Goal: Task Accomplishment & Management: Use online tool/utility

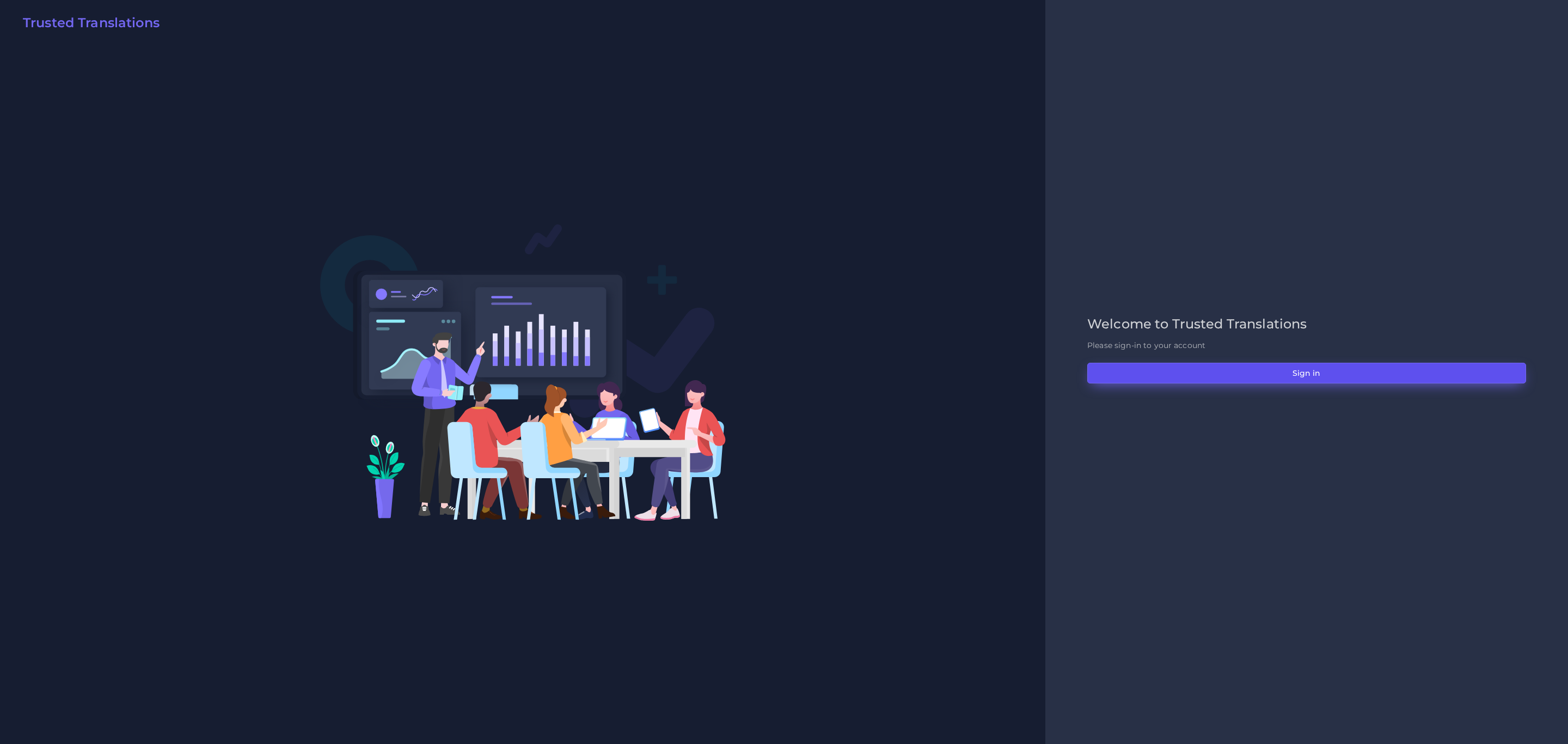
click at [1045, 364] on button "Sign in" at bounding box center [1306, 373] width 439 height 21
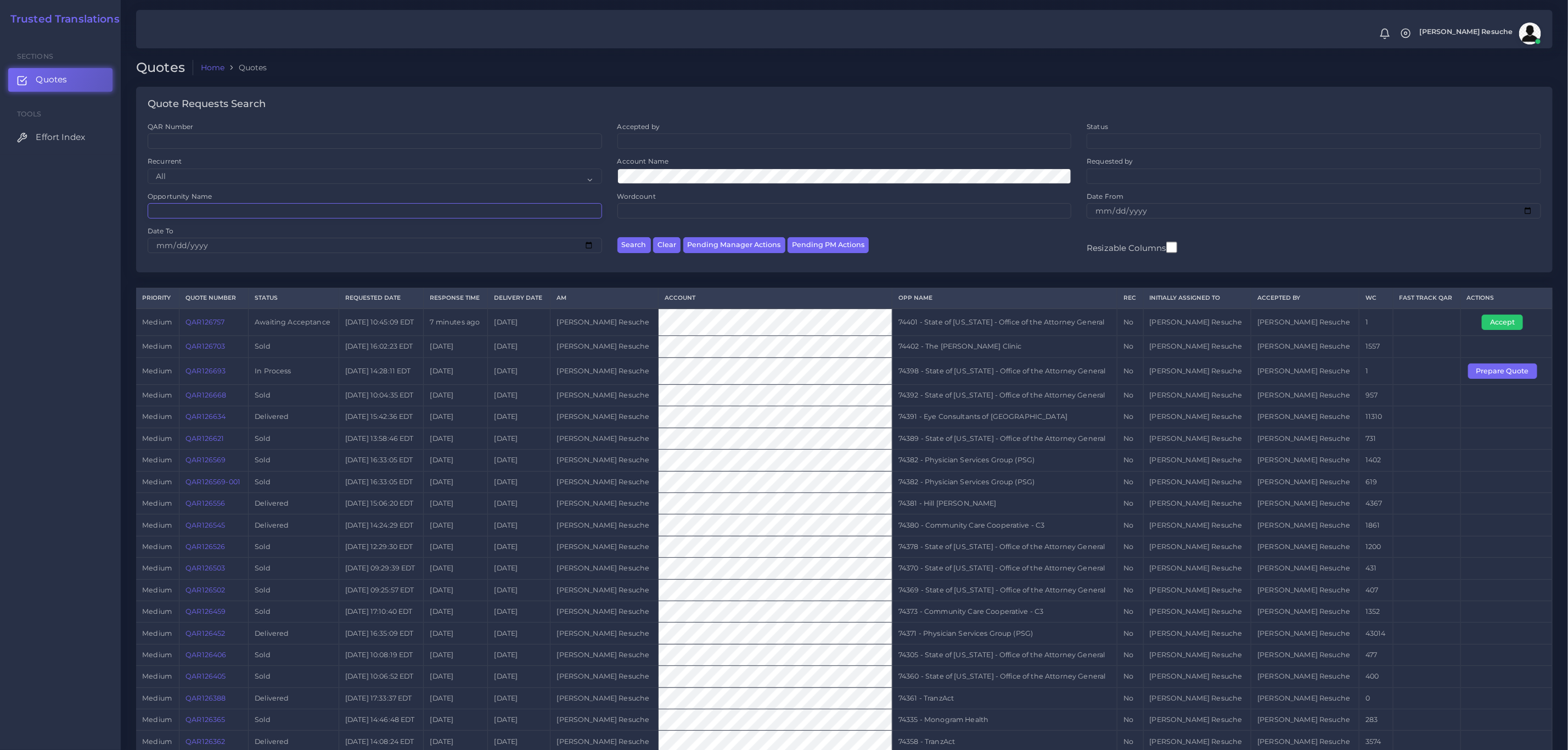
click at [220, 212] on input "Opportunity Name" at bounding box center [375, 211] width 455 height 15
type input "74091"
click at [617, 237] on button "Search" at bounding box center [634, 245] width 34 height 16
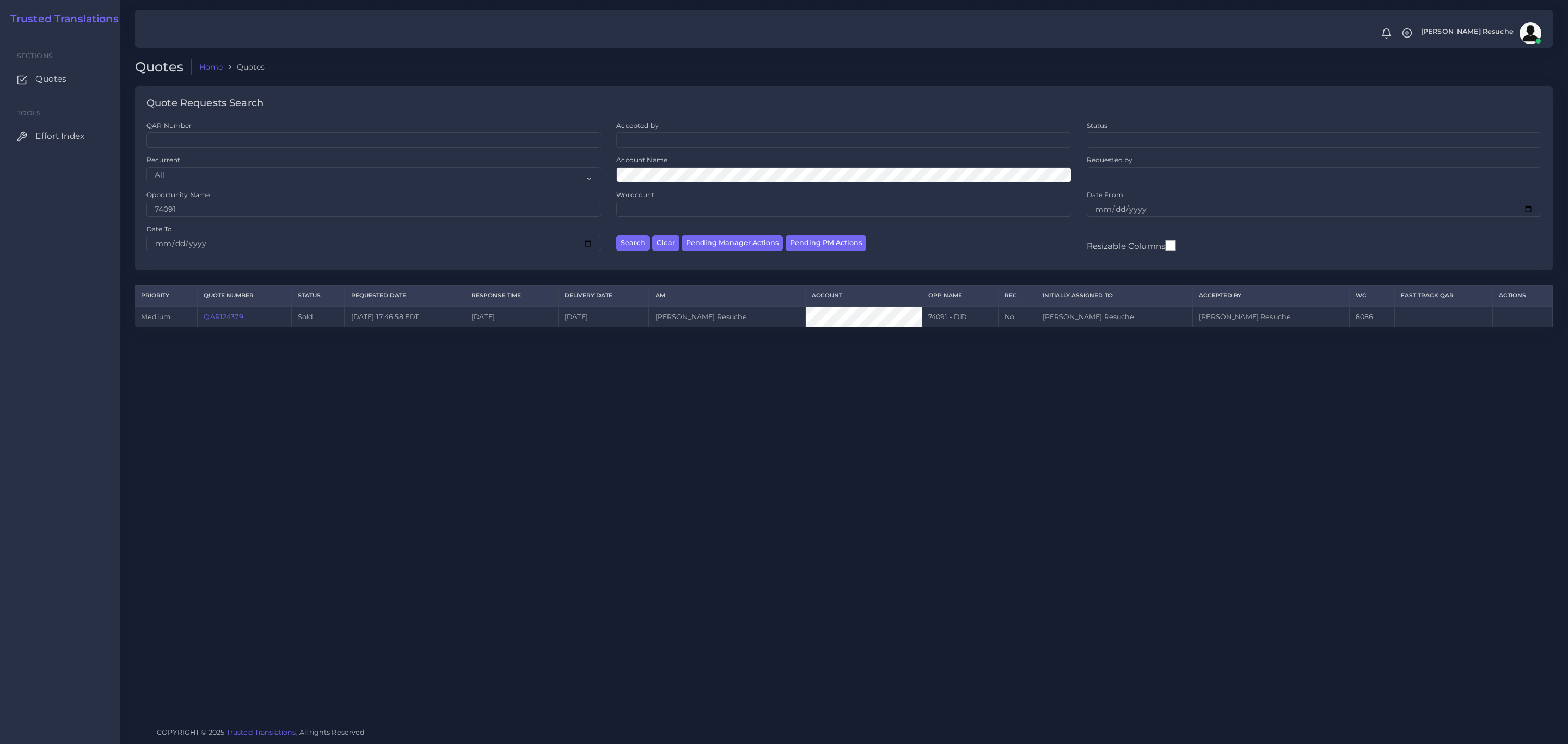
click at [217, 321] on link "QAR124379" at bounding box center [223, 316] width 39 height 8
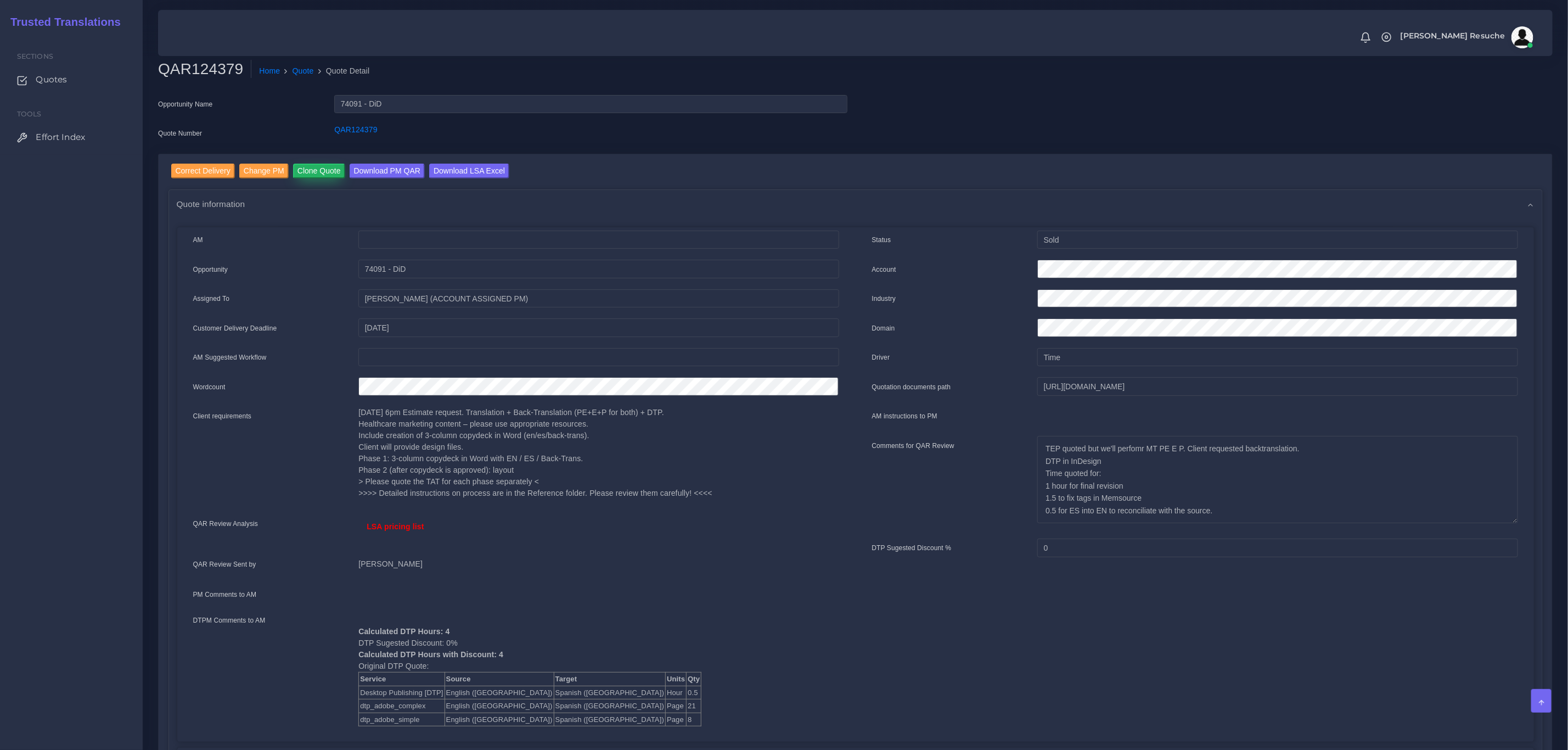
click at [304, 173] on input "Clone Quote" at bounding box center [319, 171] width 52 height 15
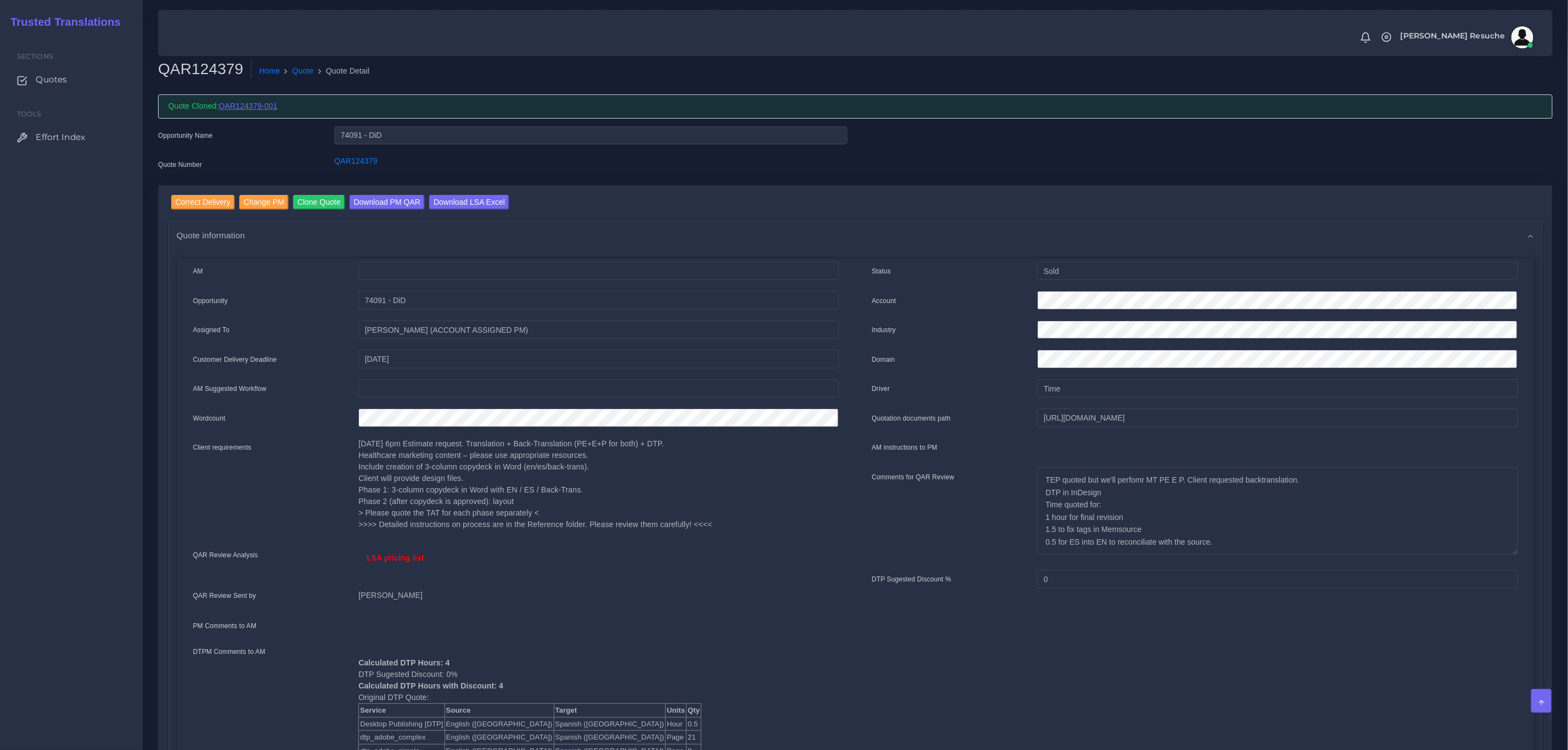
click at [260, 109] on link "QAR124379-001" at bounding box center [249, 106] width 59 height 9
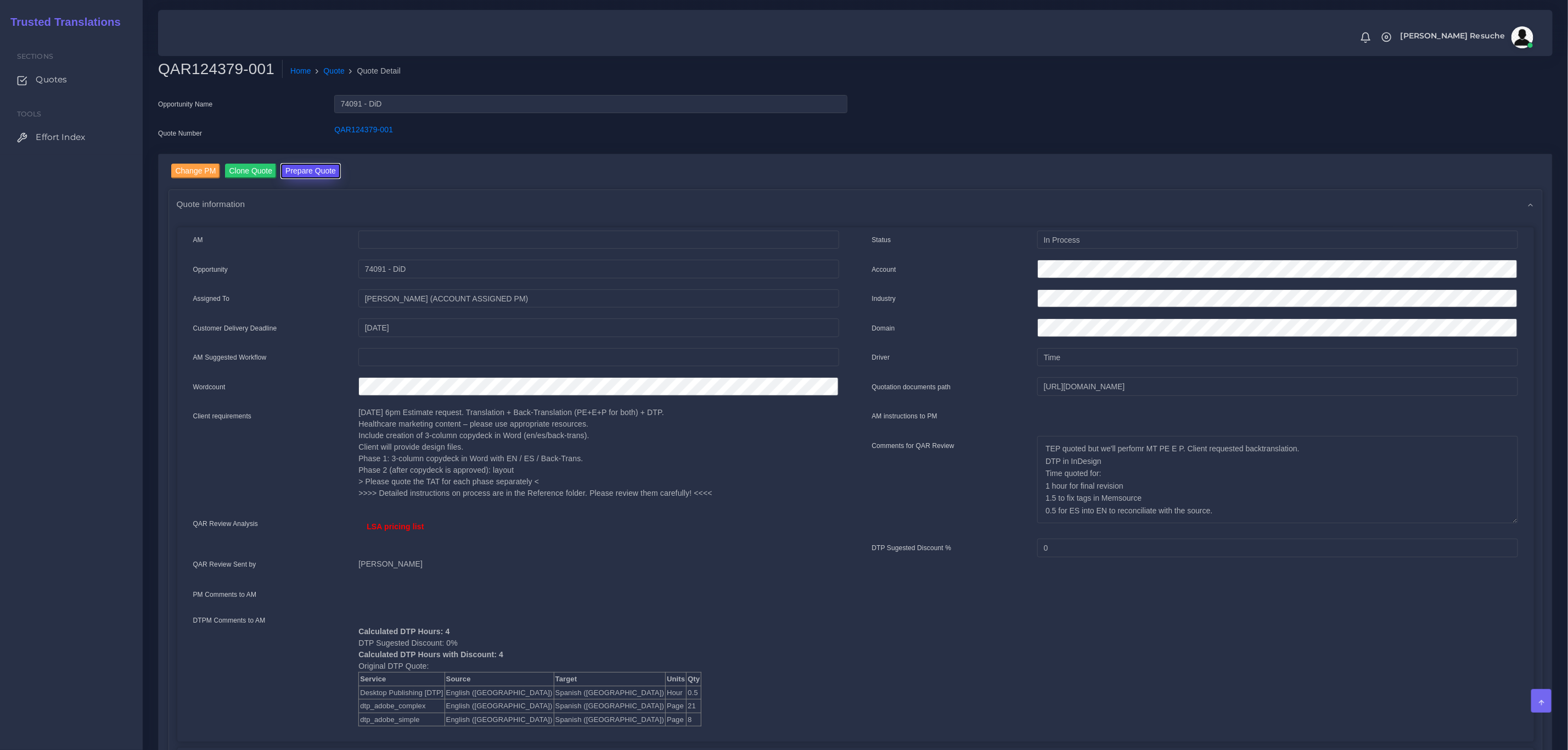
click at [288, 166] on button "Prepare Quote" at bounding box center [311, 171] width 60 height 15
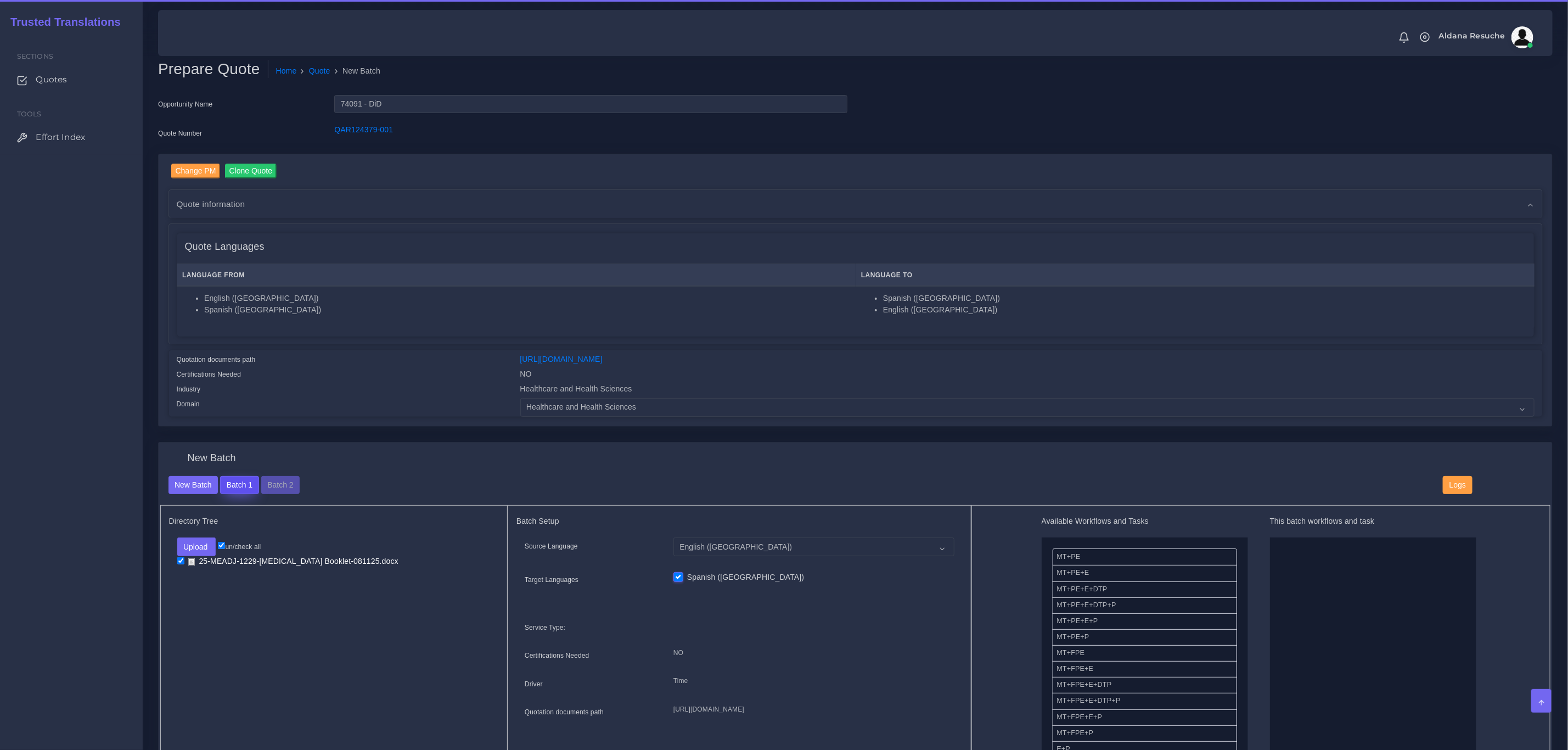
click at [249, 484] on button "Batch 1" at bounding box center [239, 485] width 39 height 18
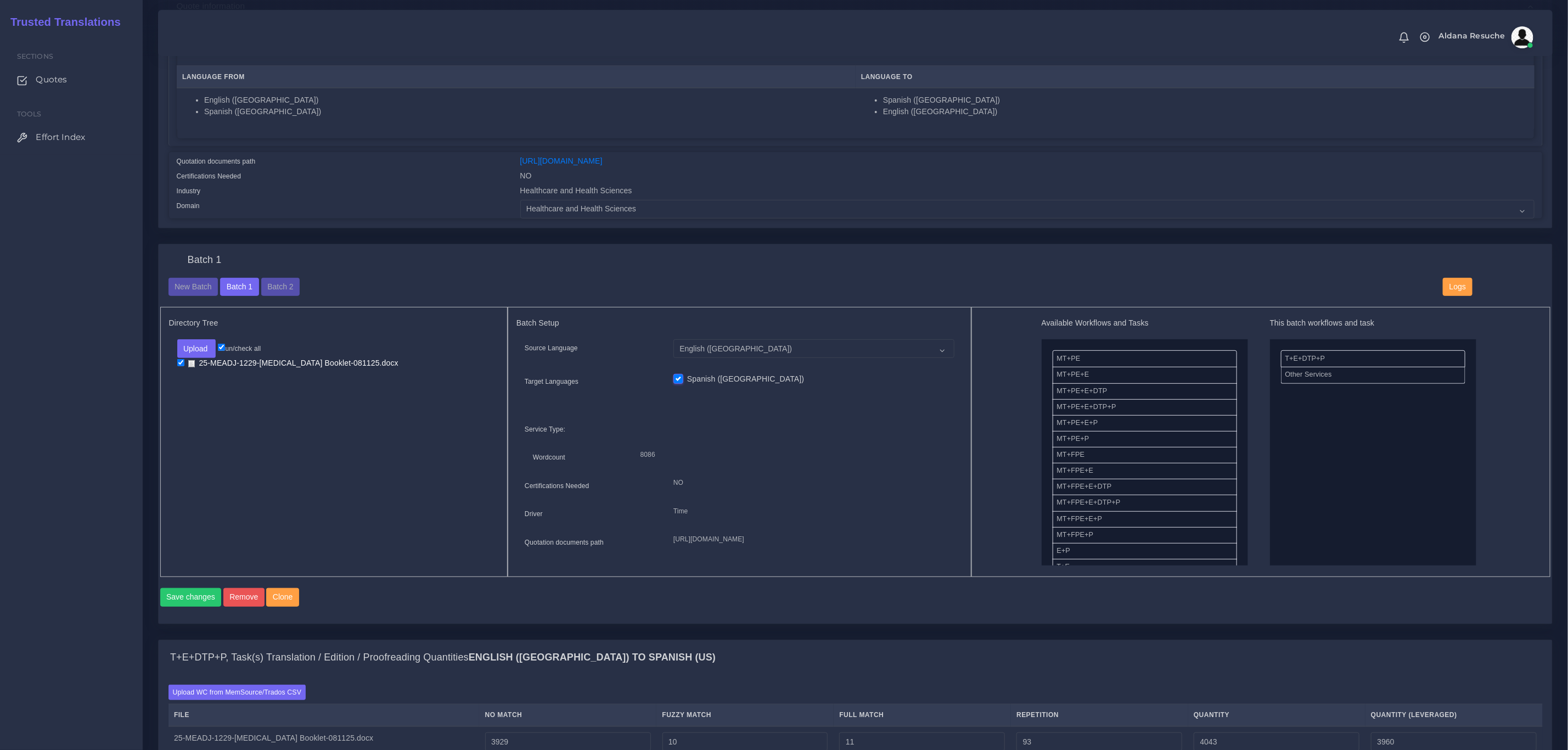
scroll to position [247, 0]
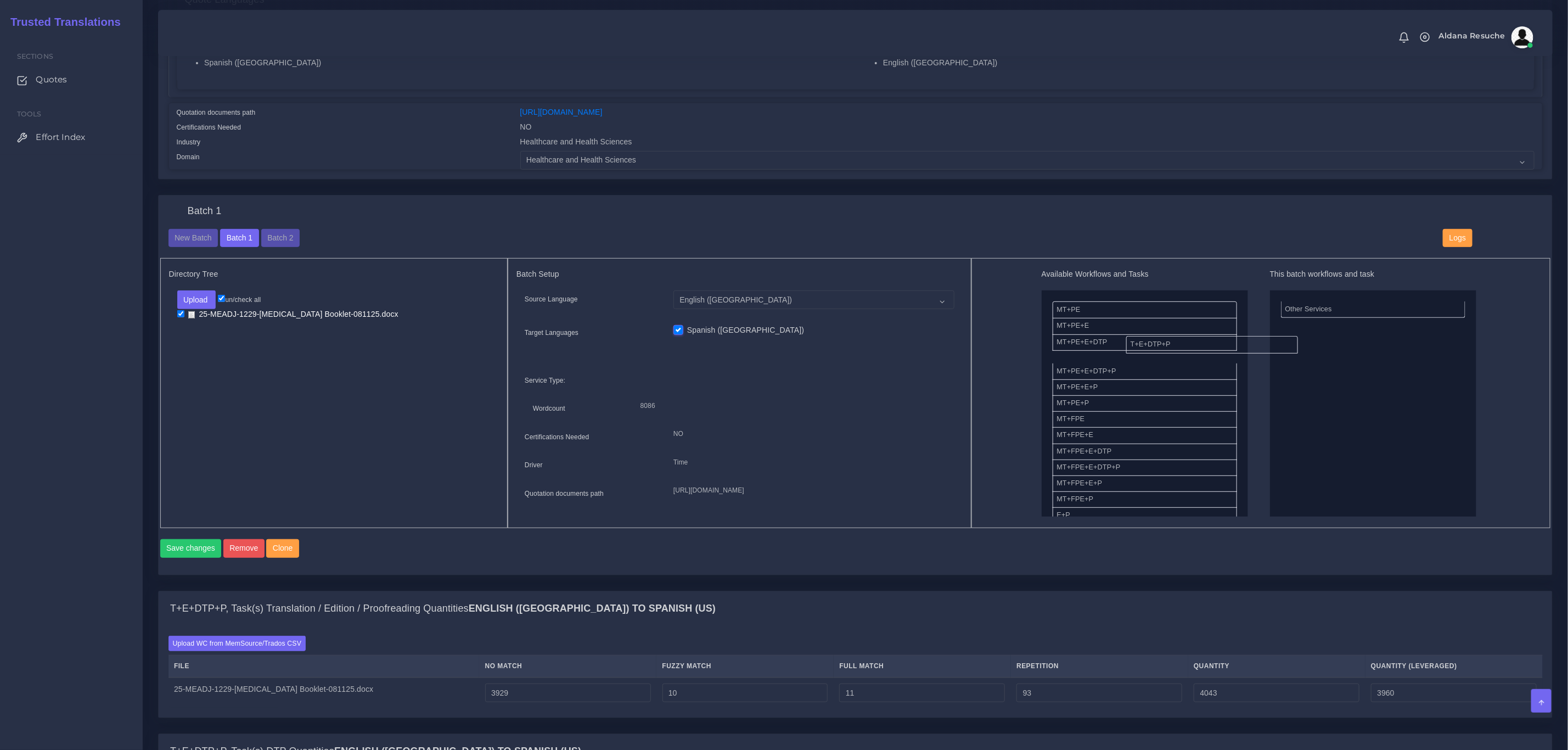
drag, startPoint x: 1295, startPoint y: 310, endPoint x: 1121, endPoint y: 343, distance: 177.1
click at [163, 558] on button "Save changes" at bounding box center [191, 548] width 61 height 18
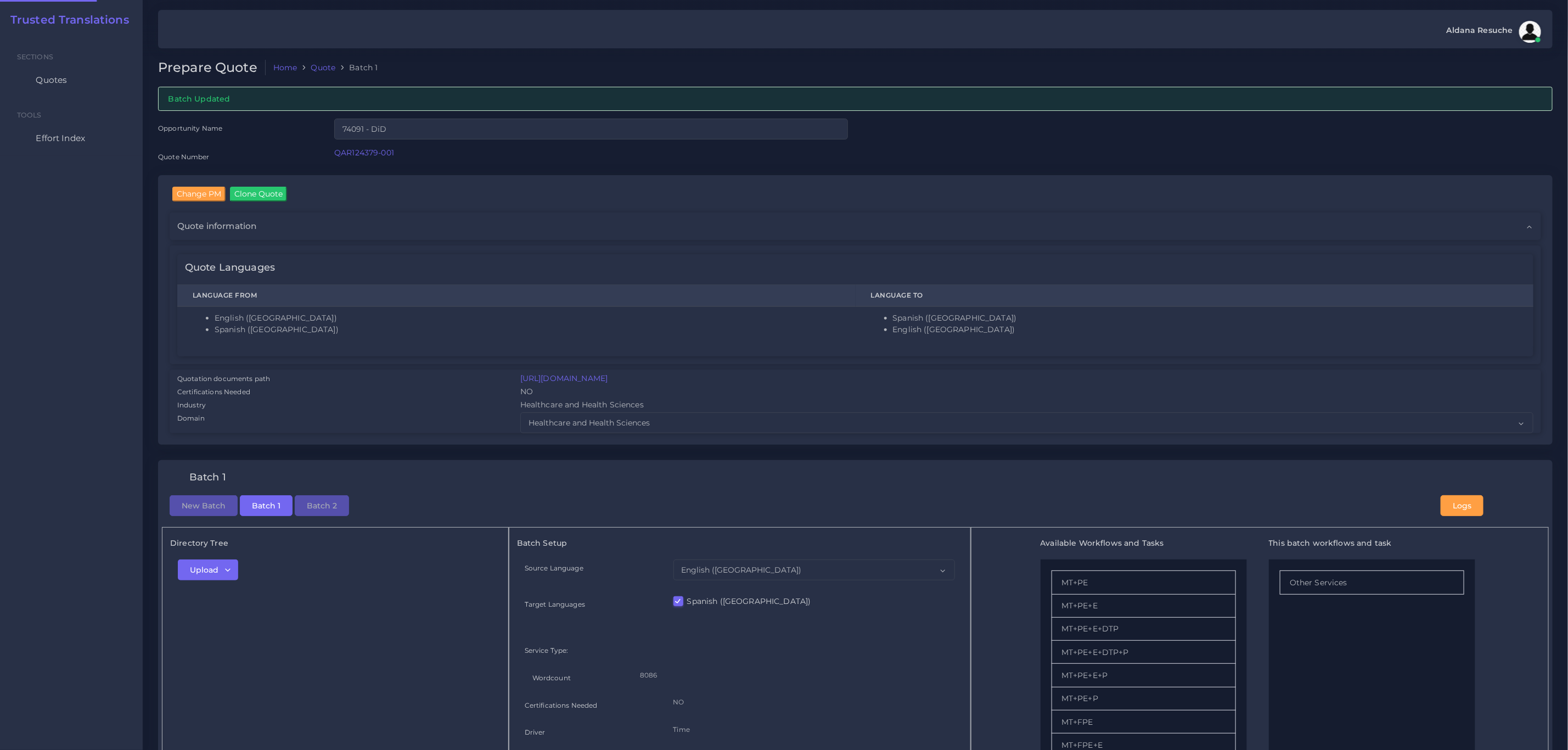
checkbox input "true"
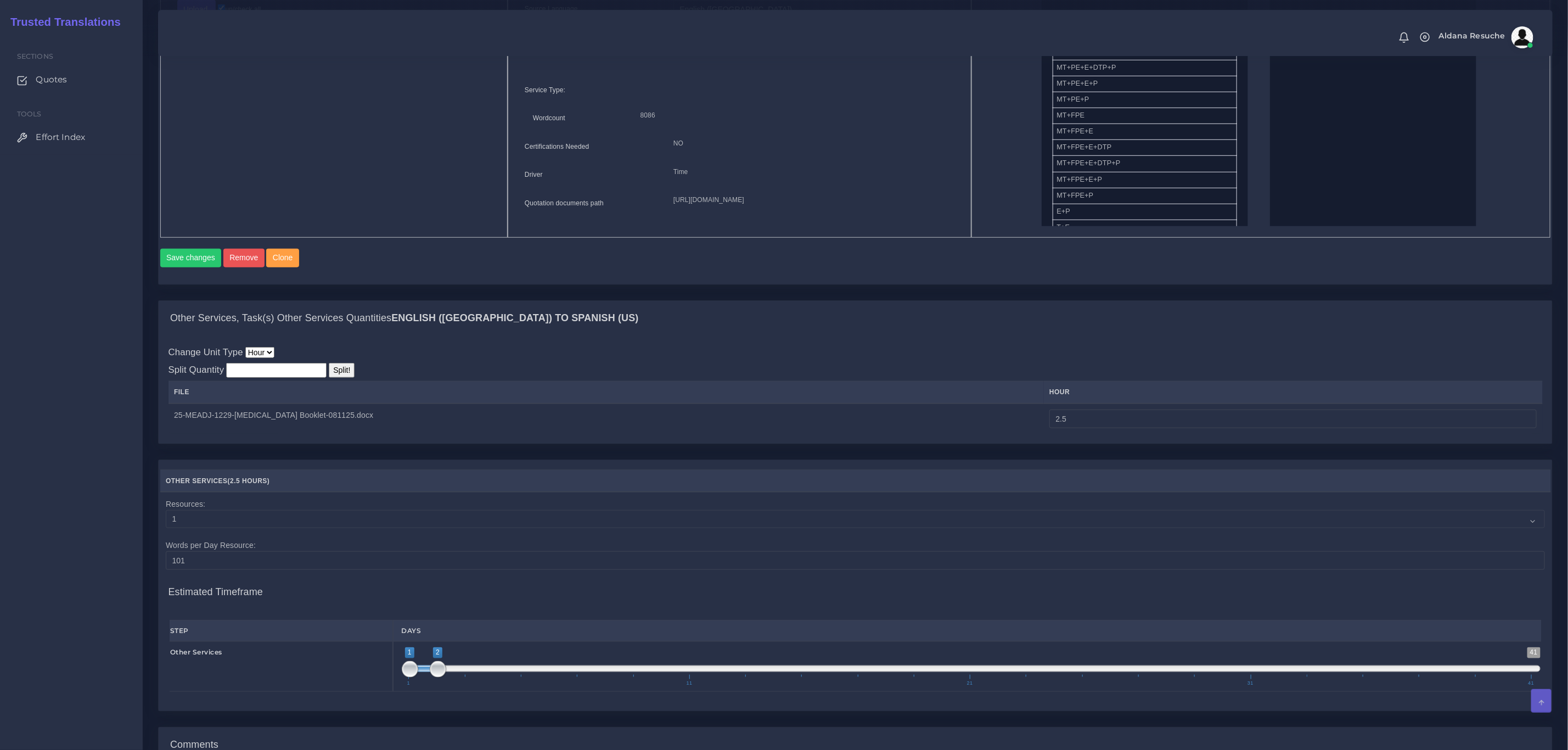
scroll to position [576, 0]
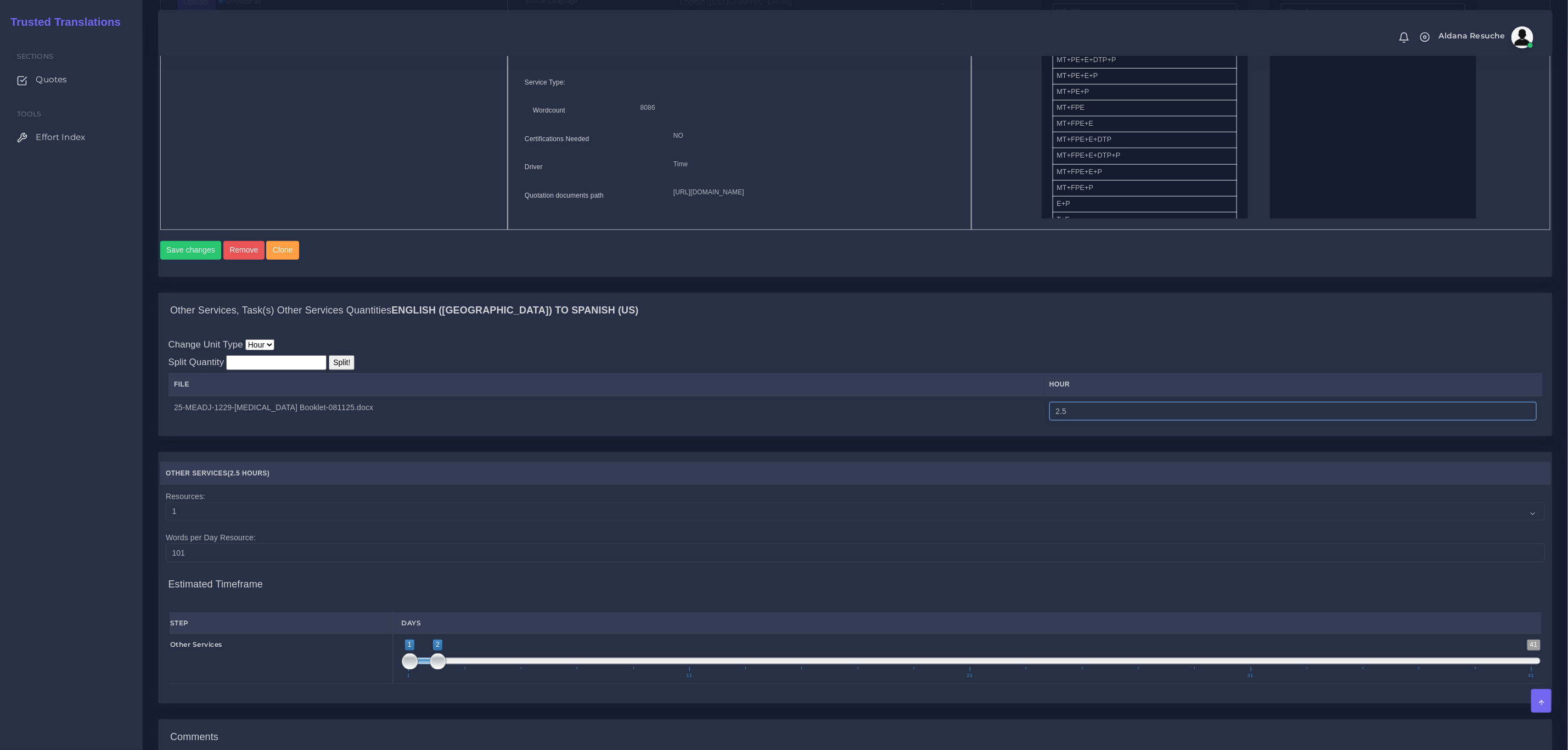
drag, startPoint x: 1099, startPoint y: 433, endPoint x: 725, endPoint y: 454, distance: 374.6
click at [725, 436] on div "Change Unit Type Hour Split Quantity Split! File hour 2.5" at bounding box center [855, 382] width 1394 height 107
type input "3"
click at [767, 374] on div "Change Unit Type Hour Split Quantity Split! File hour 3" at bounding box center [856, 382] width 1375 height 88
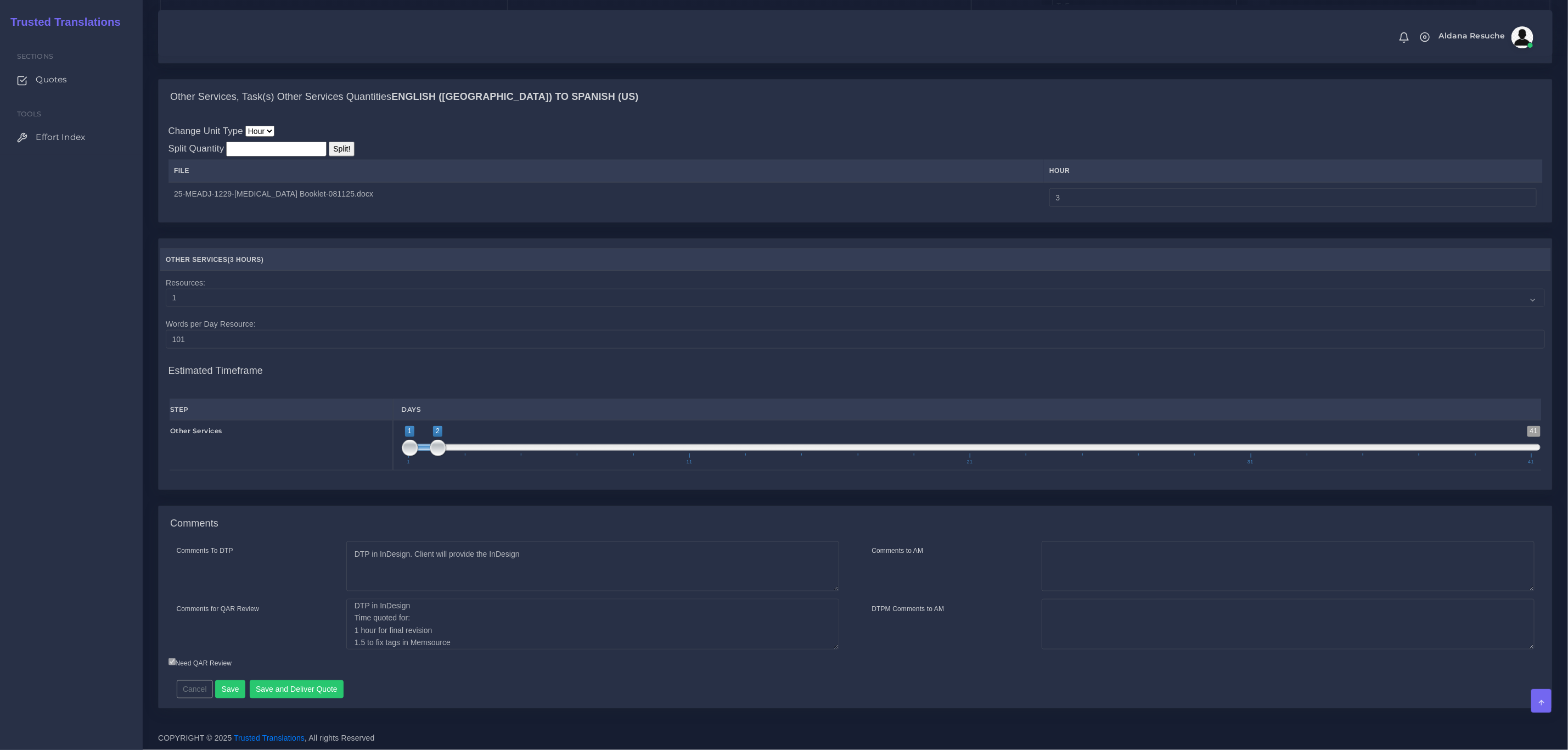
scroll to position [36, 0]
click at [232, 692] on button "Save" at bounding box center [230, 689] width 30 height 18
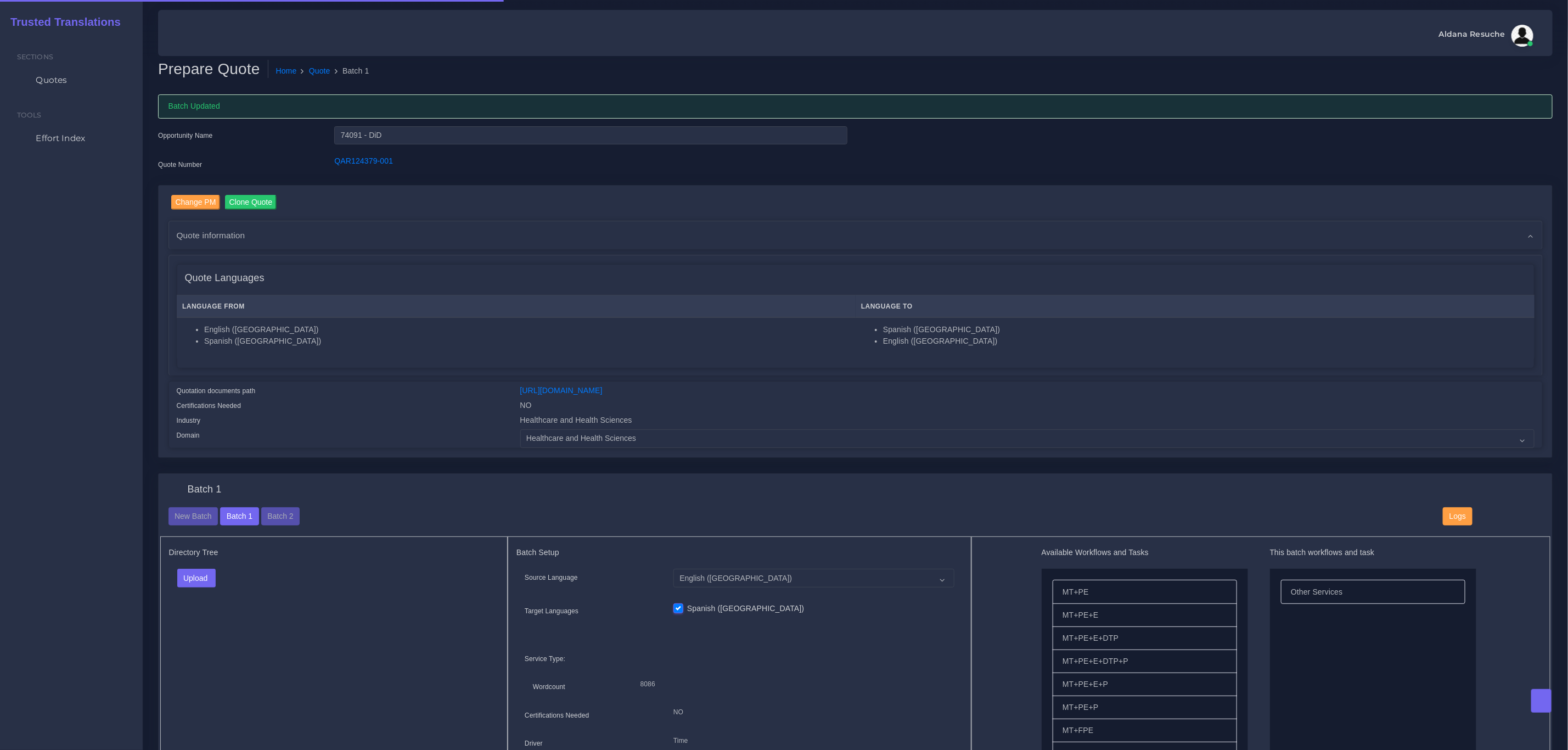
checkbox input "true"
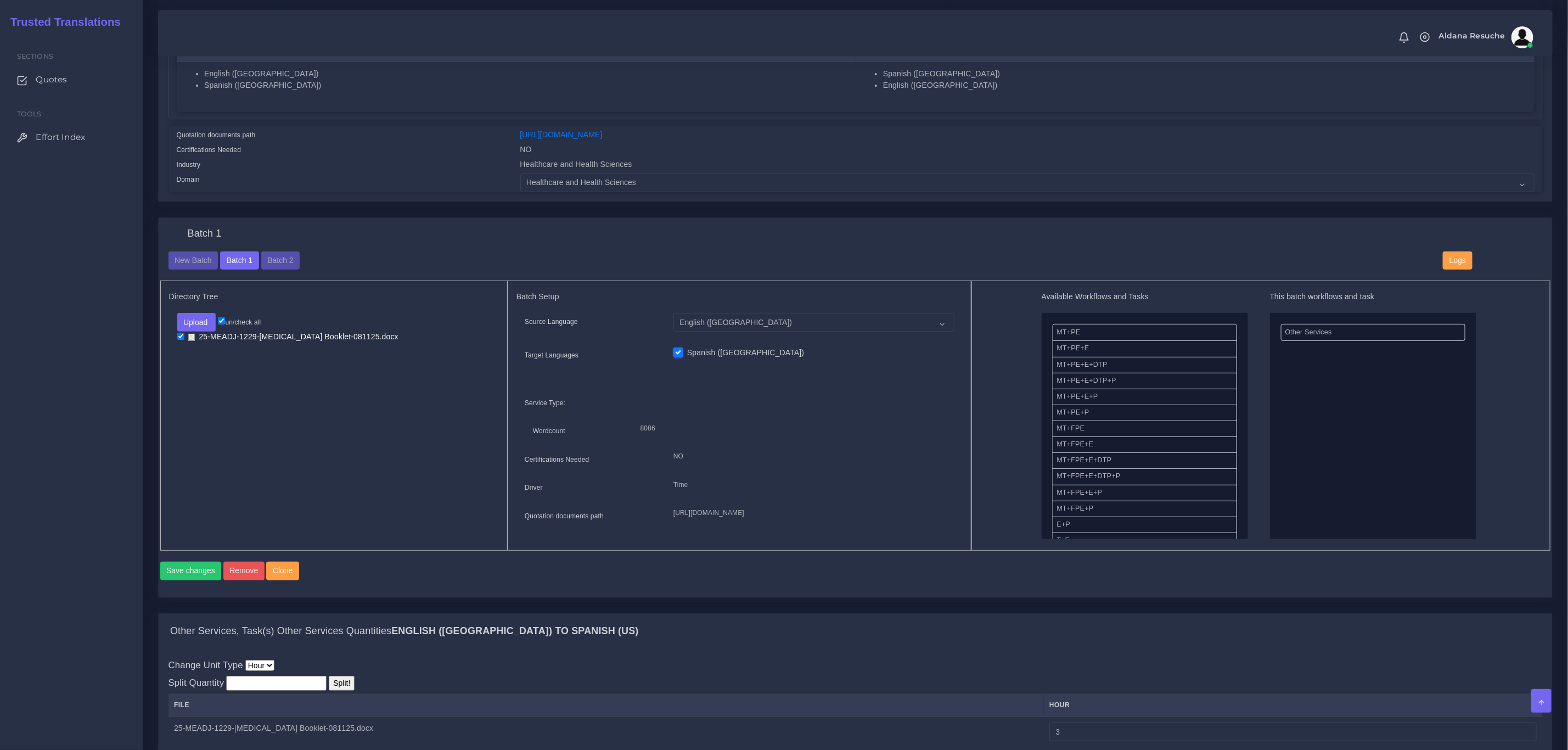
scroll to position [247, 0]
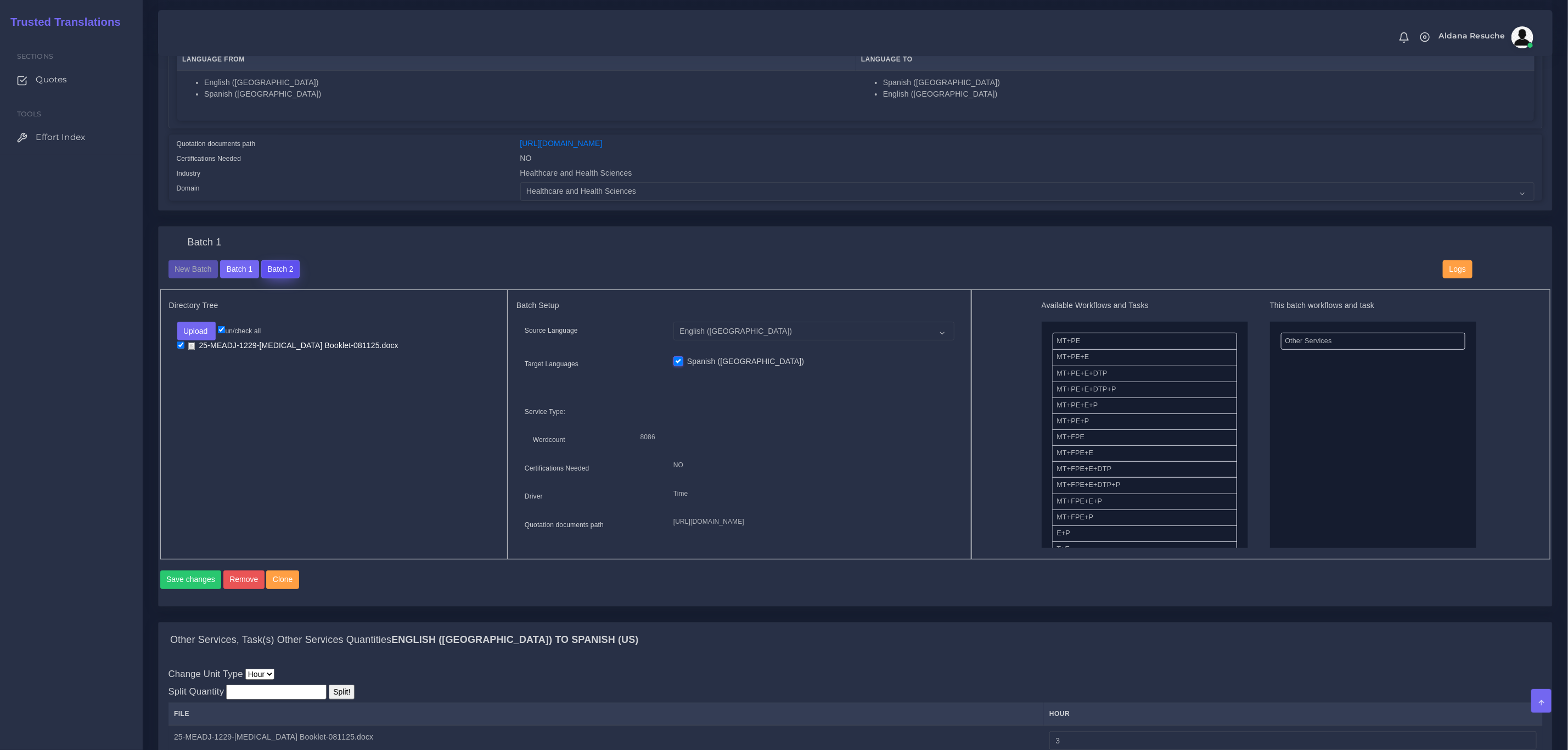
click at [278, 270] on button "Batch 2" at bounding box center [280, 269] width 39 height 18
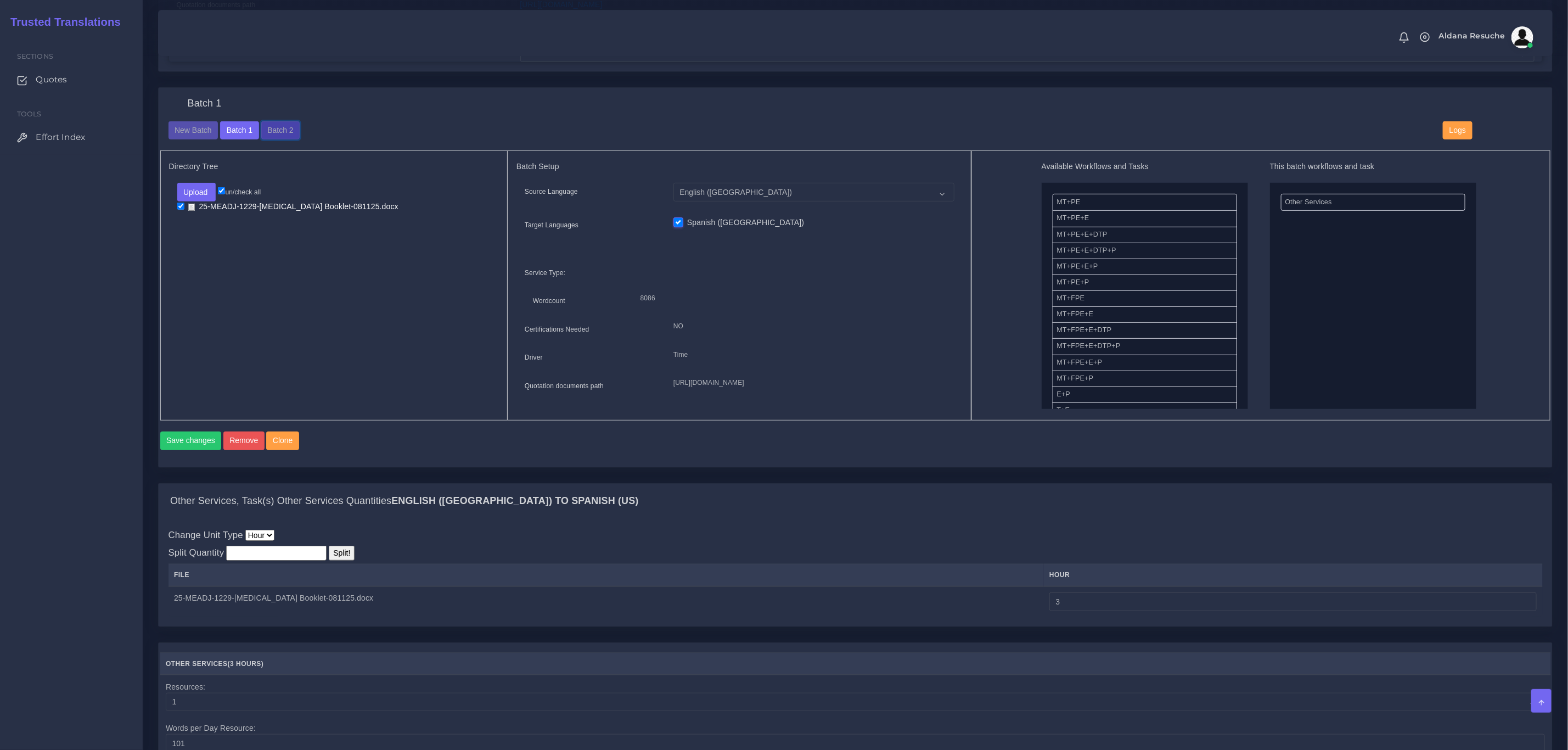
scroll to position [412, 0]
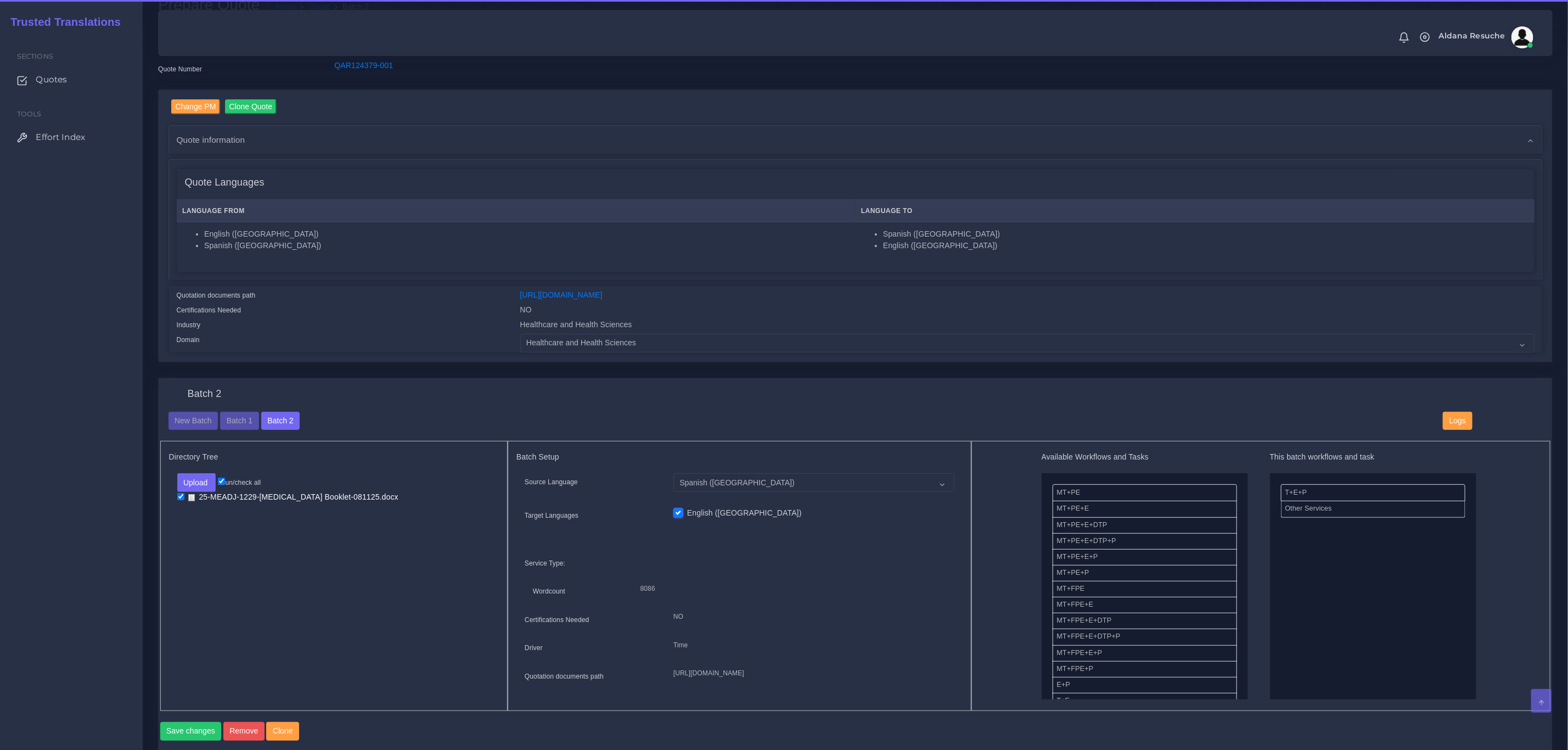
scroll to position [82, 0]
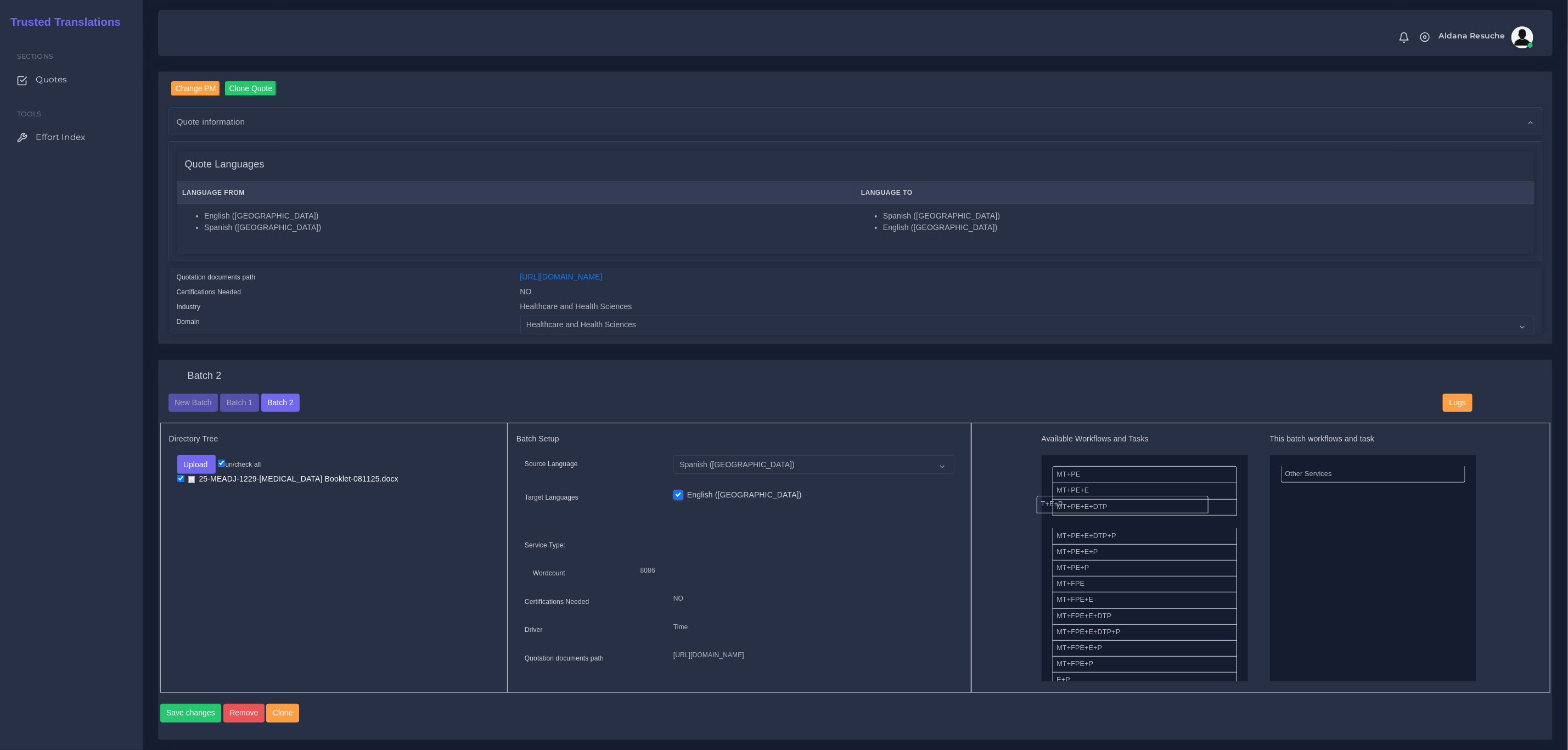
drag, startPoint x: 1353, startPoint y: 476, endPoint x: 1060, endPoint y: 511, distance: 295.1
click at [172, 722] on button "Save changes" at bounding box center [191, 713] width 61 height 18
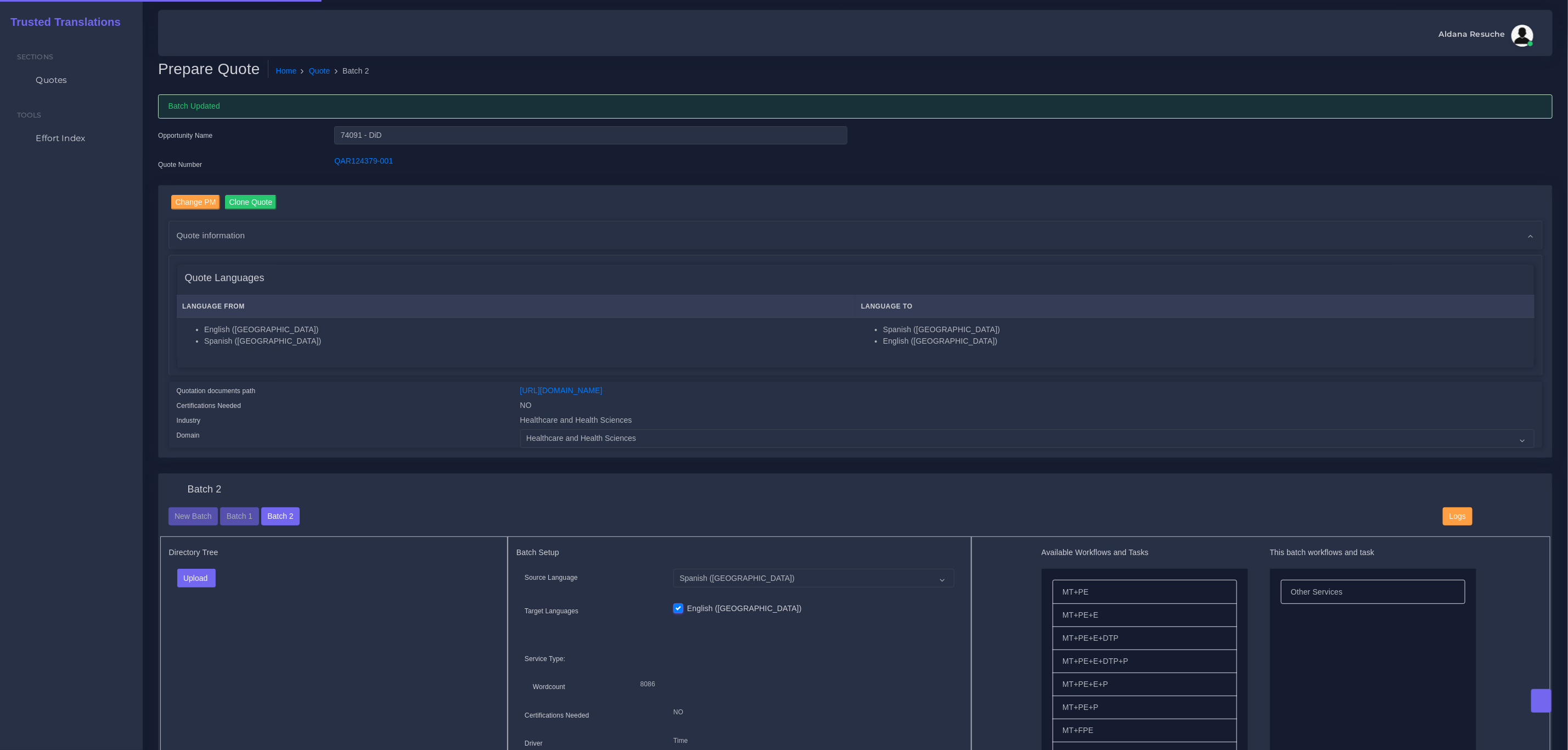
checkbox input "true"
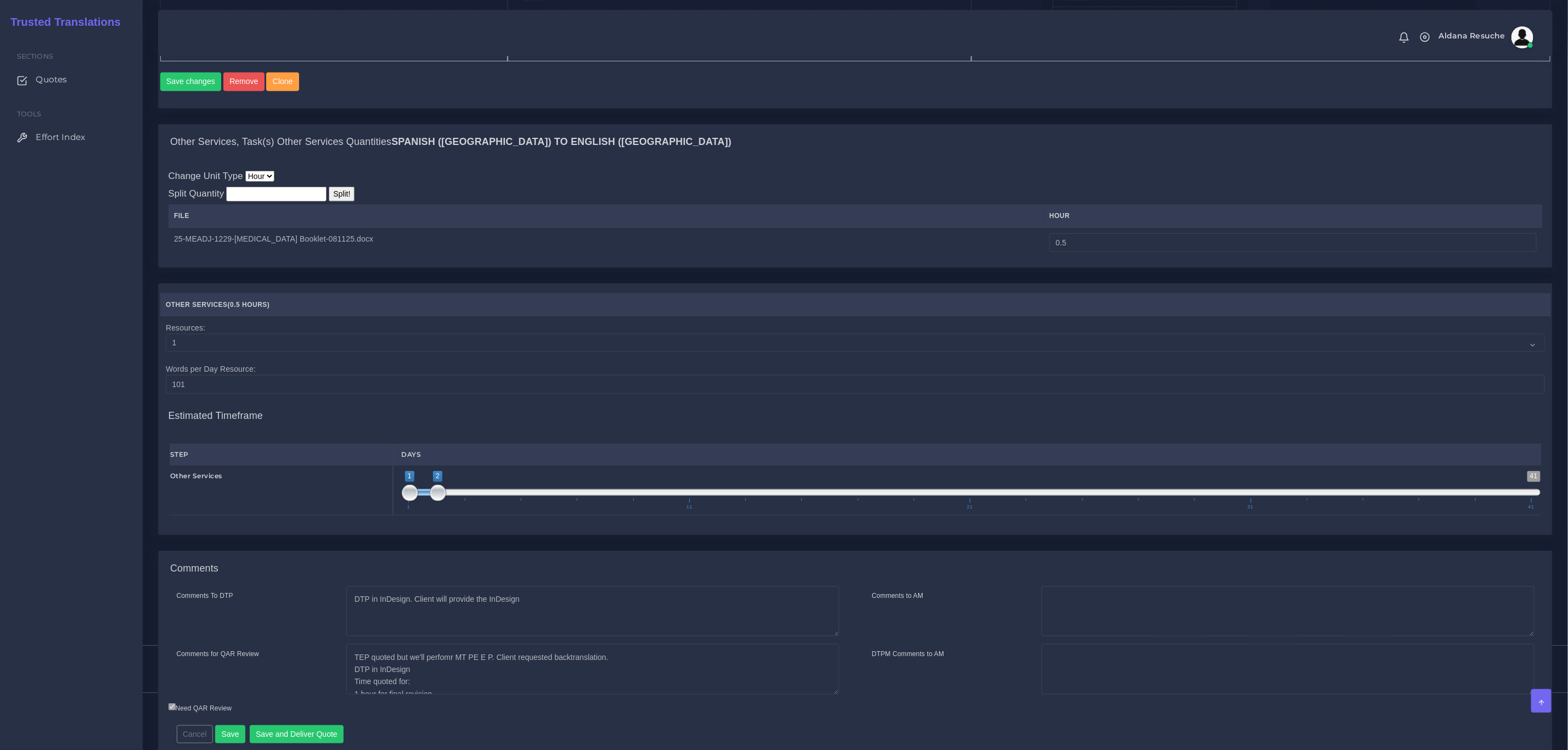
scroll to position [814, 0]
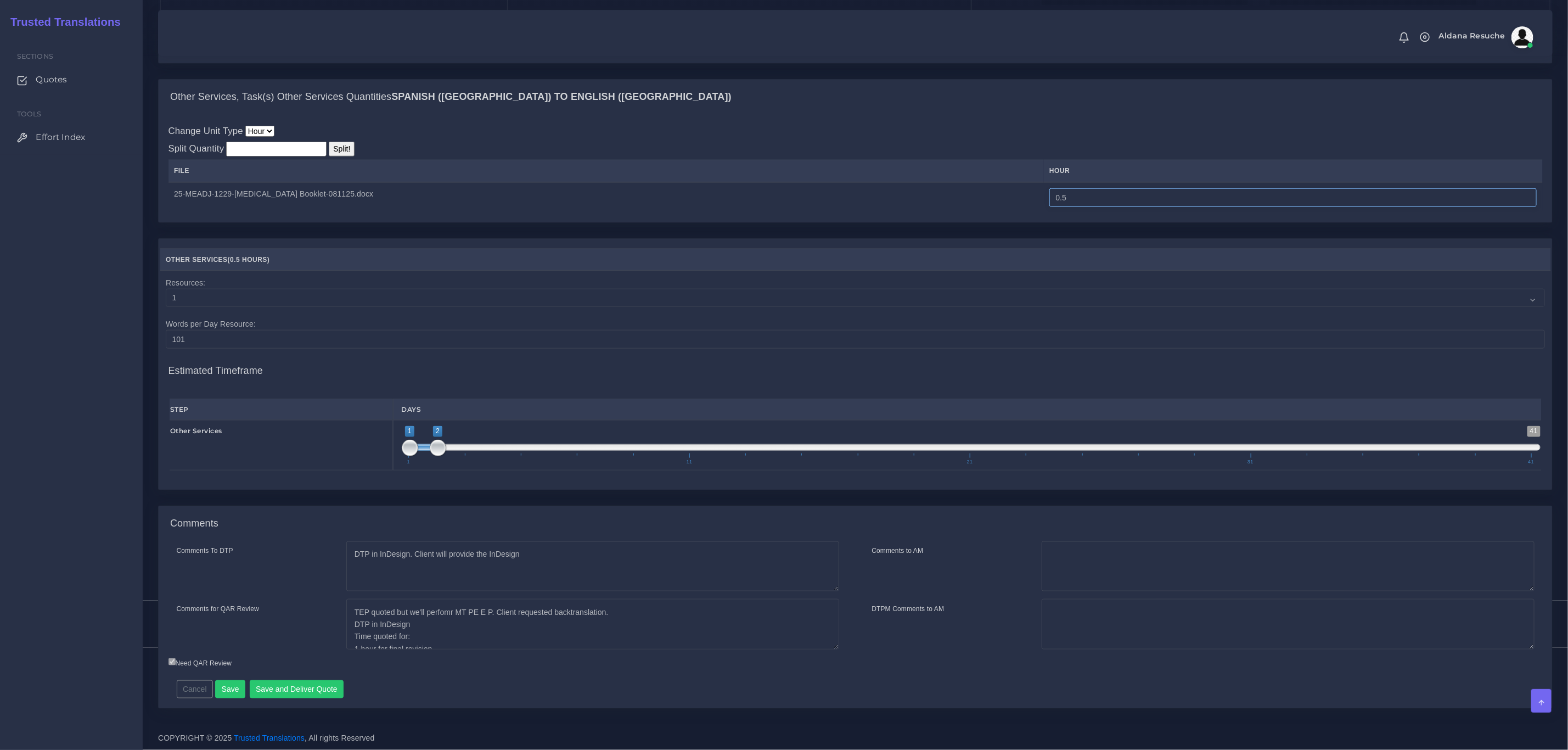
drag, startPoint x: 1082, startPoint y: 201, endPoint x: 986, endPoint y: 203, distance: 96.0
click at [986, 203] on tr "25-MEADJ-1229-[MEDICAL_DATA] Booklet-081125.docx 0.5" at bounding box center [856, 198] width 1375 height 31
type input "2"
click at [992, 45] on div "Notifications 0 New Driver Update: Extra Quality renamed to Quality Changed" at bounding box center [855, 33] width 1380 height 39
click at [745, 134] on div "Change Unit Type Hour Split Quantity Split! File hour 2" at bounding box center [856, 168] width 1375 height 88
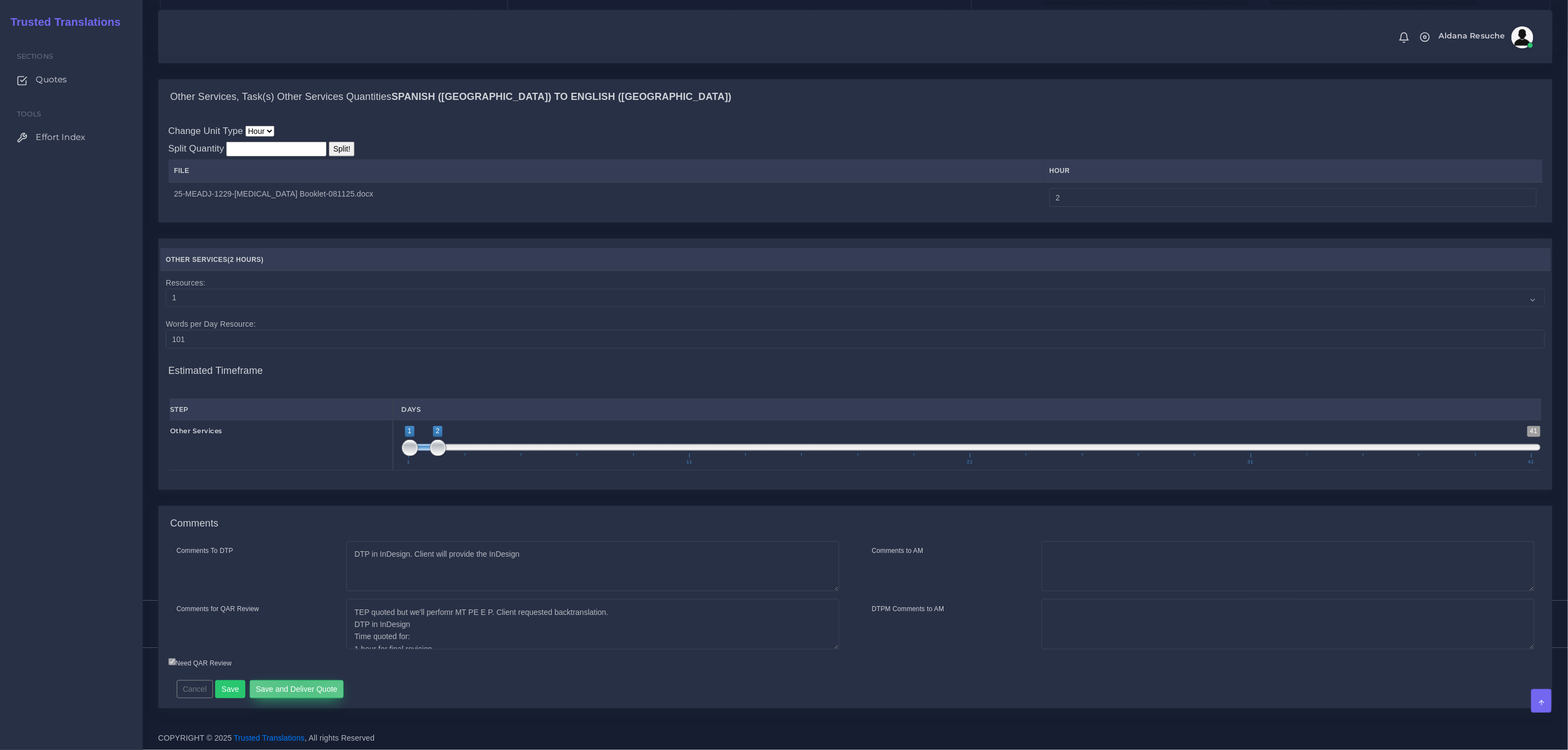
click at [298, 680] on button "Save and Deliver Quote" at bounding box center [297, 689] width 95 height 18
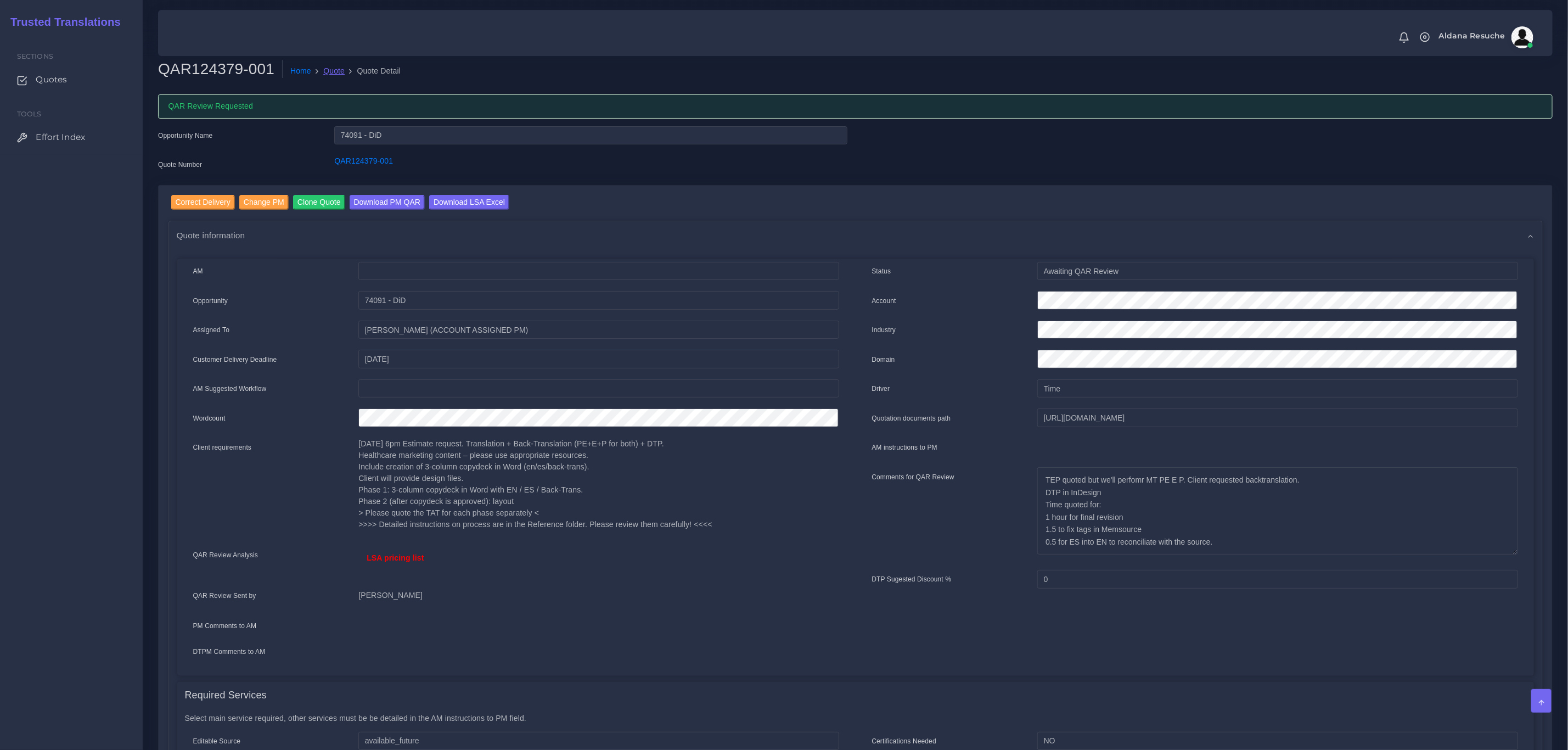
click at [331, 69] on link "Quote" at bounding box center [334, 71] width 21 height 12
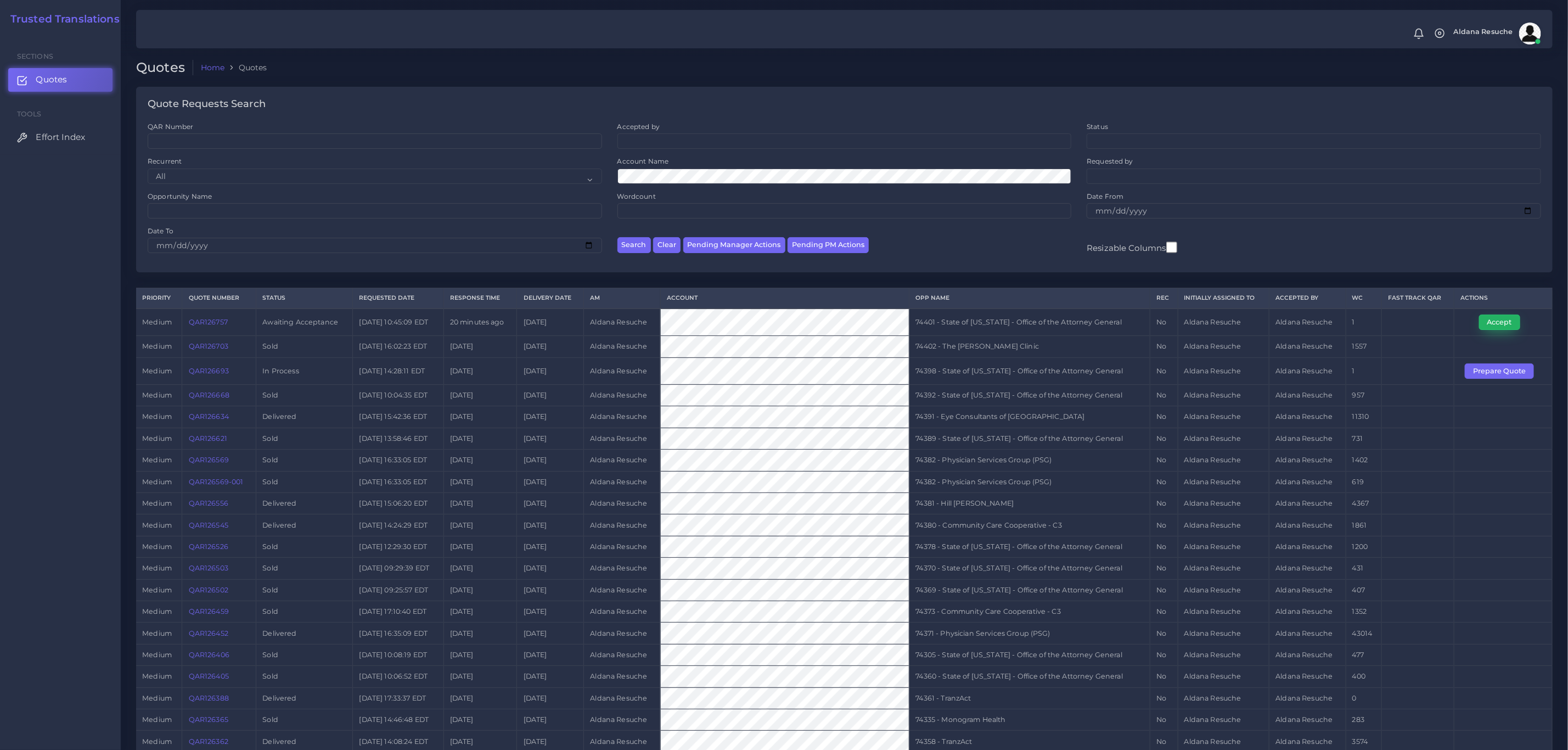
click at [1499, 325] on button "Accept" at bounding box center [1500, 322] width 41 height 15
click at [1104, 331] on td "74401 - State of Kentucky - Office of the Attorney General" at bounding box center [1030, 322] width 241 height 28
click at [1104, 331] on td "74401 - State of [US_STATE] - Office of the Attorney General" at bounding box center [1030, 322] width 241 height 28
click at [1104, 331] on td "74401 - State of Kentucky - Office of the Attorney General" at bounding box center [1030, 322] width 241 height 28
copy tr "74401 - State of Kentucky - Office of the Attorney General"
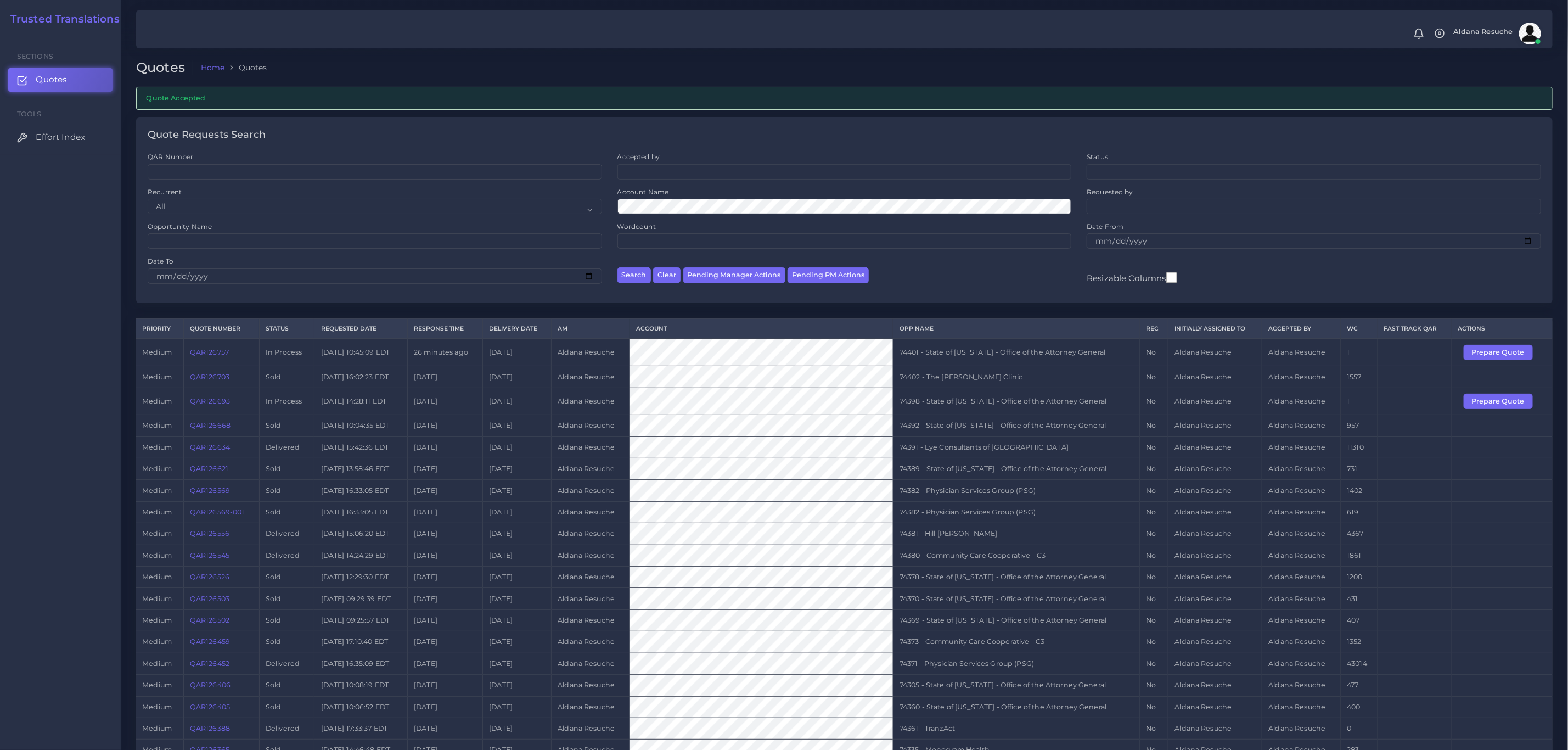
click at [1026, 408] on td "74398 - State of [US_STATE] - Office of the Attorney General" at bounding box center [1016, 401] width 247 height 27
copy tr "74398 - State of [US_STATE] - Office of the Attorney General"
click at [1499, 406] on button "Prepare Quote" at bounding box center [1498, 401] width 69 height 15
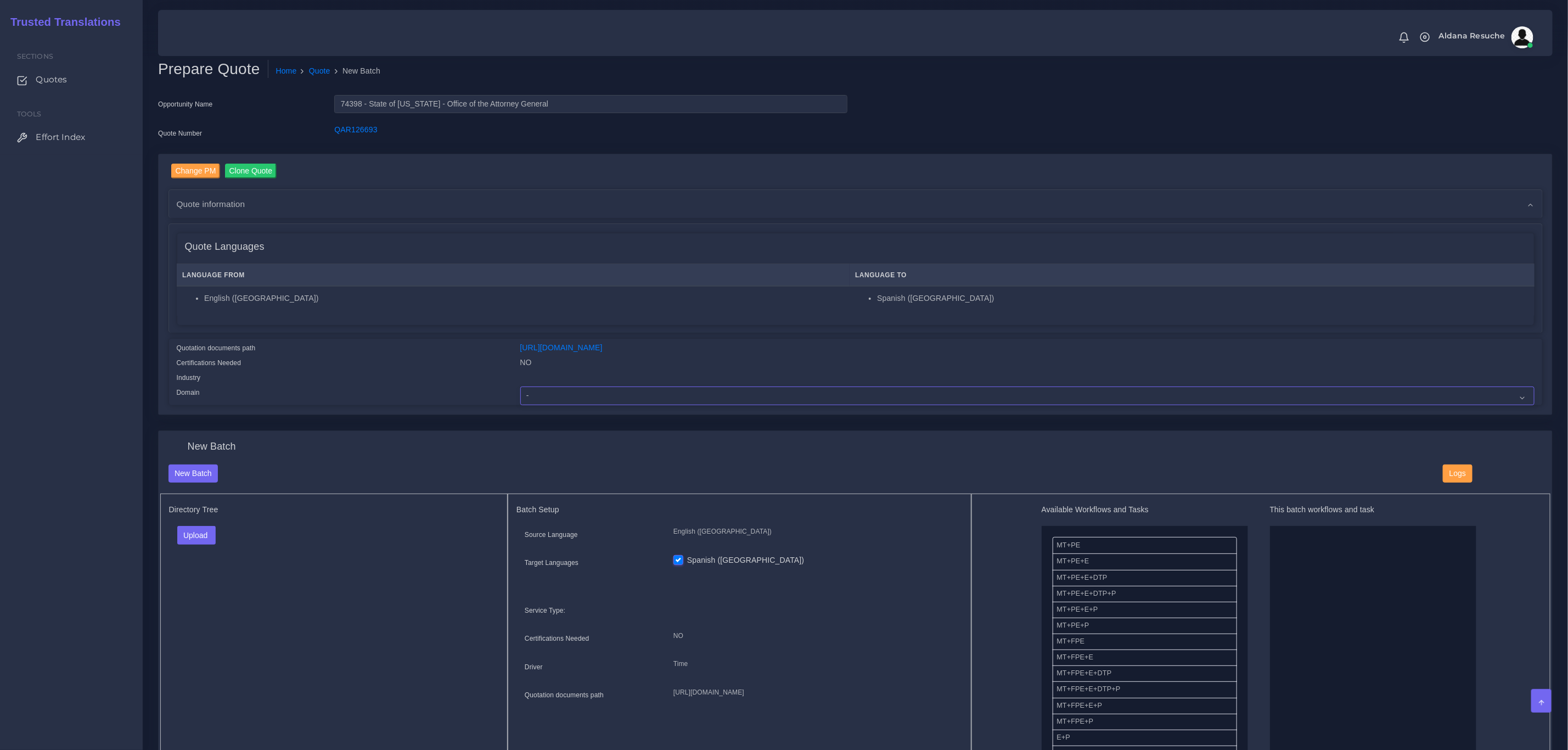
drag, startPoint x: 635, startPoint y: 397, endPoint x: 627, endPoint y: 391, distance: 10.0
click at [635, 397] on select "- Advertising and Media Agriculture, Forestry and Fishing Architecture, Buildin…" at bounding box center [1027, 396] width 1014 height 18
select select "Legal Services"
click at [520, 387] on select "- Advertising and Media Agriculture, Forestry and Fishing Architecture, Buildin…" at bounding box center [1027, 396] width 1014 height 18
click at [203, 538] on button "Upload" at bounding box center [197, 535] width 39 height 18
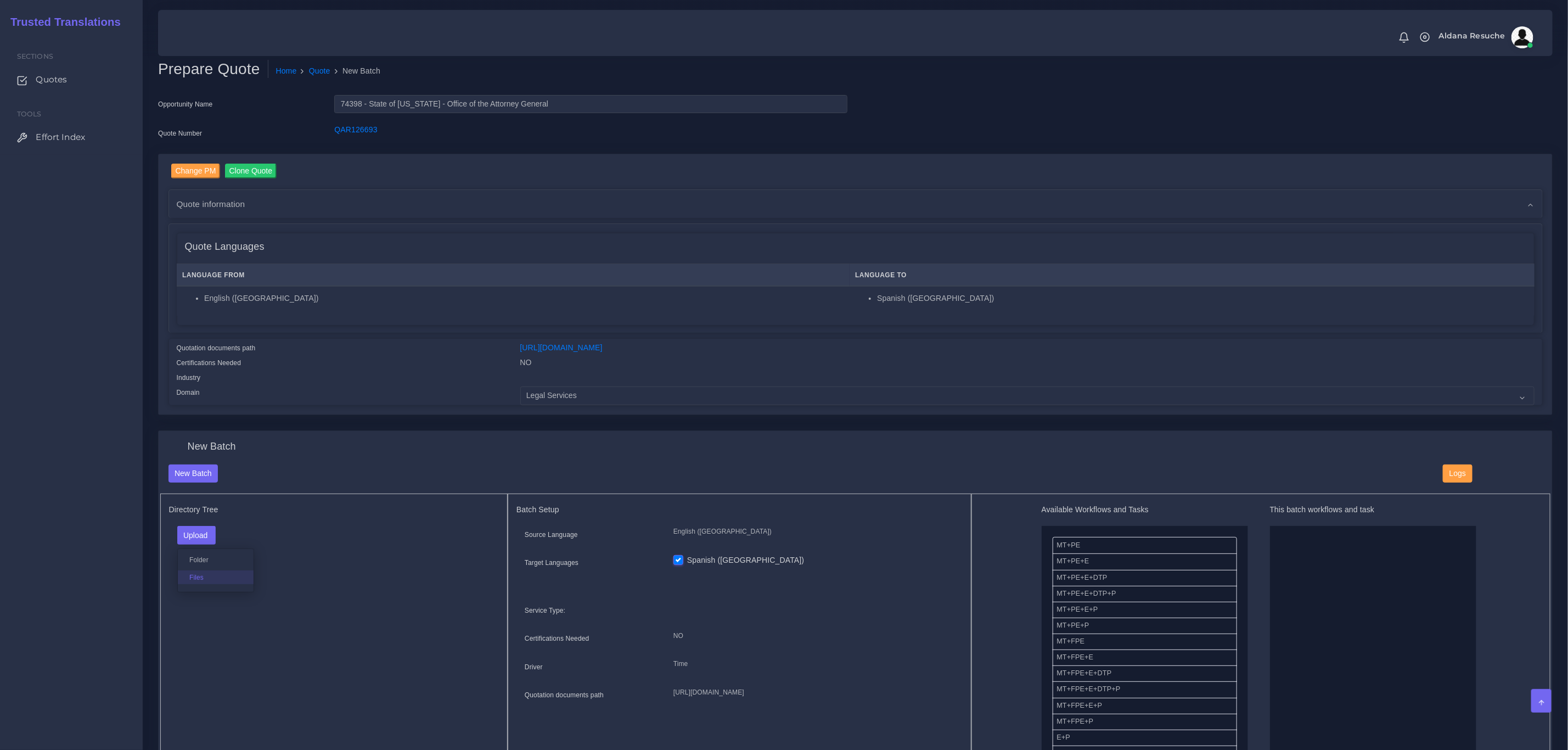
click at [209, 580] on label "Files" at bounding box center [215, 577] width 75 height 14
drag, startPoint x: 1127, startPoint y: 593, endPoint x: 1309, endPoint y: 586, distance: 182.1
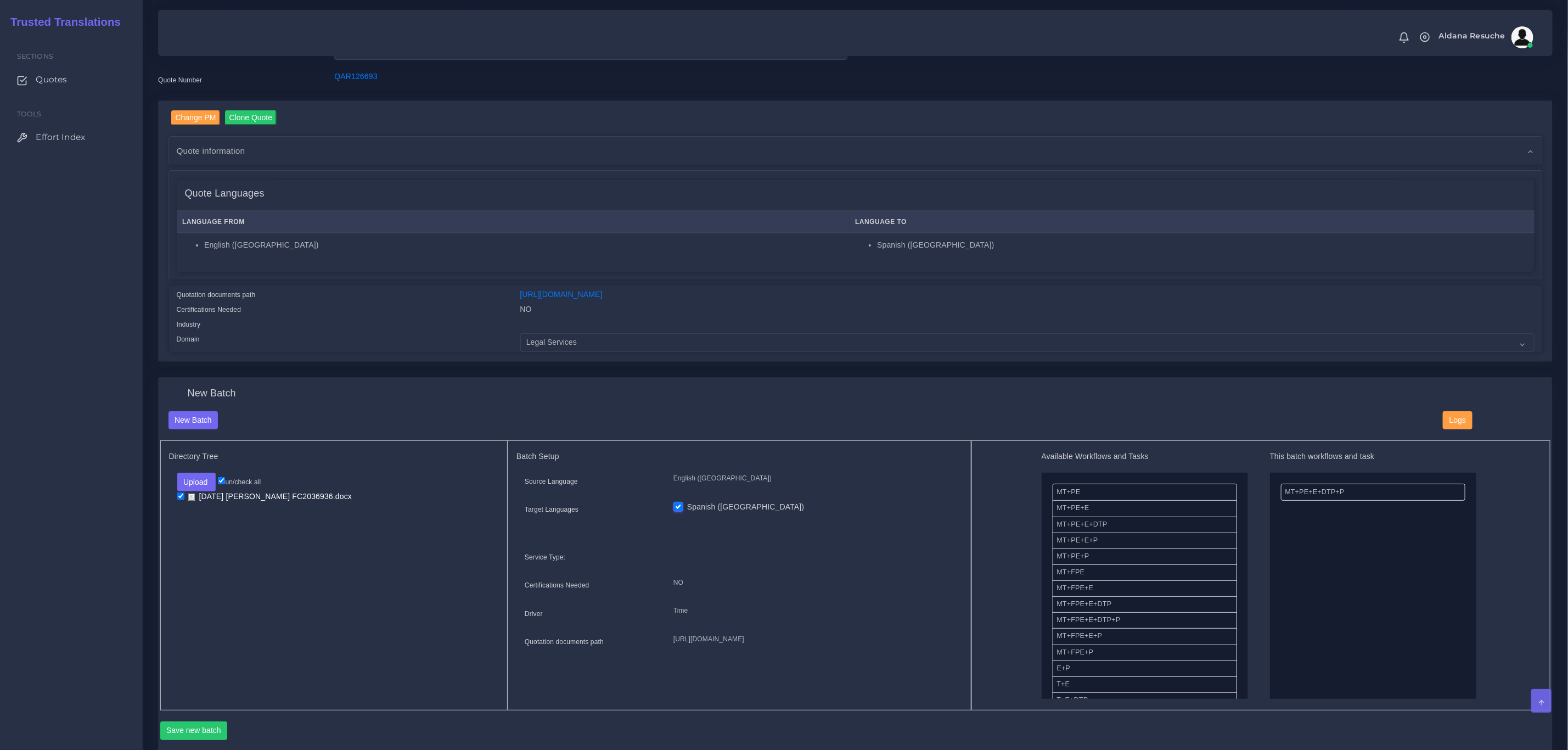
scroll to position [82, 0]
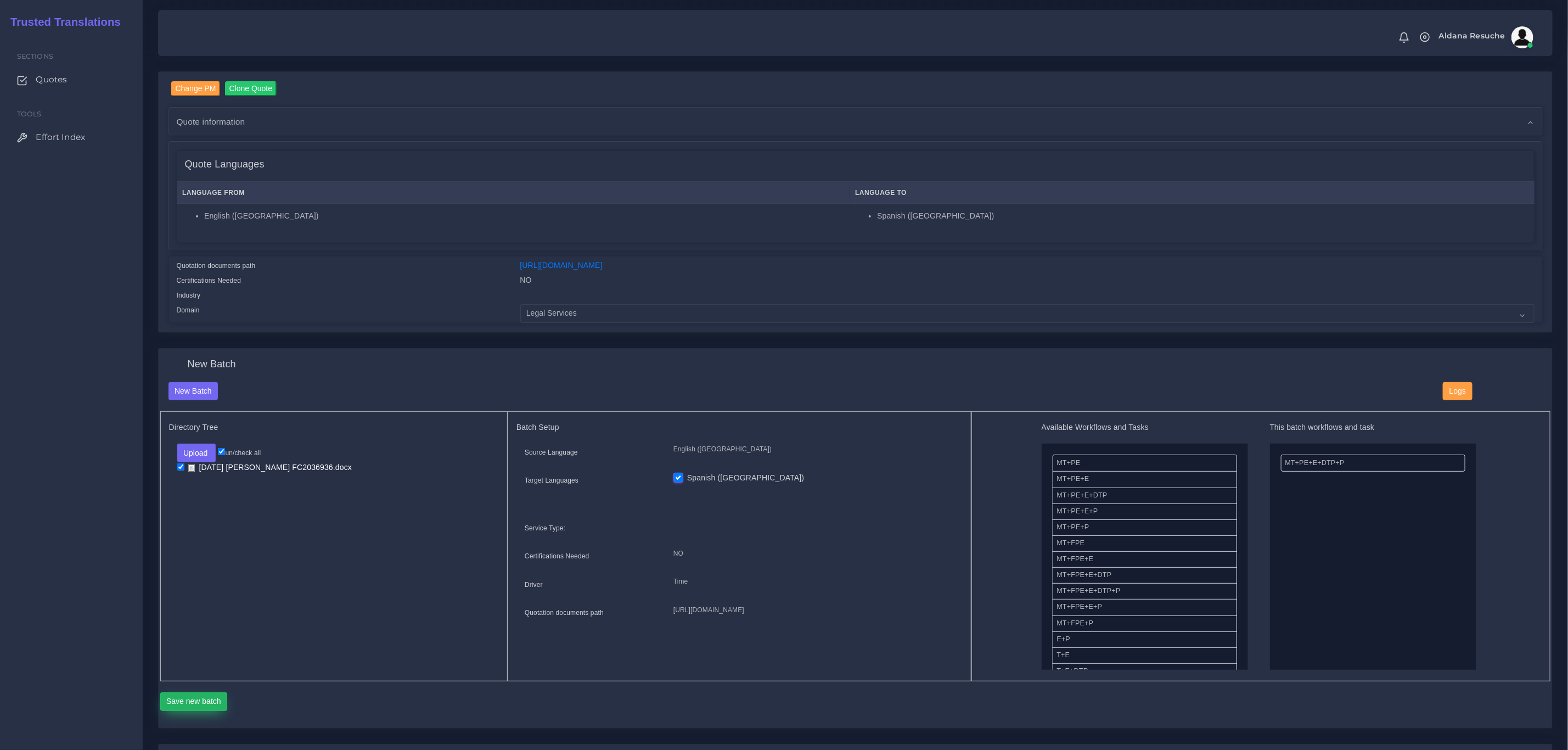
click at [205, 700] on button "Save new batch" at bounding box center [194, 702] width 68 height 18
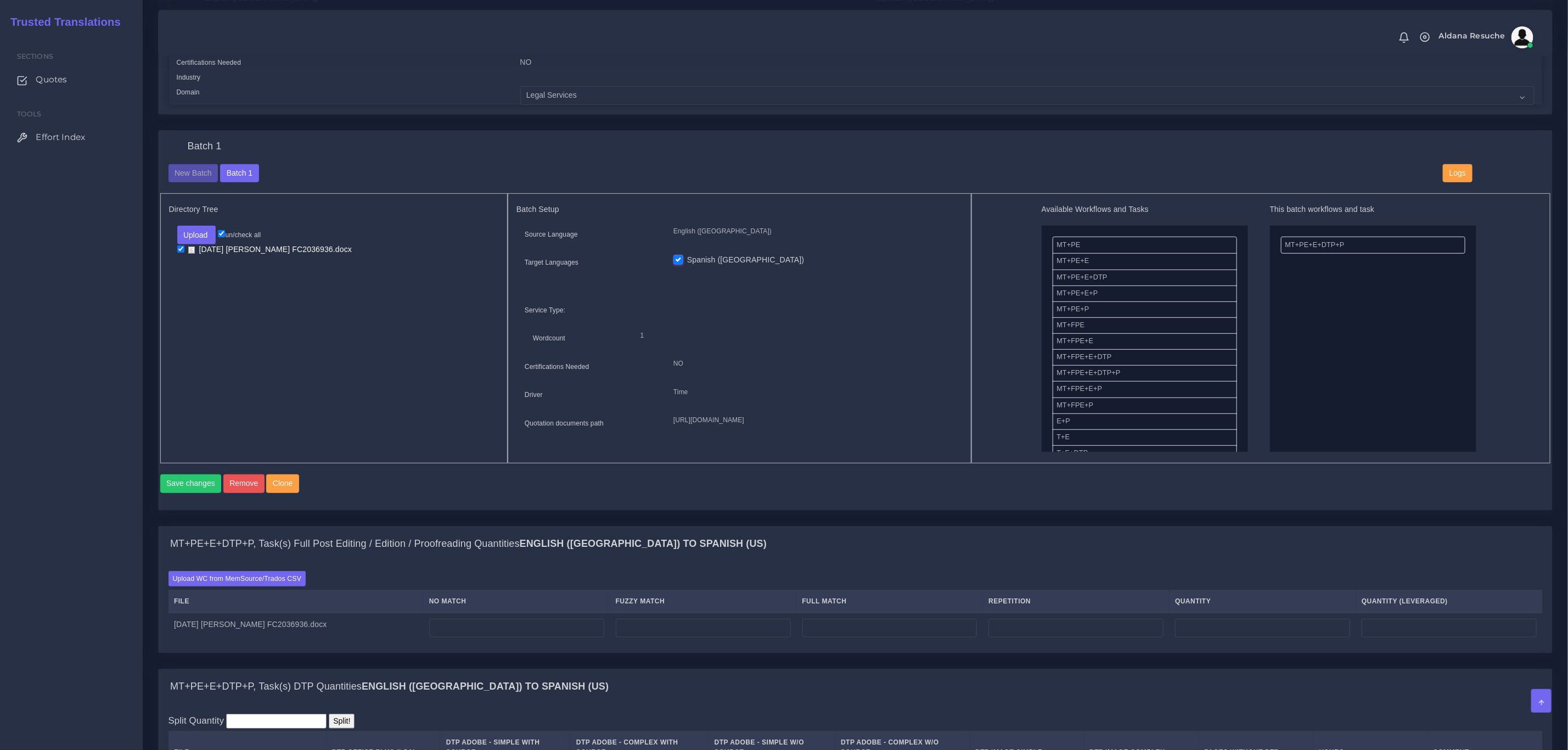
scroll to position [330, 0]
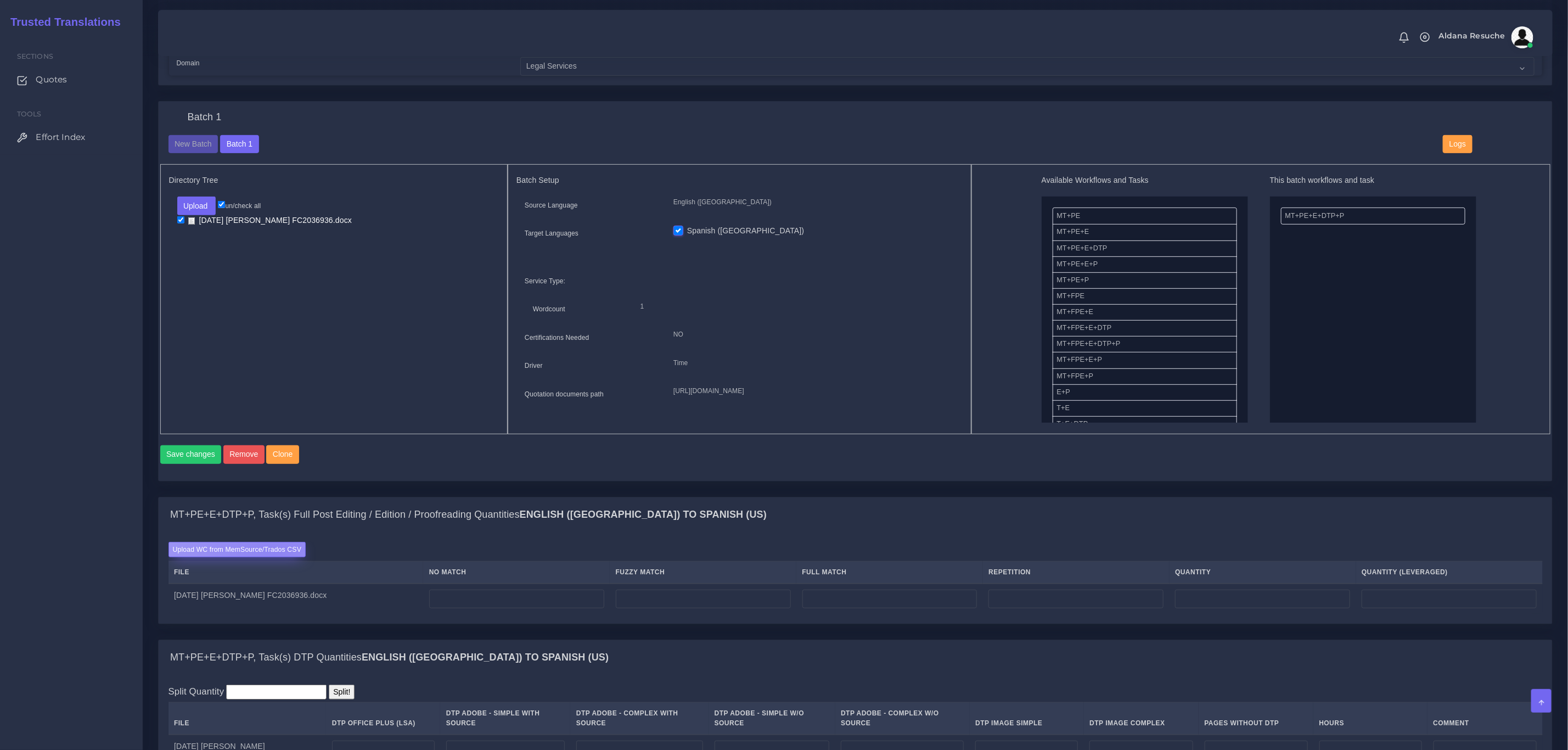
click at [273, 557] on label "Upload WC from MemSource/Trados CSV" at bounding box center [238, 549] width 138 height 15
click at [0, 0] on input "Upload WC from MemSource/Trados CSV" at bounding box center [0, 0] width 0 height 0
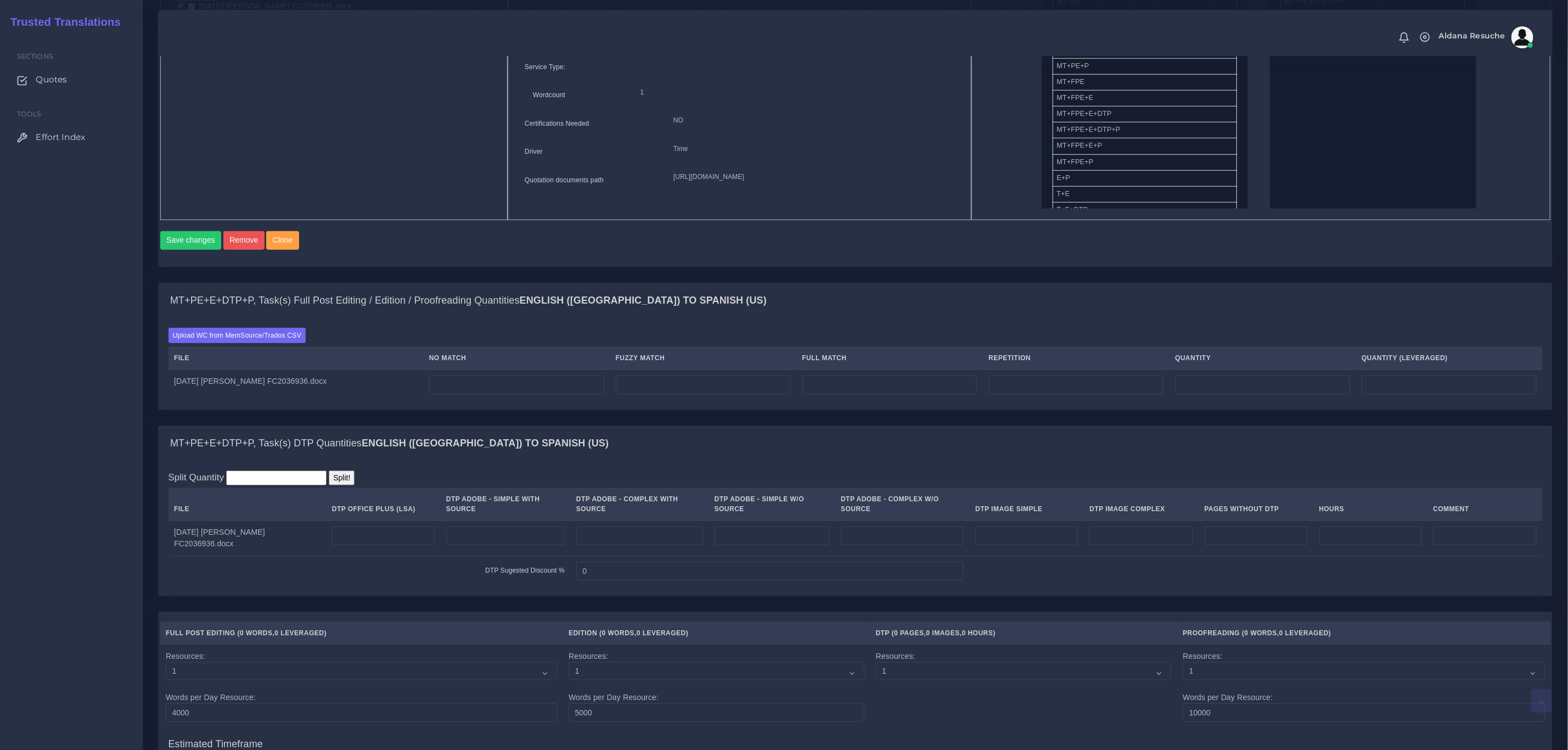
scroll to position [576, 0]
click at [379, 544] on input "number" at bounding box center [383, 534] width 102 height 18
type input "4"
click at [654, 460] on div "MT+PE+E+DTP+P, Task(s) DTP Quantities English (US) TO Spanish (US)" at bounding box center [855, 441] width 1394 height 35
click at [532, 393] on input "number" at bounding box center [516, 383] width 175 height 18
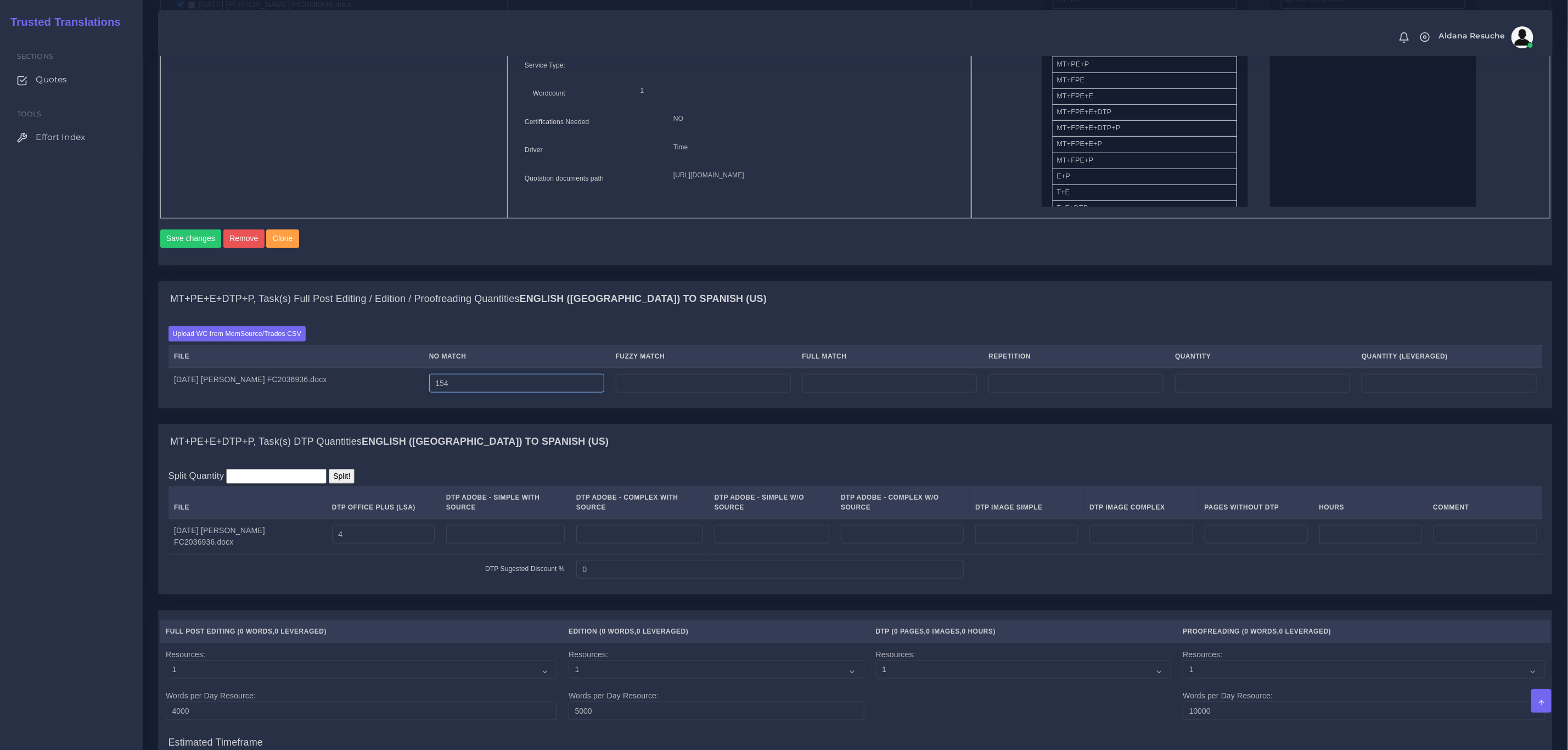
type input "154"
click at [817, 343] on div "Upload WC from MemSource/Trados CSV File No Match Fuzzy Match Full Match Repeti…" at bounding box center [856, 361] width 1375 height 72
click at [747, 389] on input "number" at bounding box center [703, 383] width 175 height 18
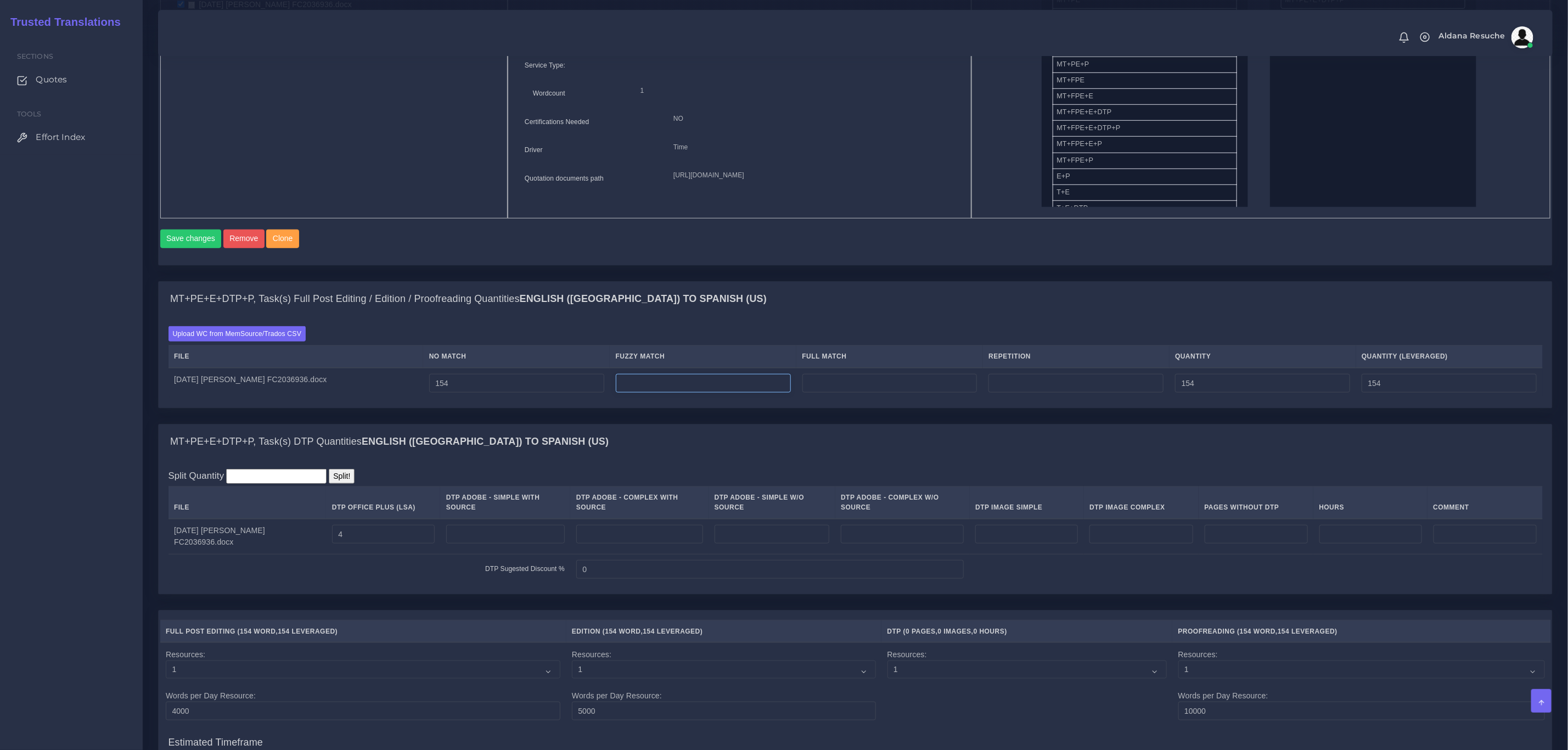
type input "6"
type input "336"
type input "490"
type input "322"
click at [819, 317] on div "MT+PE+E+DTP+P, Task(s) Full Post Editing / Edition / Proofreading Quantities En…" at bounding box center [855, 299] width 1394 height 35
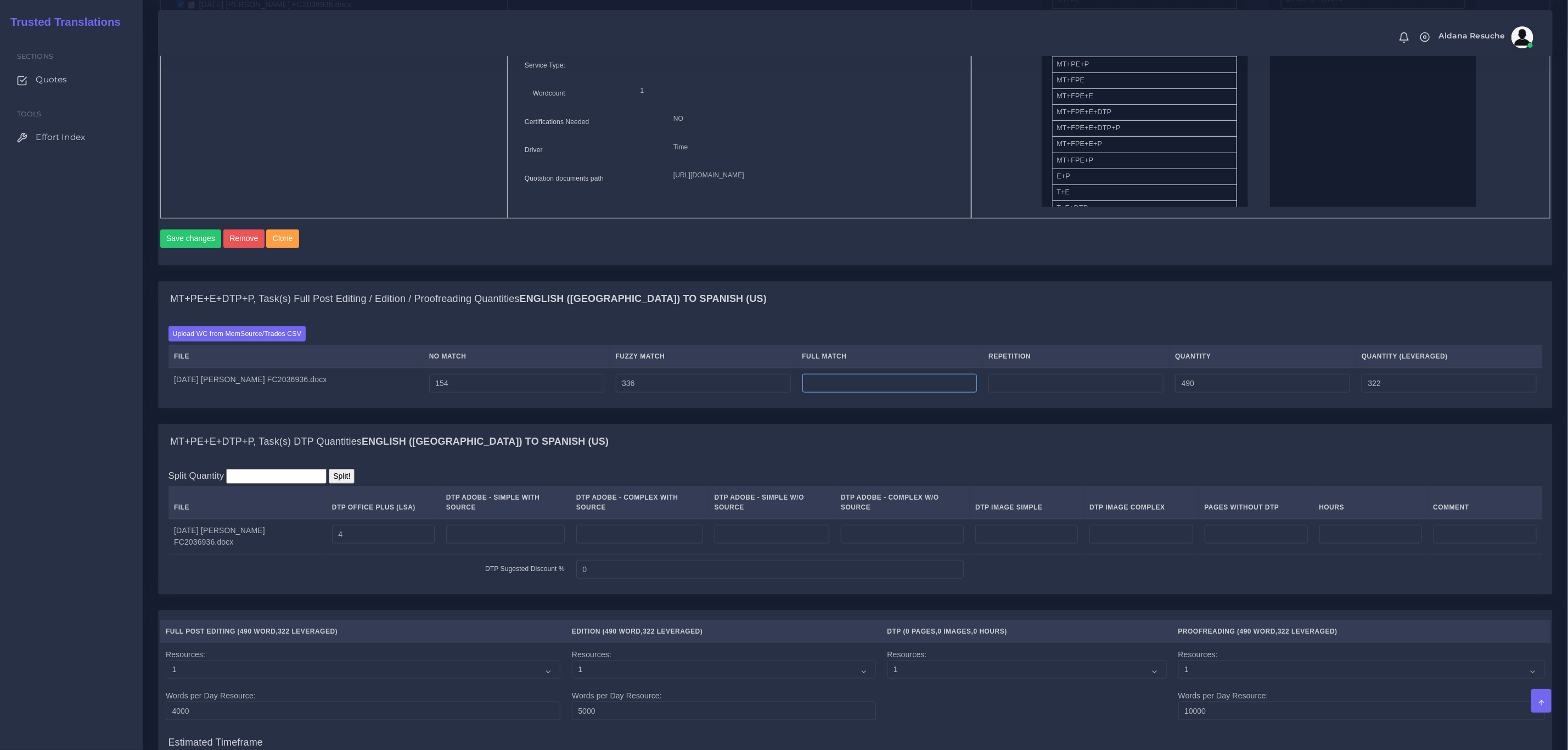
click at [919, 393] on input "number" at bounding box center [890, 383] width 175 height 18
type input "598"
type input "1088"
type input "471"
click at [1037, 265] on div "Batch 1 New Batch Batch 1 Logs Files" at bounding box center [855, 75] width 1394 height 379
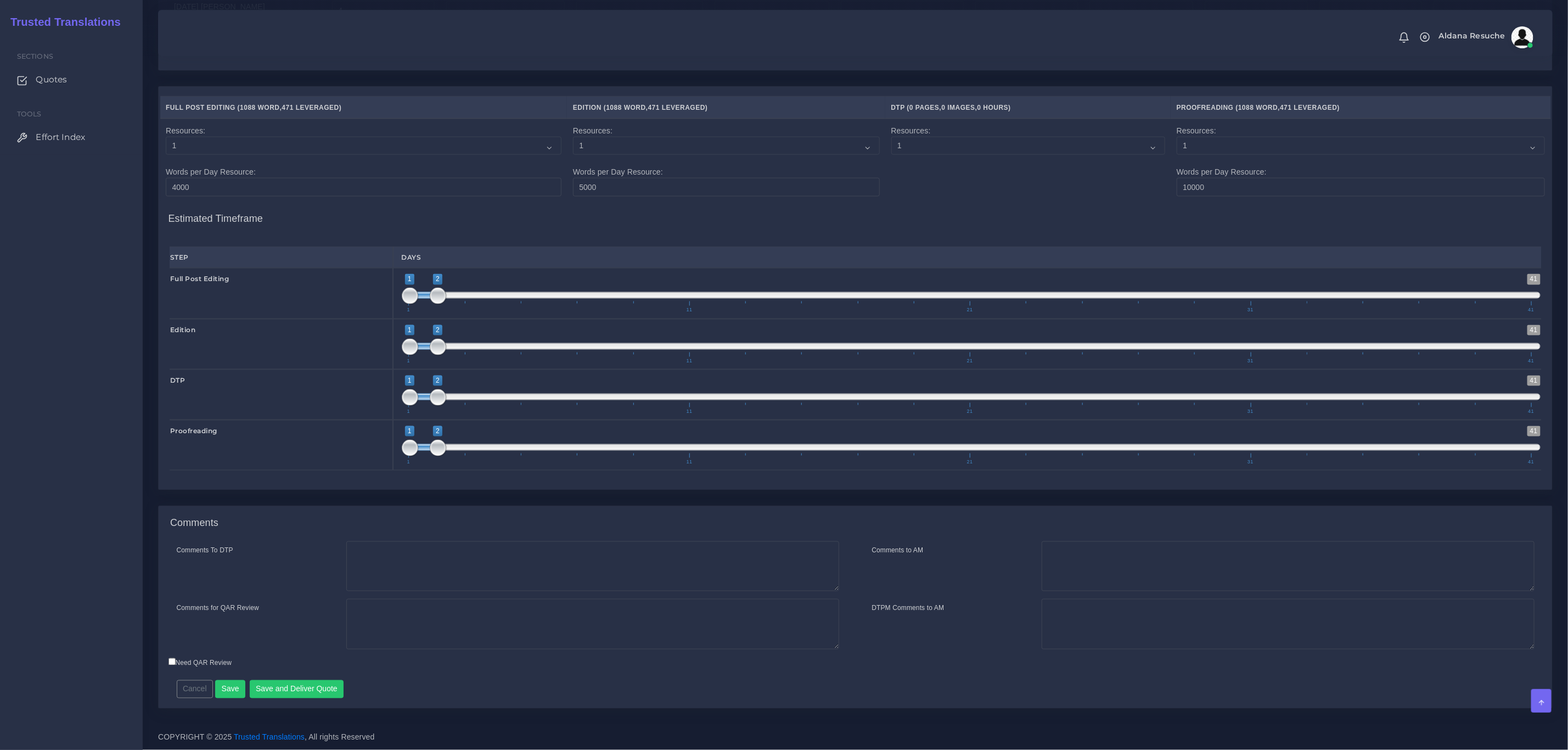
scroll to position [1121, 0]
click at [455, 552] on textarea "Comments To DTP" at bounding box center [592, 566] width 493 height 50
type textarea "DTP in word"
type textarea "PEEP+DTP"
click at [315, 695] on button "Save and Deliver Quote" at bounding box center [297, 689] width 95 height 18
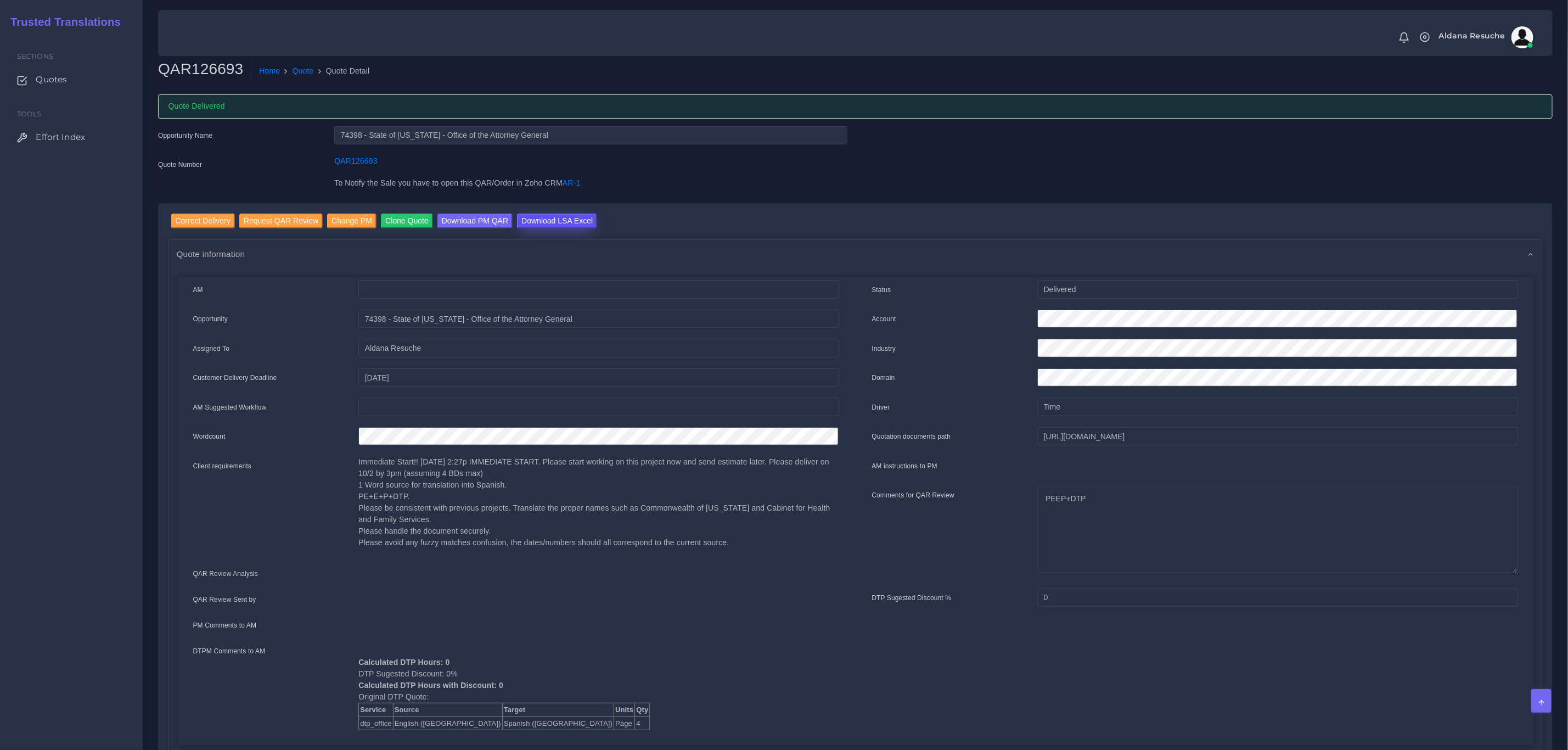
click at [545, 220] on input "Download LSA Excel" at bounding box center [557, 221] width 80 height 15
click at [439, 99] on div "Quote Delivered" at bounding box center [855, 106] width 1395 height 24
click at [293, 71] on link "Quote" at bounding box center [303, 71] width 21 height 12
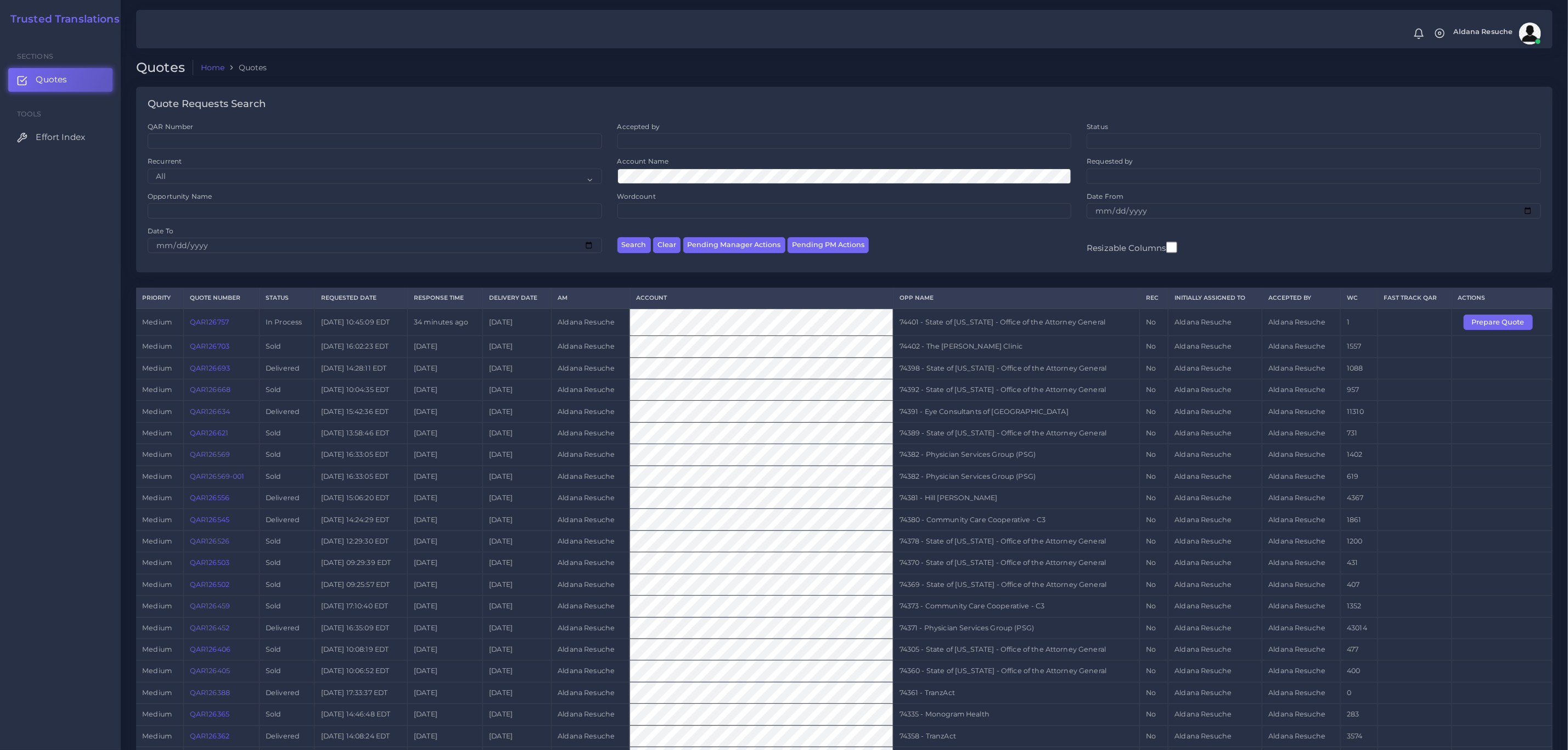
click at [222, 368] on link "QAR126693" at bounding box center [209, 368] width 40 height 8
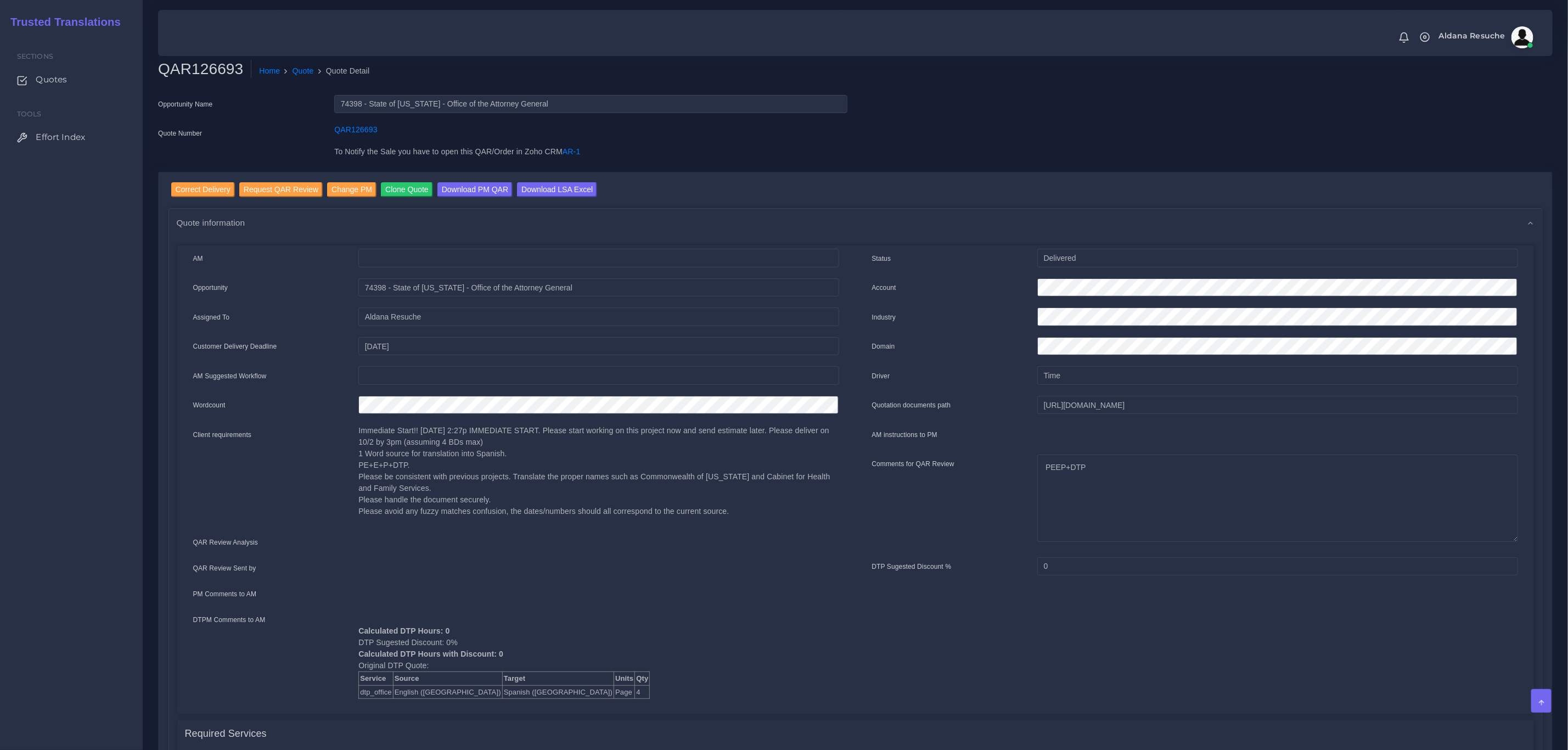
drag, startPoint x: 297, startPoint y: 73, endPoint x: 276, endPoint y: 86, distance: 24.7
click at [297, 73] on link "Quote" at bounding box center [303, 71] width 21 height 12
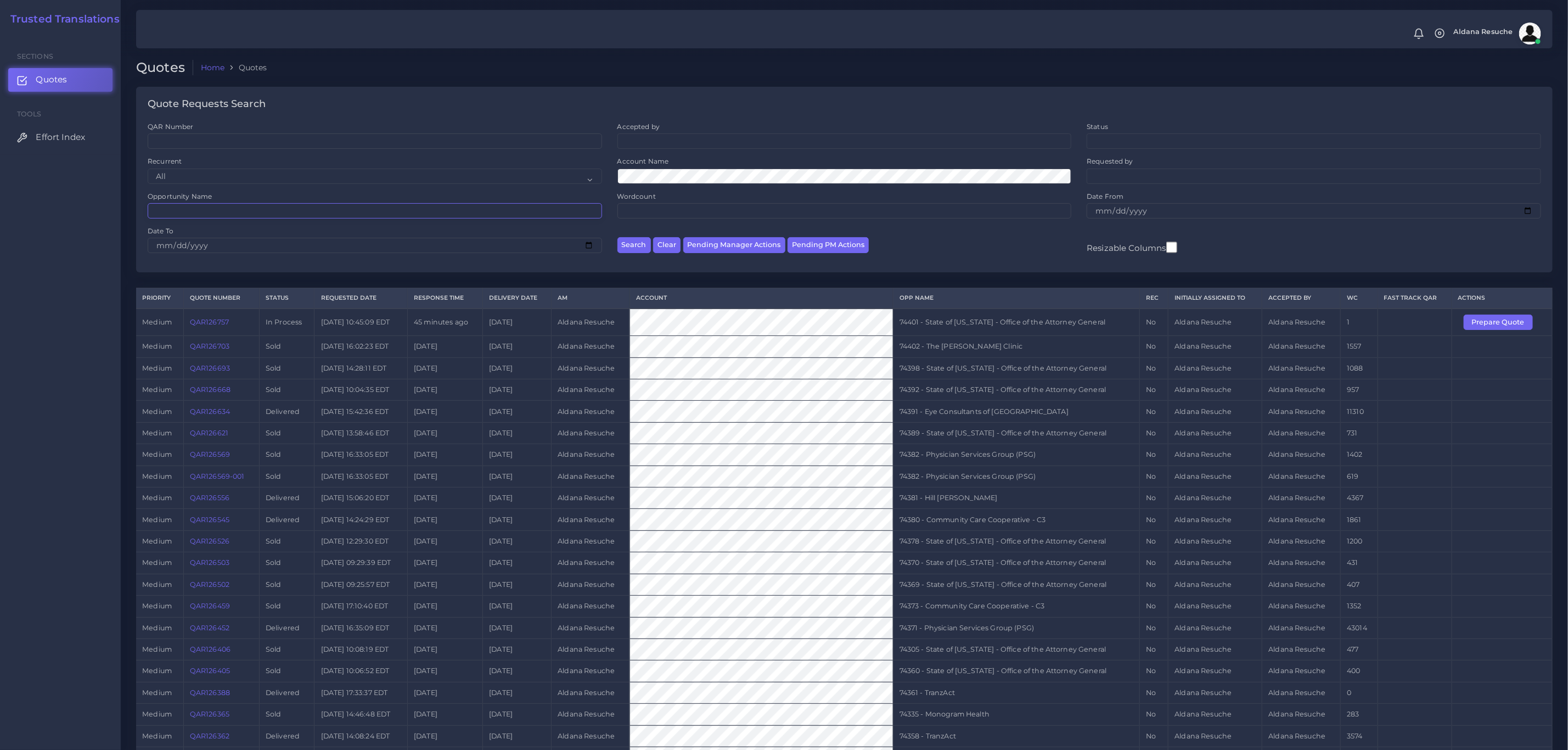
click at [296, 215] on input "Opportunity Name" at bounding box center [375, 211] width 455 height 15
type input "74319"
click at [617, 237] on button "Search" at bounding box center [634, 245] width 34 height 16
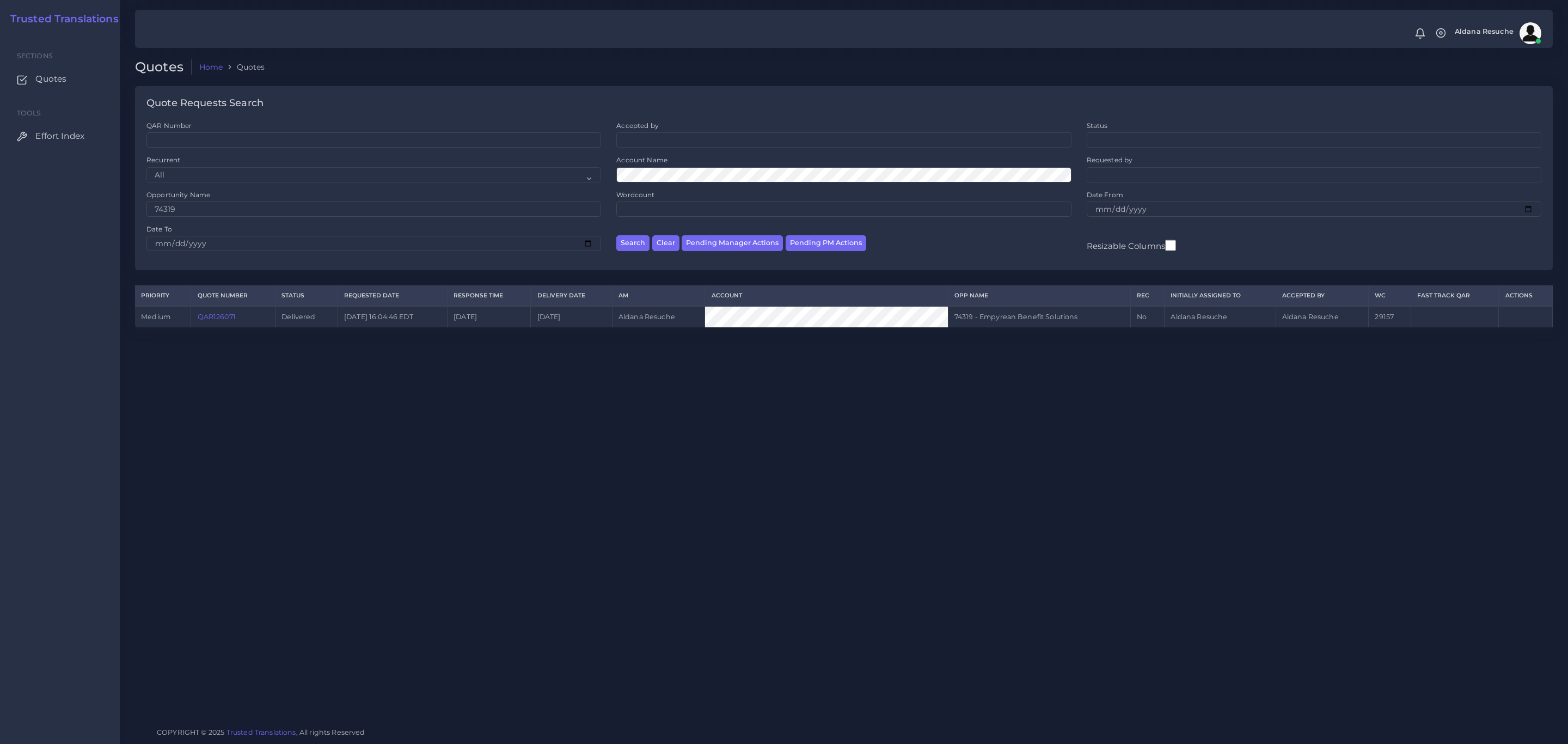
click at [222, 321] on link "QAR126071" at bounding box center [217, 316] width 38 height 8
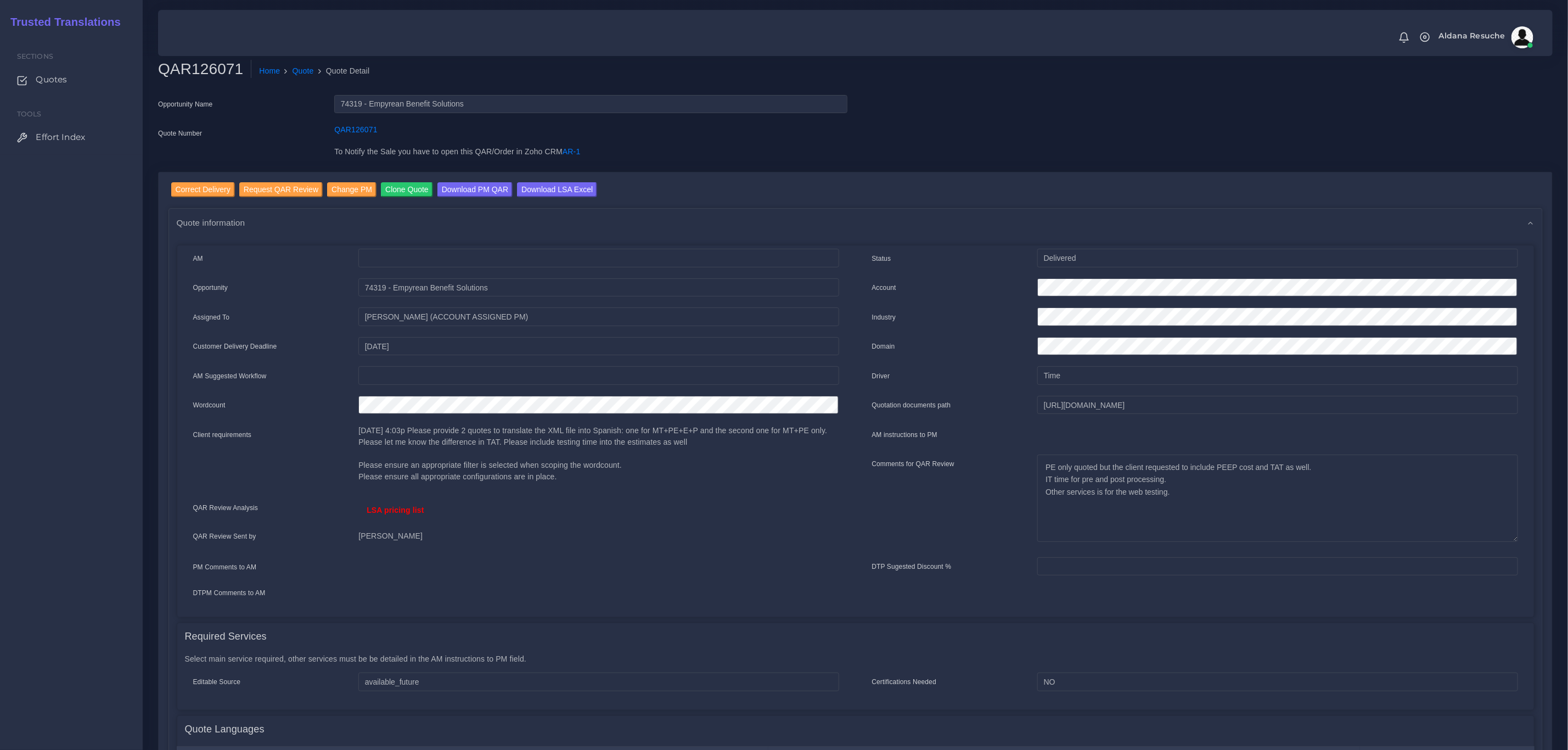
click at [295, 133] on div "Quote Number" at bounding box center [238, 135] width 176 height 22
click at [219, 193] on input "Correct Delivery" at bounding box center [203, 190] width 64 height 15
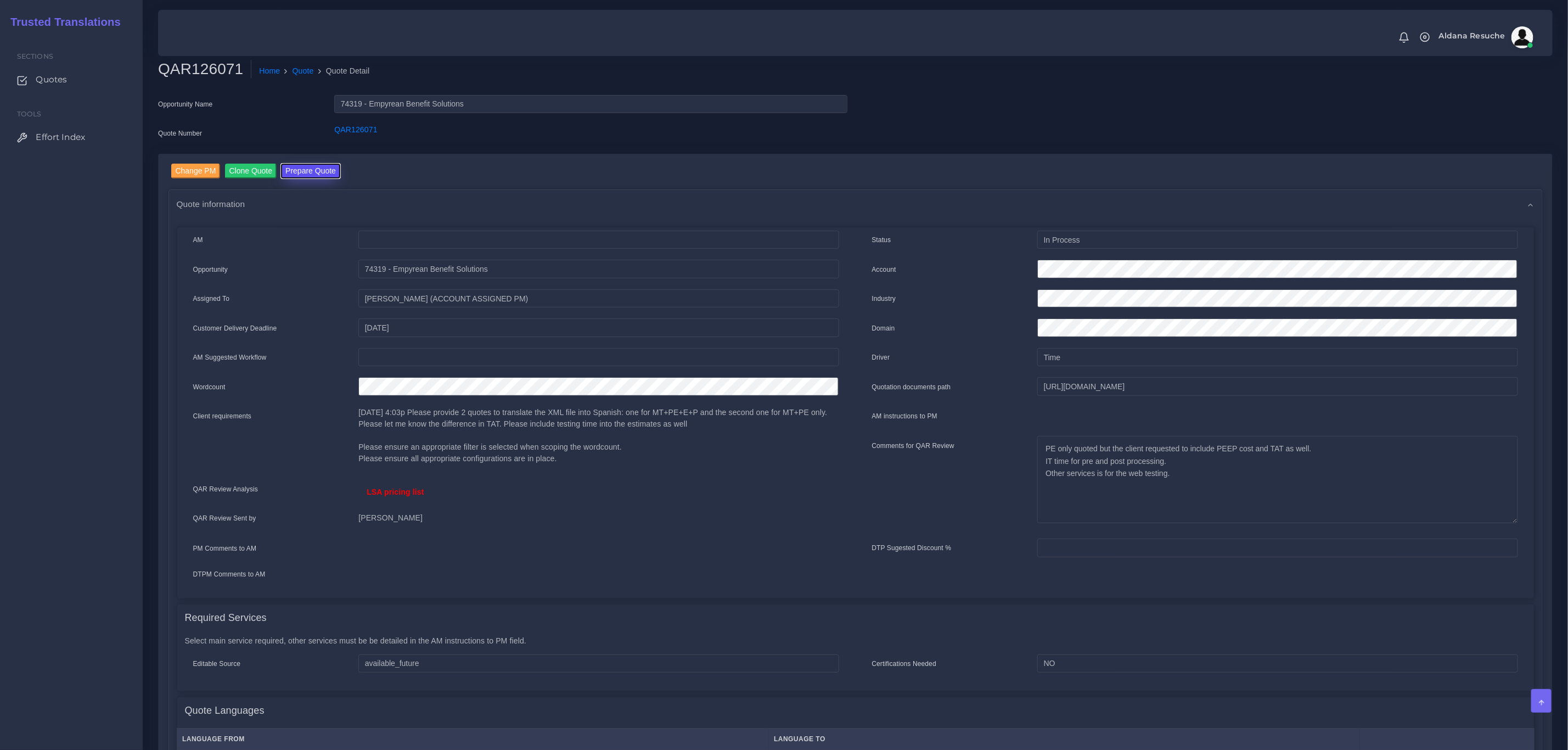
click at [310, 175] on button "Prepare Quote" at bounding box center [311, 171] width 60 height 15
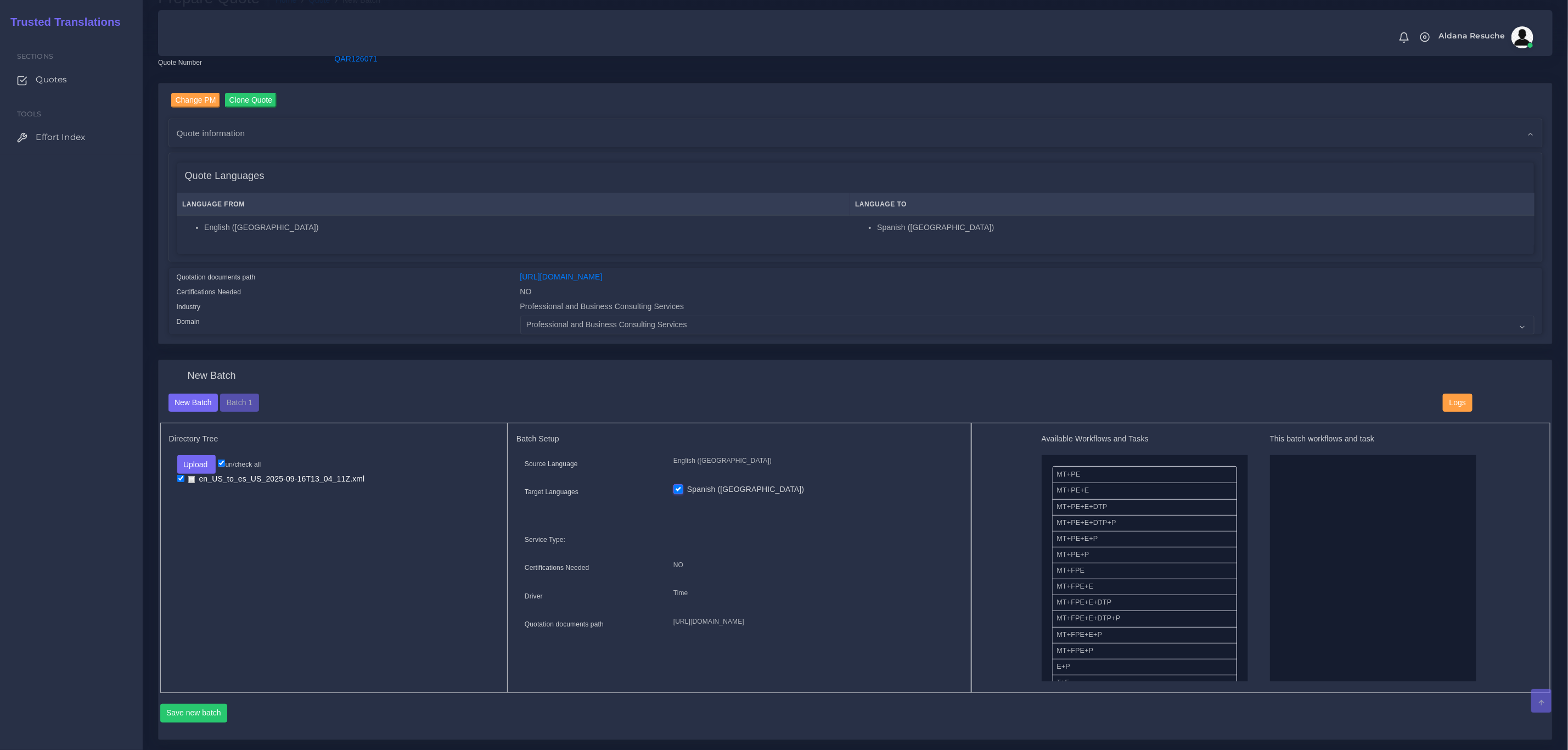
scroll to position [164, 0]
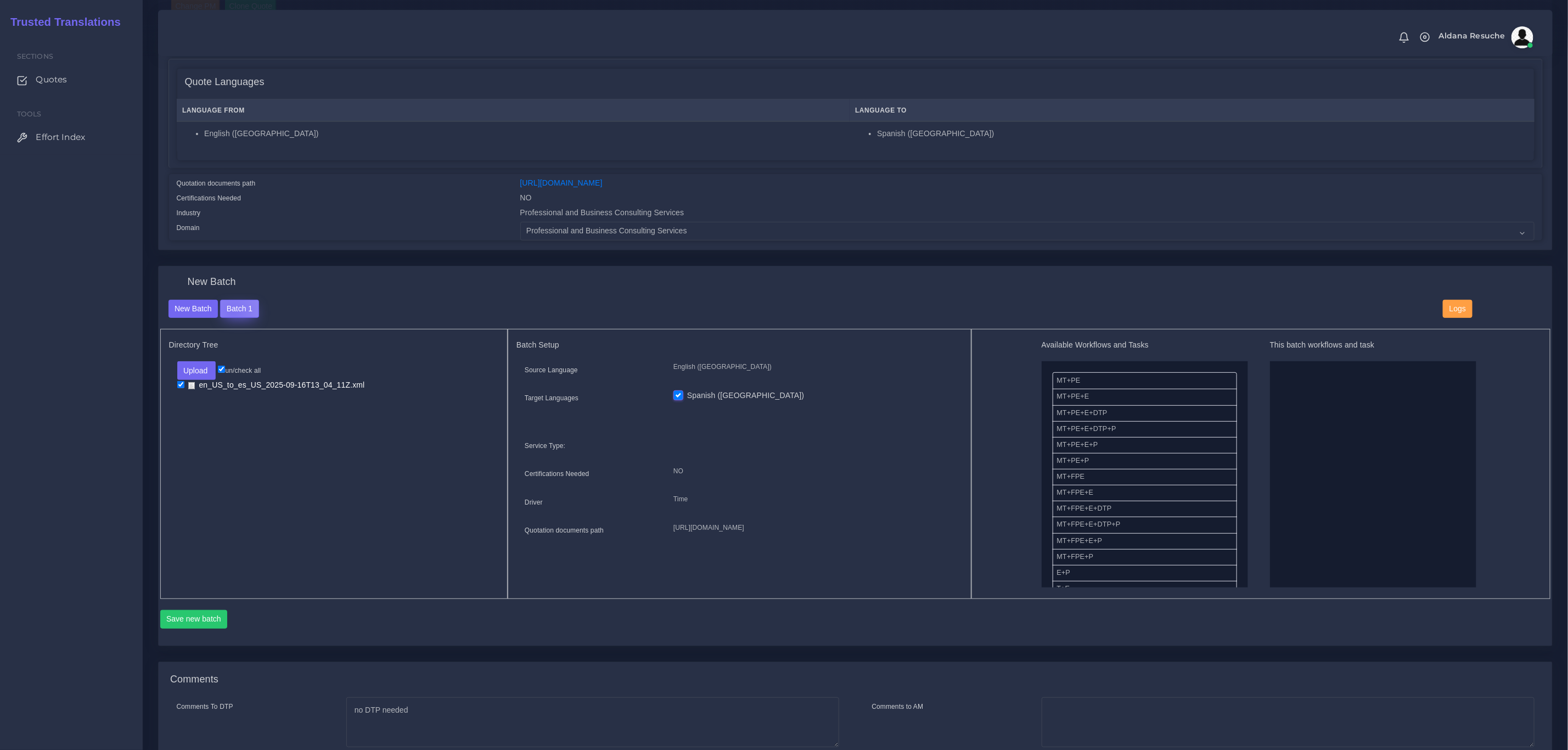
click at [233, 311] on button "Batch 1" at bounding box center [239, 309] width 39 height 18
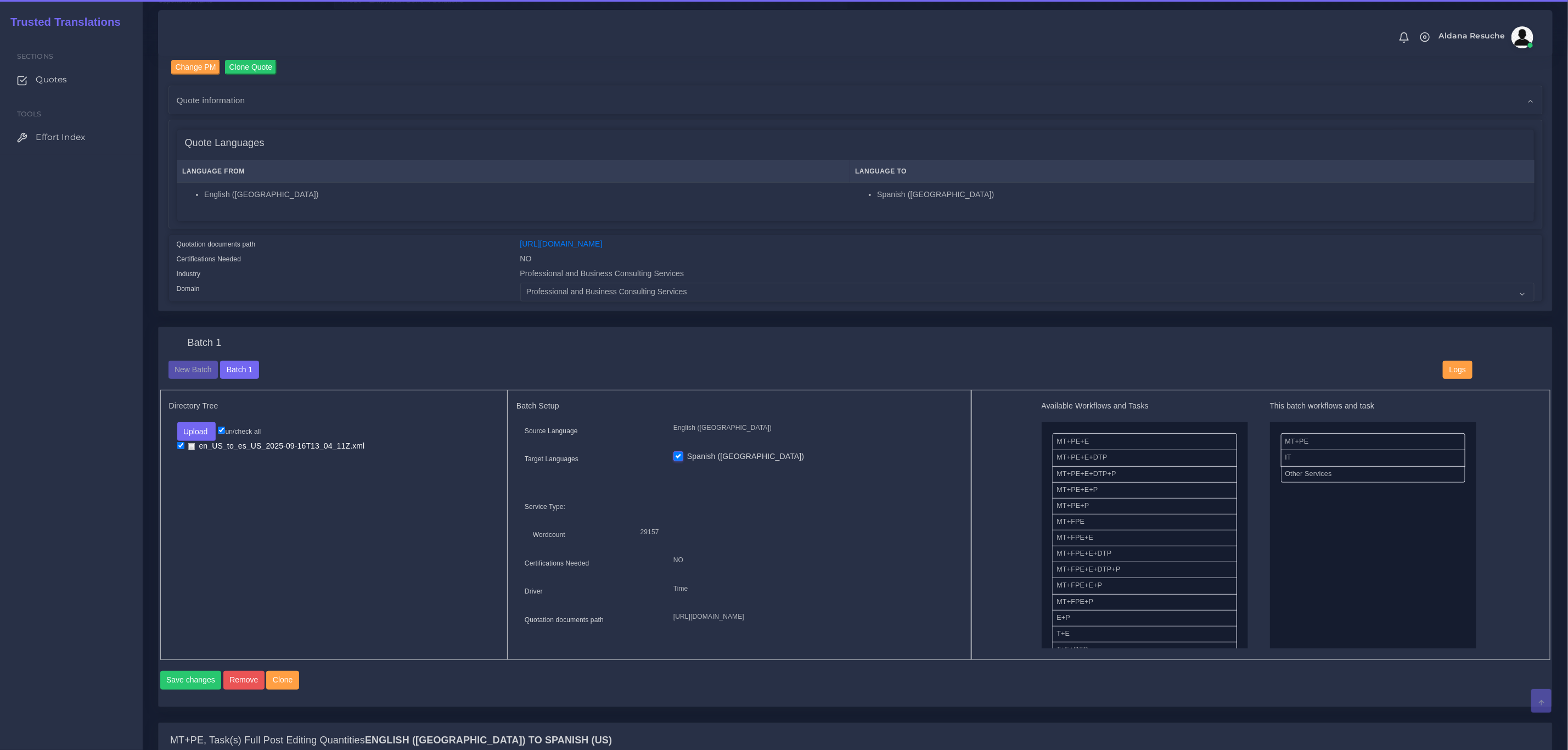
scroll to position [164, 0]
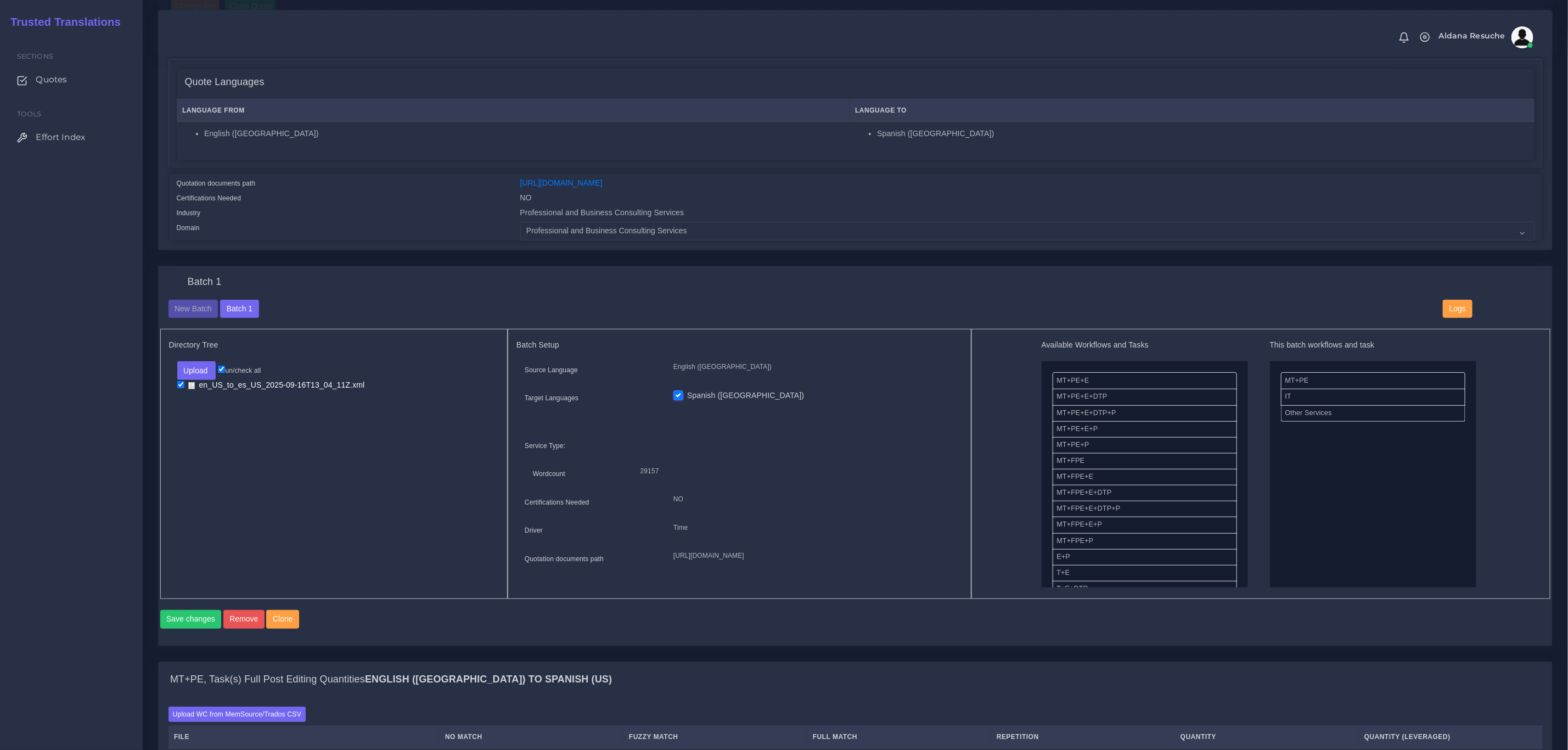
click at [179, 387] on input "checkbox" at bounding box center [181, 385] width 7 height 7
checkbox input "false"
click at [193, 364] on button "Upload" at bounding box center [197, 371] width 39 height 18
click at [200, 408] on label "Files" at bounding box center [215, 412] width 75 height 14
click at [183, 397] on input "checkbox" at bounding box center [181, 396] width 7 height 7
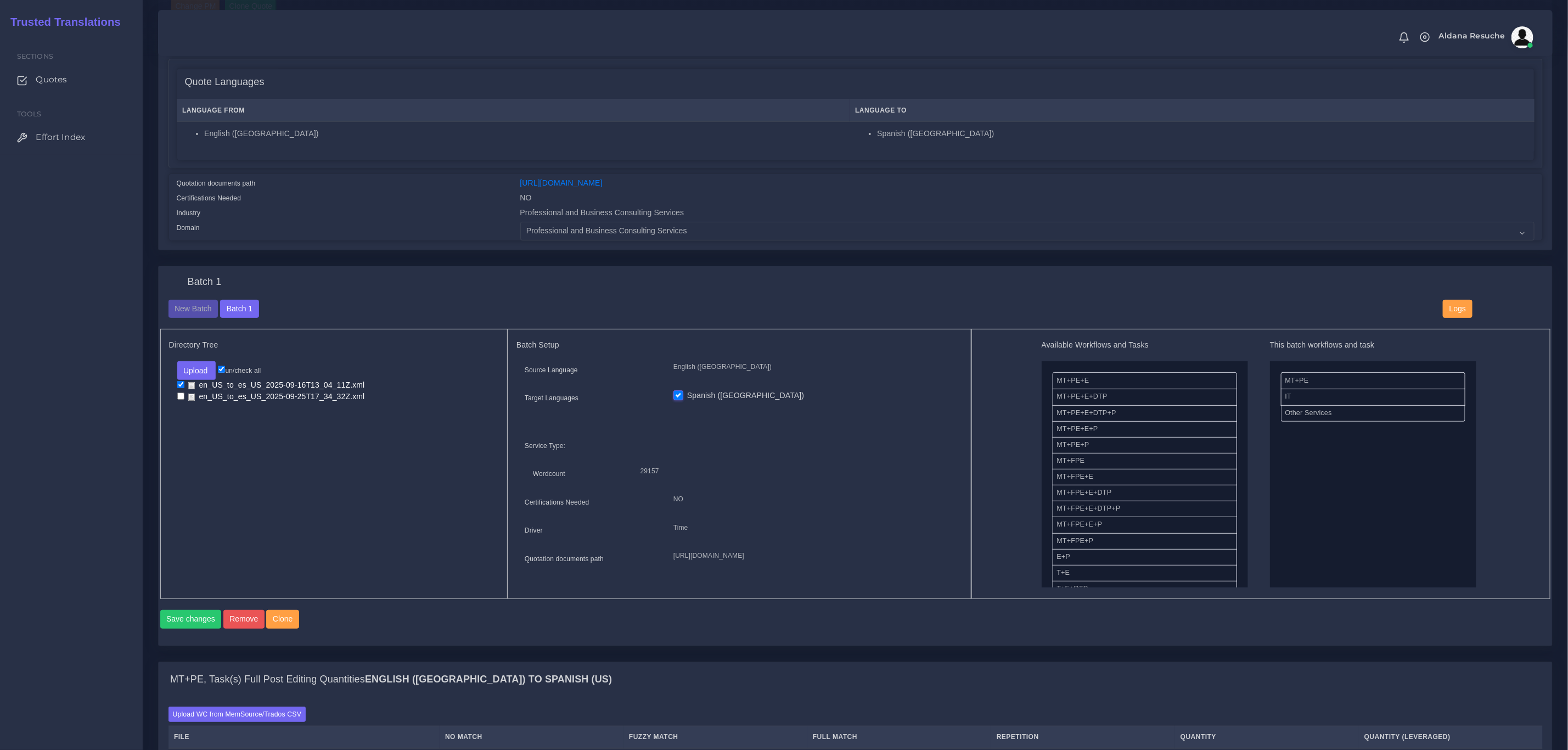
checkbox input "true"
click at [178, 386] on input "checkbox" at bounding box center [181, 385] width 7 height 7
checkbox input "false"
click at [185, 628] on button "Save changes" at bounding box center [191, 619] width 61 height 18
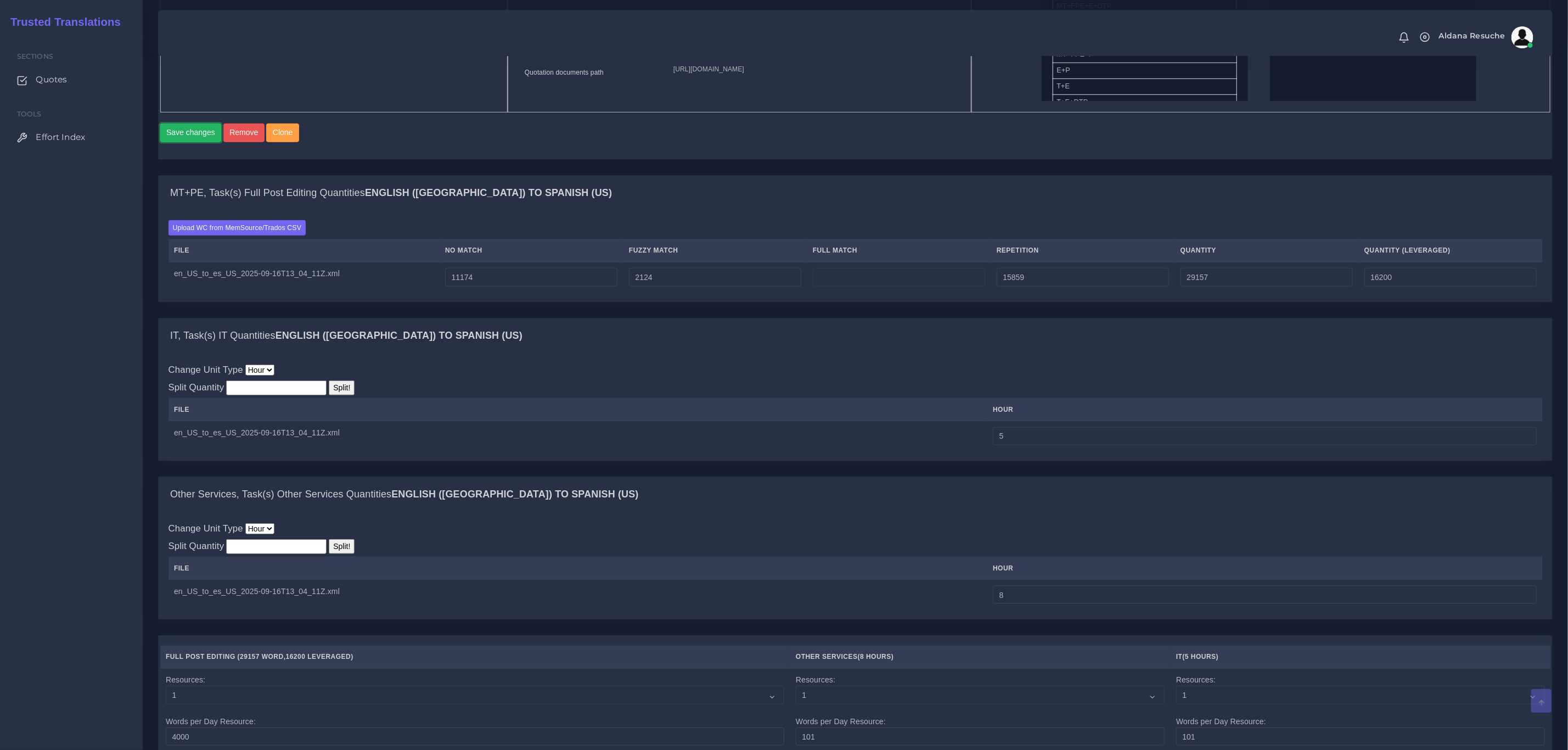
scroll to position [659, 0]
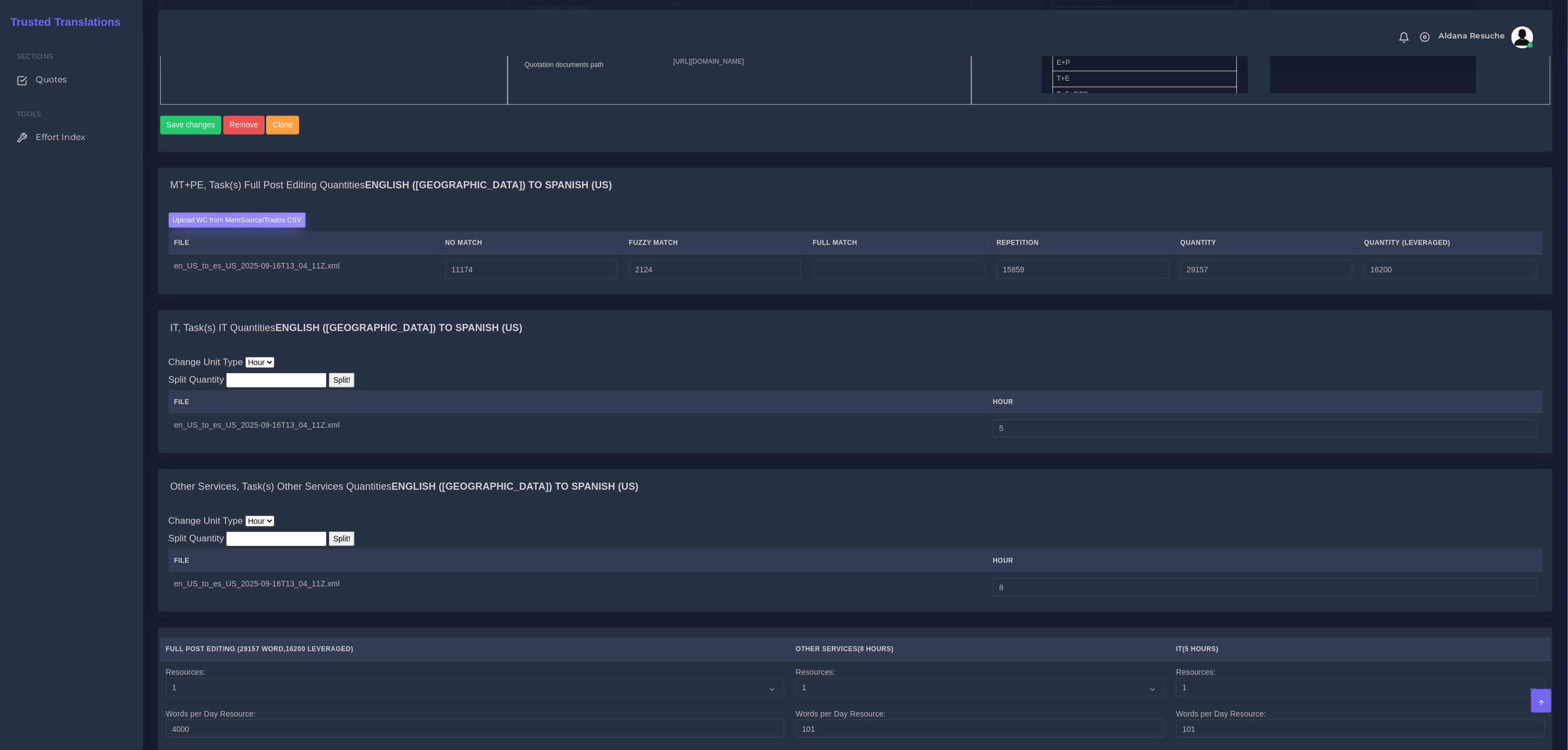
click at [216, 226] on label "Upload WC from MemSource/Trados CSV" at bounding box center [238, 220] width 138 height 15
click at [0, 0] on input "Upload WC from MemSource/Trados CSV" at bounding box center [0, 0] width 0 height 0
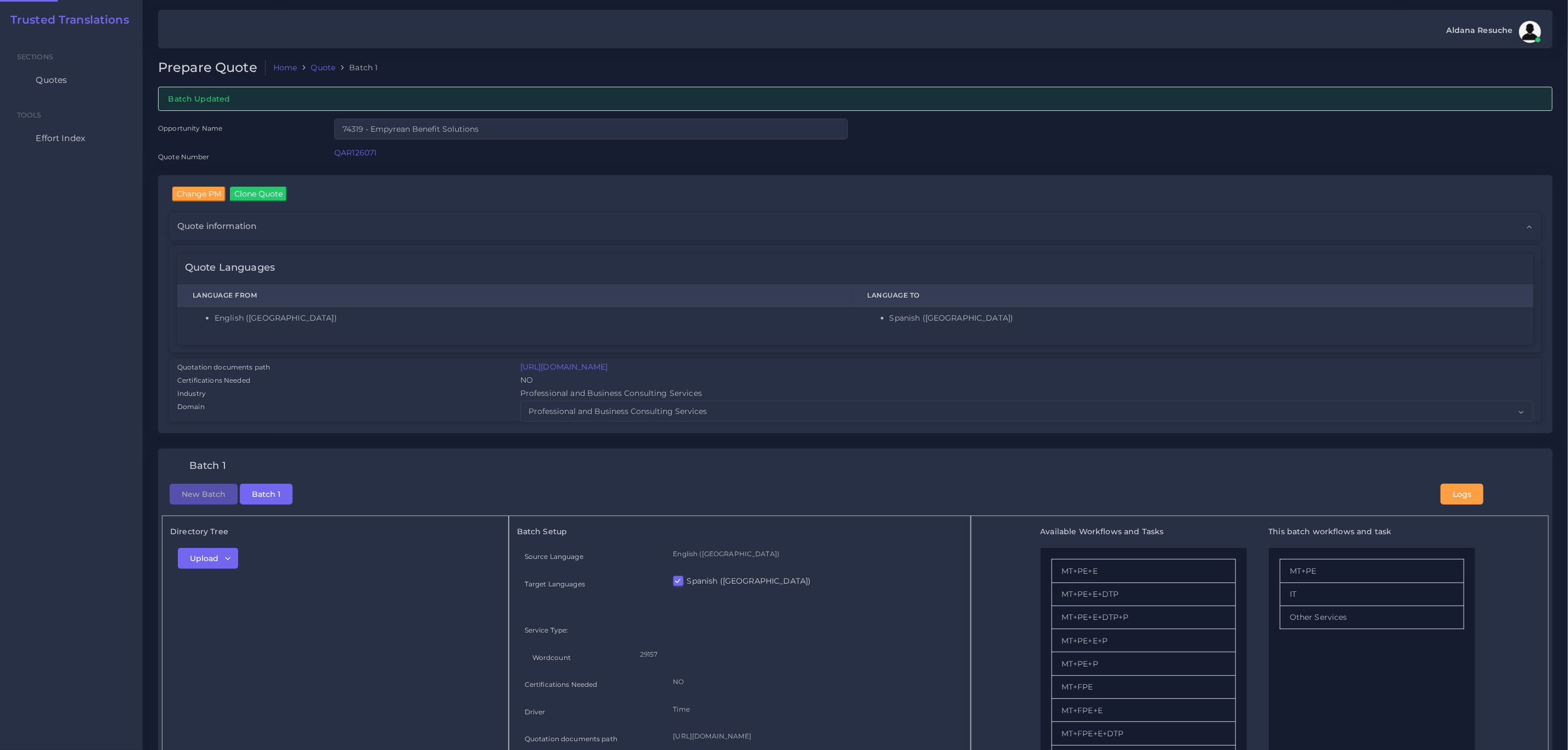
checkbox input "true"
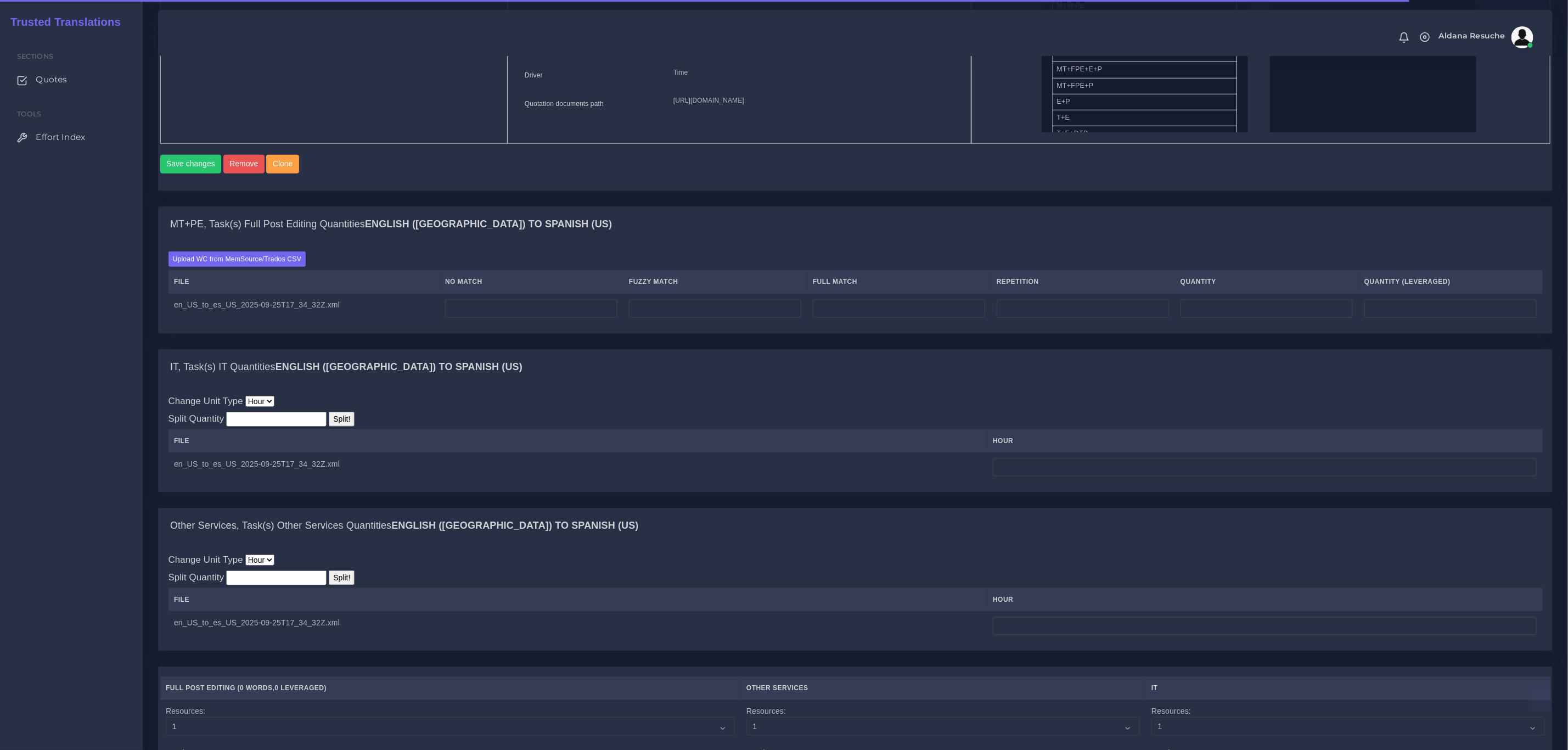
scroll to position [659, 0]
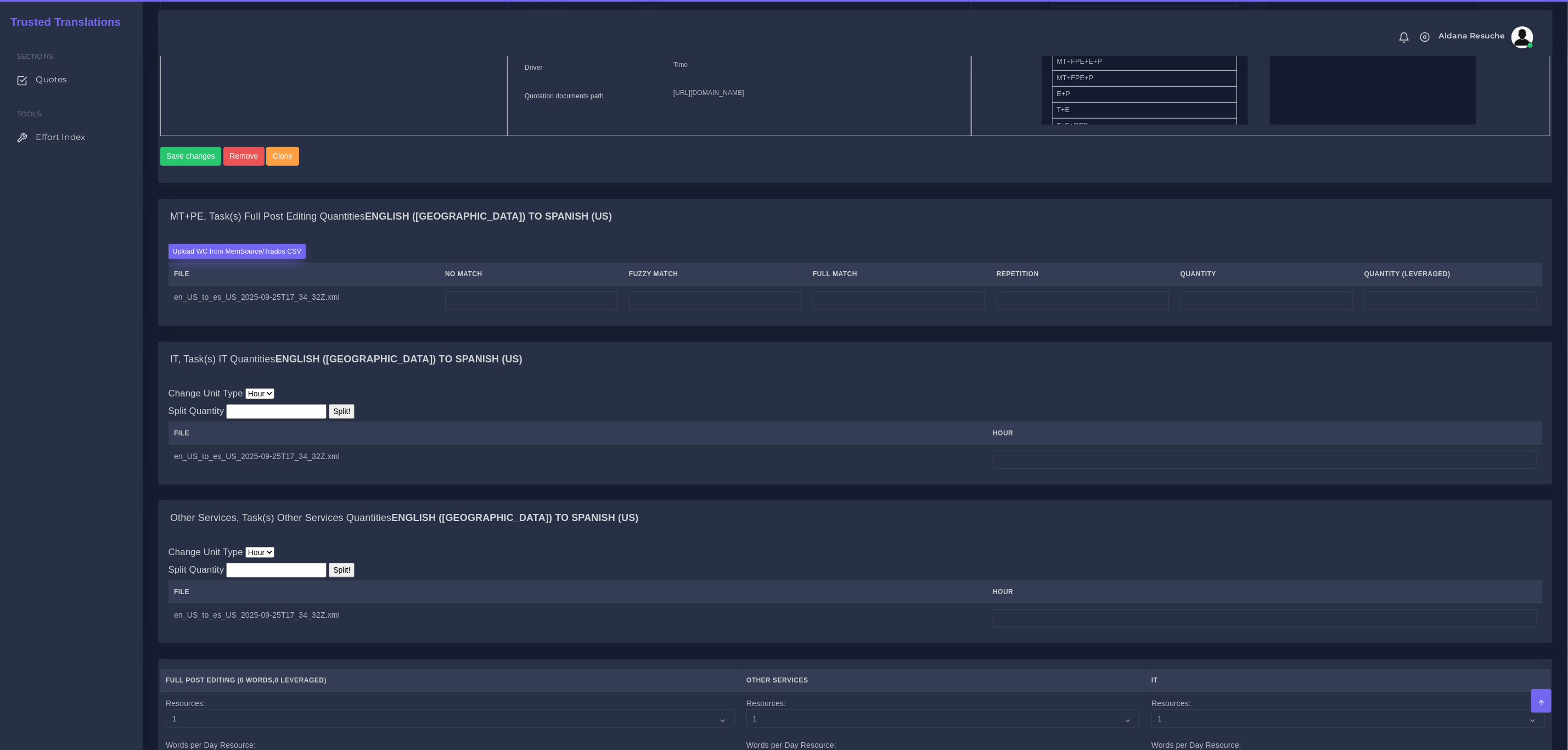
click at [287, 258] on label "Upload WC from MemSource/Trados CSV" at bounding box center [238, 251] width 138 height 15
click at [0, 0] on input "Upload WC from MemSource/Trados CSV" at bounding box center [0, 0] width 0 height 0
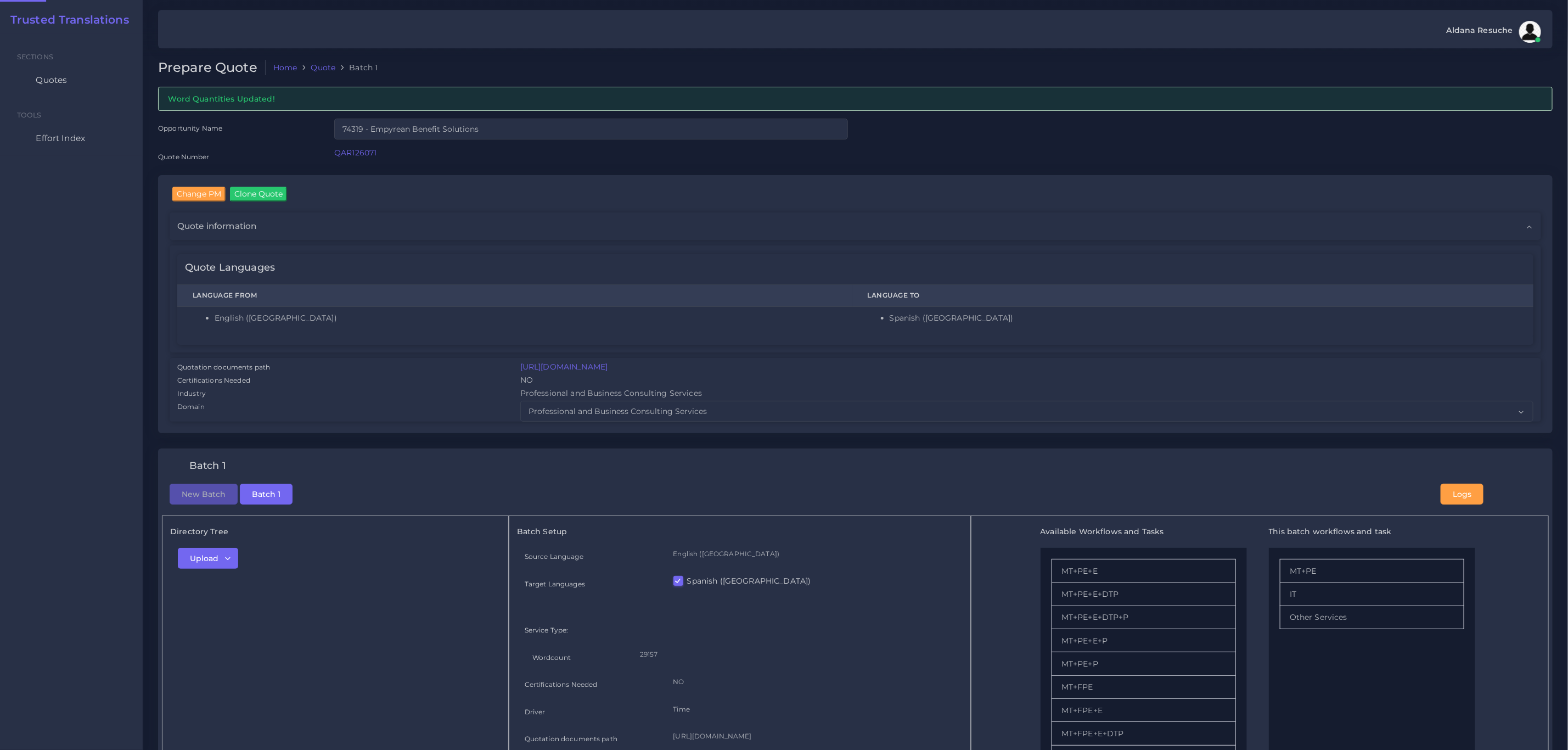
checkbox input "true"
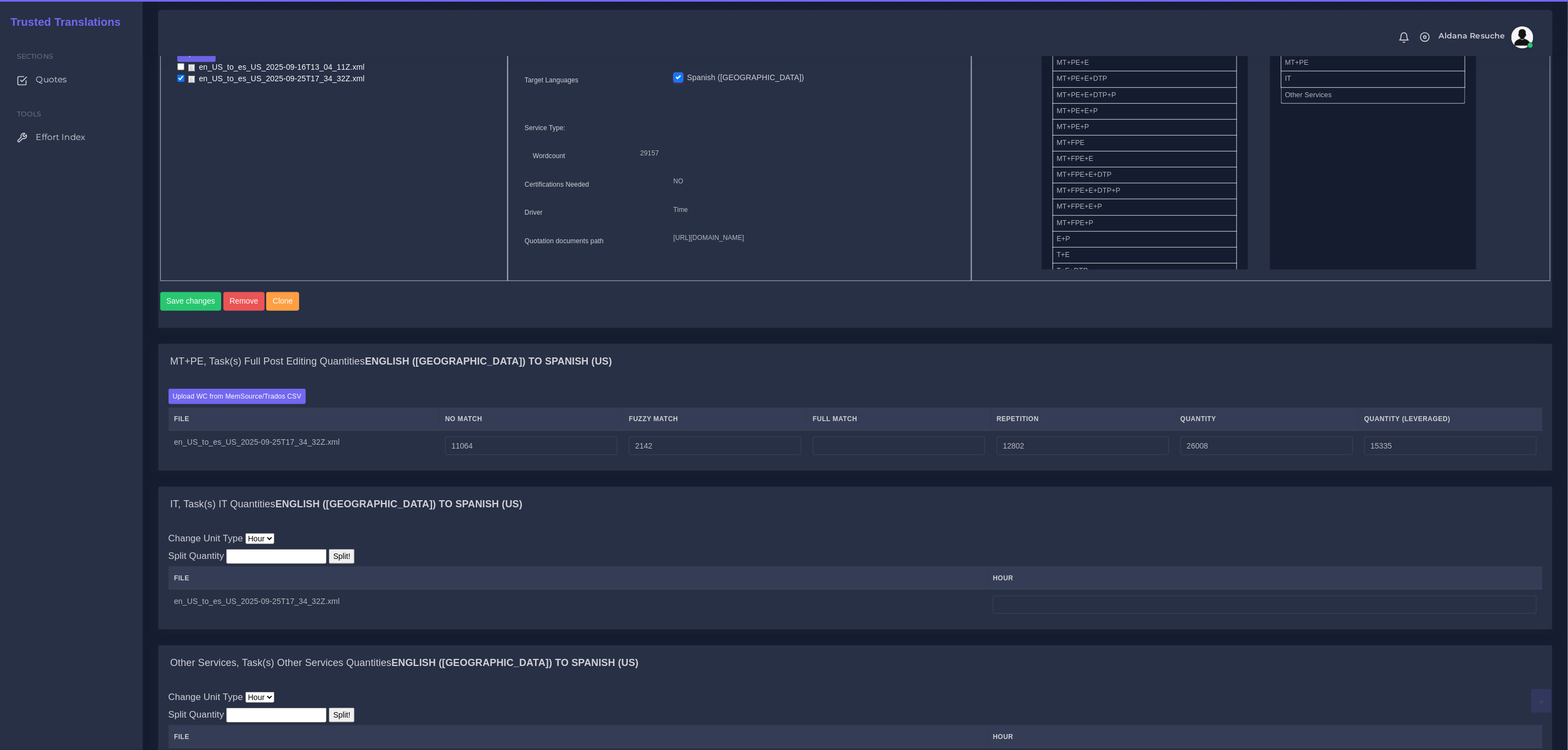
scroll to position [576, 0]
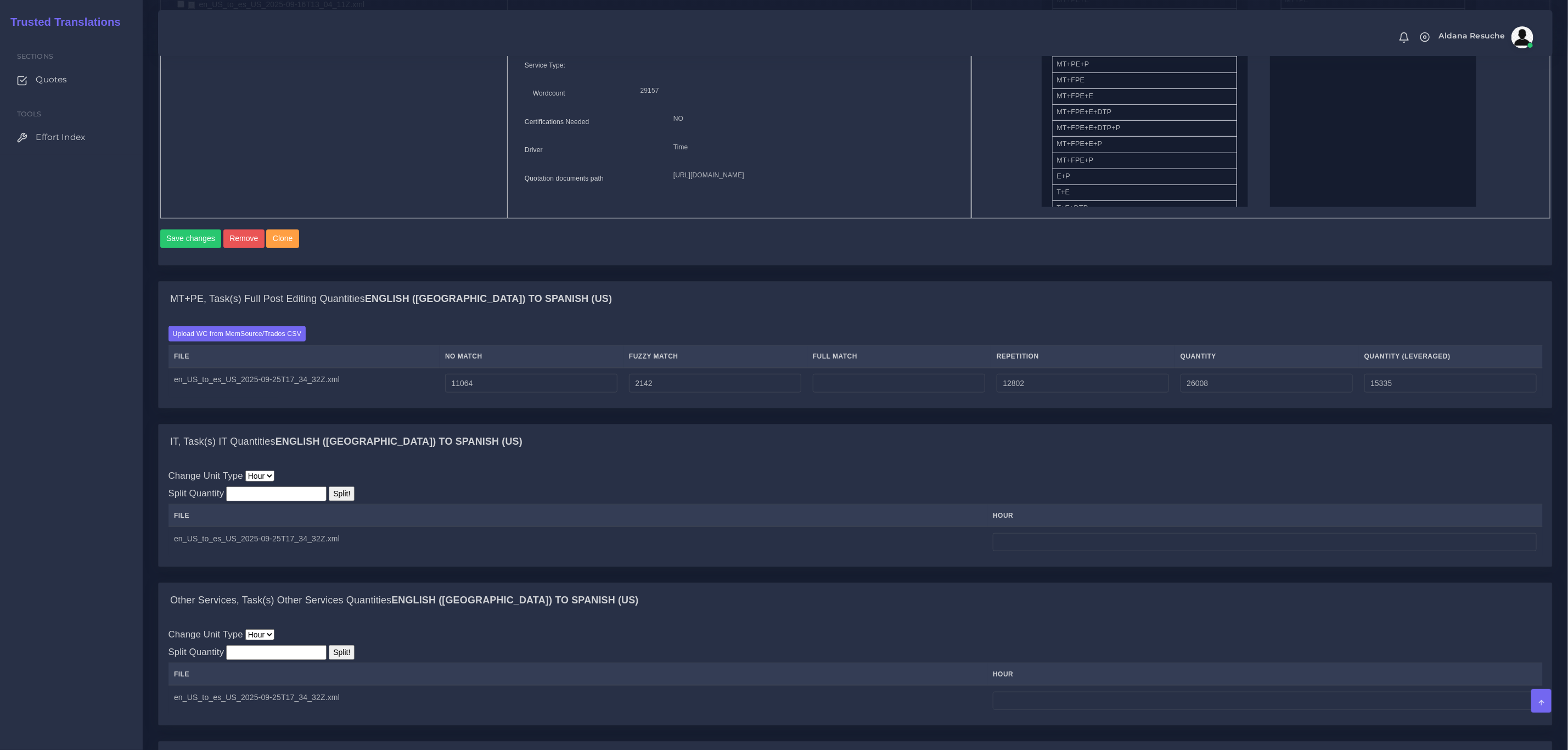
click at [444, 423] on div "MT+PE, Task(s) Full Post Editing Quantities English (US) TO Spanish (US) Upload…" at bounding box center [855, 352] width 1412 height 142
click at [716, 450] on div "IT, Task(s) IT Quantities English (US) TO Spanish (US)" at bounding box center [855, 441] width 1394 height 35
click at [716, 423] on div "MT+PE, Task(s) Full Post Editing Quantities English (US) TO Spanish (US) Upload…" at bounding box center [855, 352] width 1412 height 142
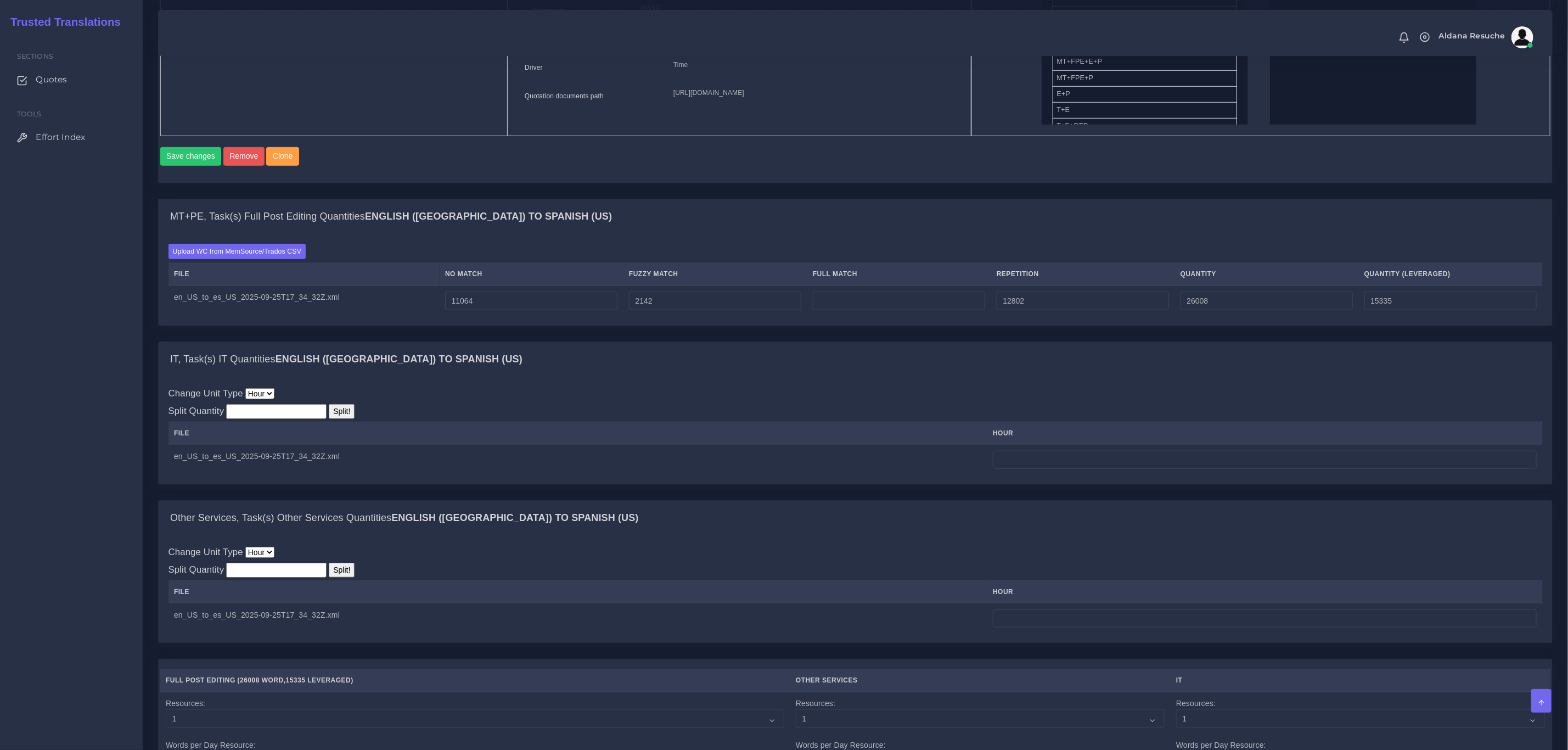
click at [917, 341] on div "MT+PE, Task(s) Full Post Editing Quantities English (US) TO Spanish (US) Upload…" at bounding box center [855, 270] width 1412 height 142
click at [1125, 628] on input "number" at bounding box center [1265, 619] width 544 height 18
type input "7"
click at [1011, 485] on div "IT, Task(s) IT Quantities English (US) TO Spanish (US) Change Unit Type Hour Sp…" at bounding box center [855, 412] width 1395 height 143
click at [1008, 470] on input "number" at bounding box center [1265, 460] width 544 height 18
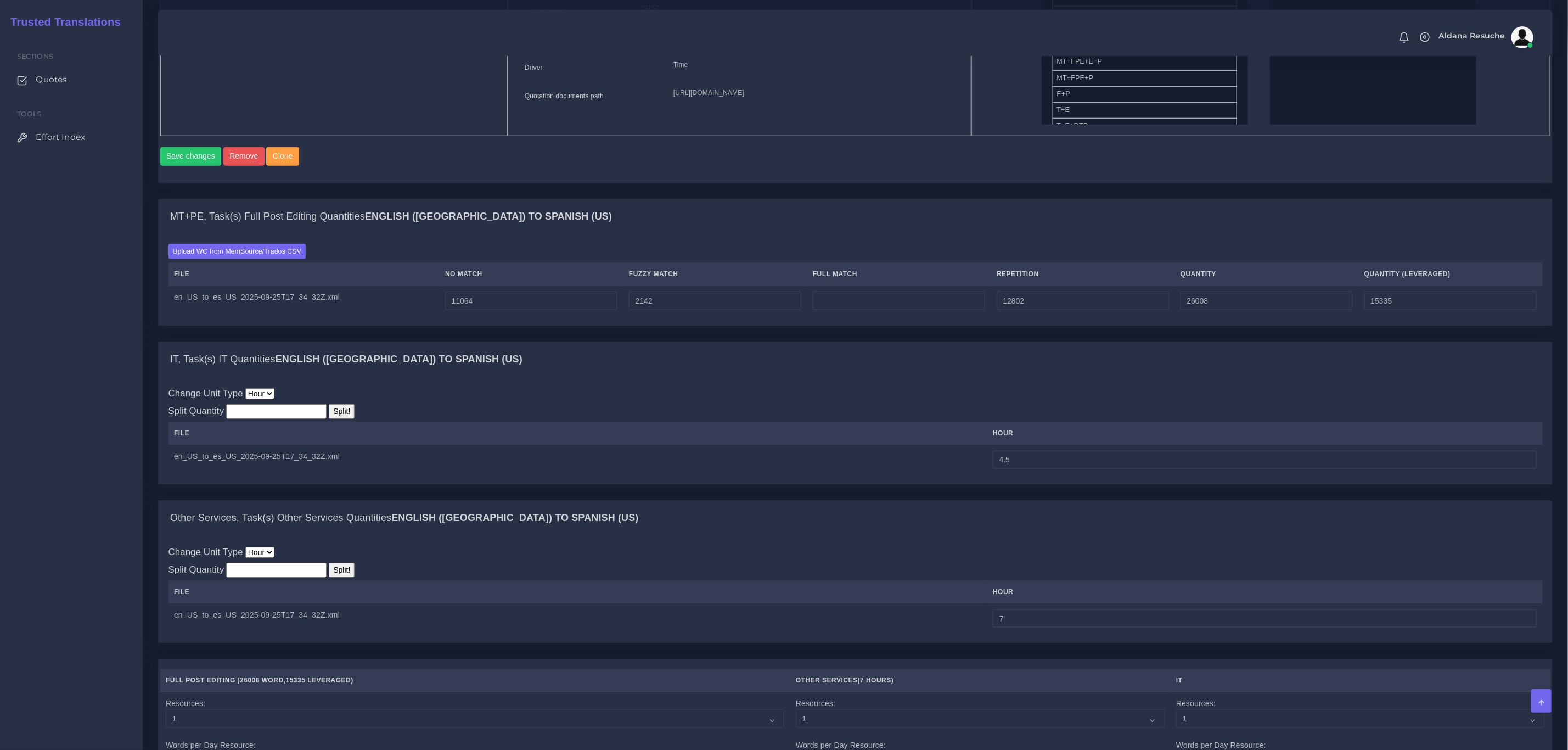
click at [1074, 377] on div "IT, Task(s) IT Quantities English (US) TO Spanish (US)" at bounding box center [855, 359] width 1394 height 35
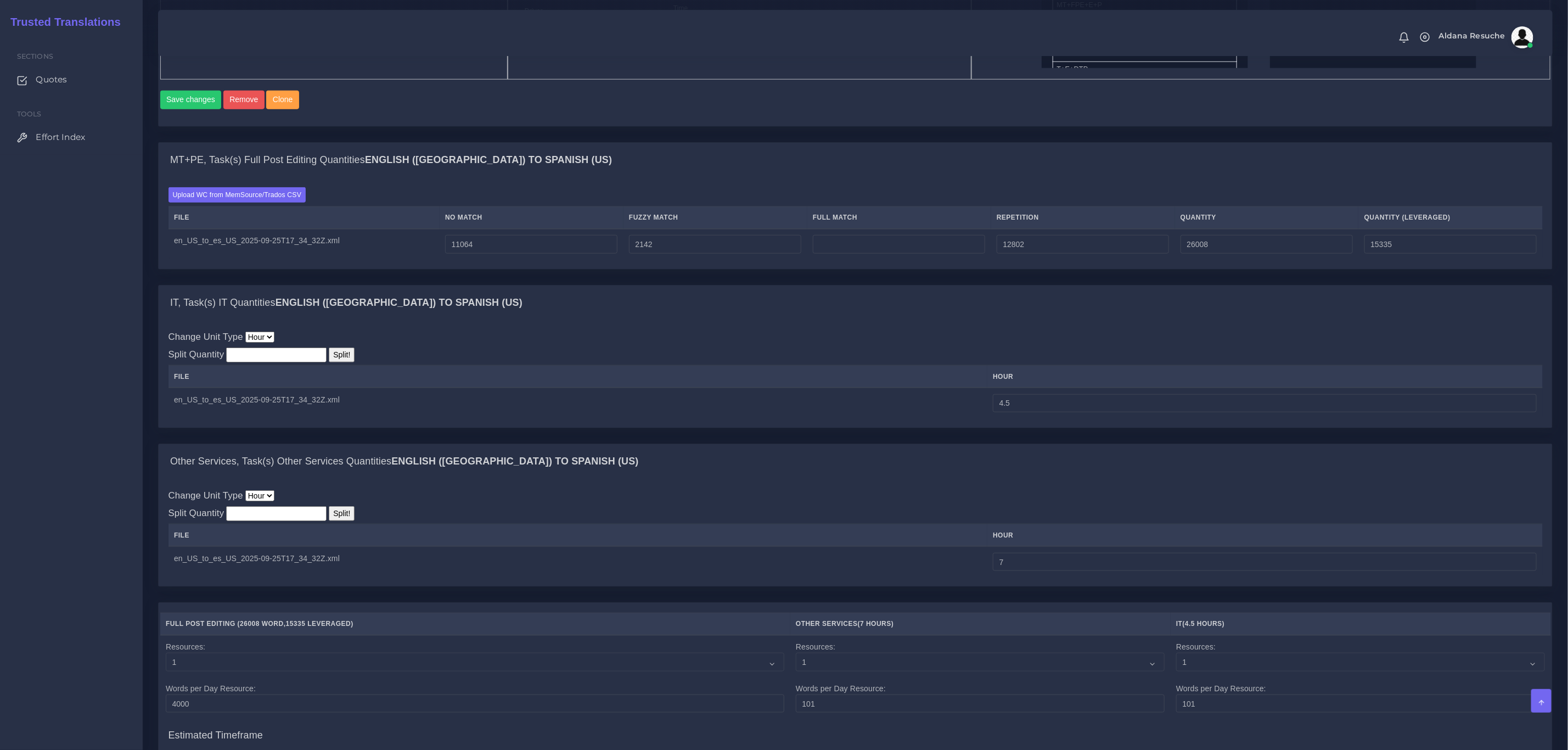
scroll to position [824, 0]
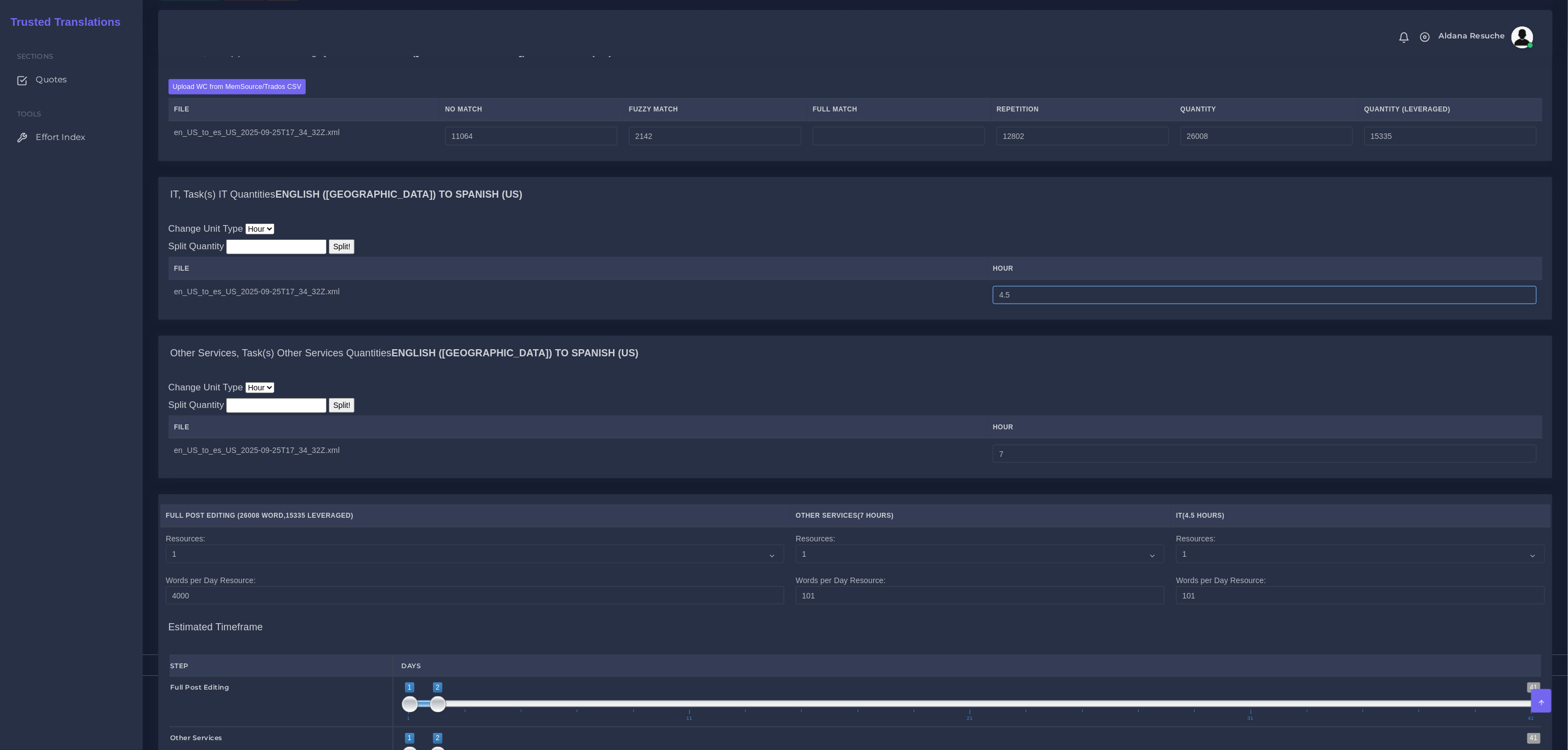
drag, startPoint x: 1079, startPoint y: 303, endPoint x: 867, endPoint y: 320, distance: 212.7
click at [867, 310] on tr "en_US_to_es_US_2025-09-25T17_34_32Z.xml 4.5" at bounding box center [856, 295] width 1375 height 31
click at [867, 310] on td "en_US_to_es_US_2025-09-25T17_34_32Z.xml" at bounding box center [578, 295] width 819 height 31
click at [1074, 304] on input "4" at bounding box center [1265, 295] width 544 height 18
type input "4.5"
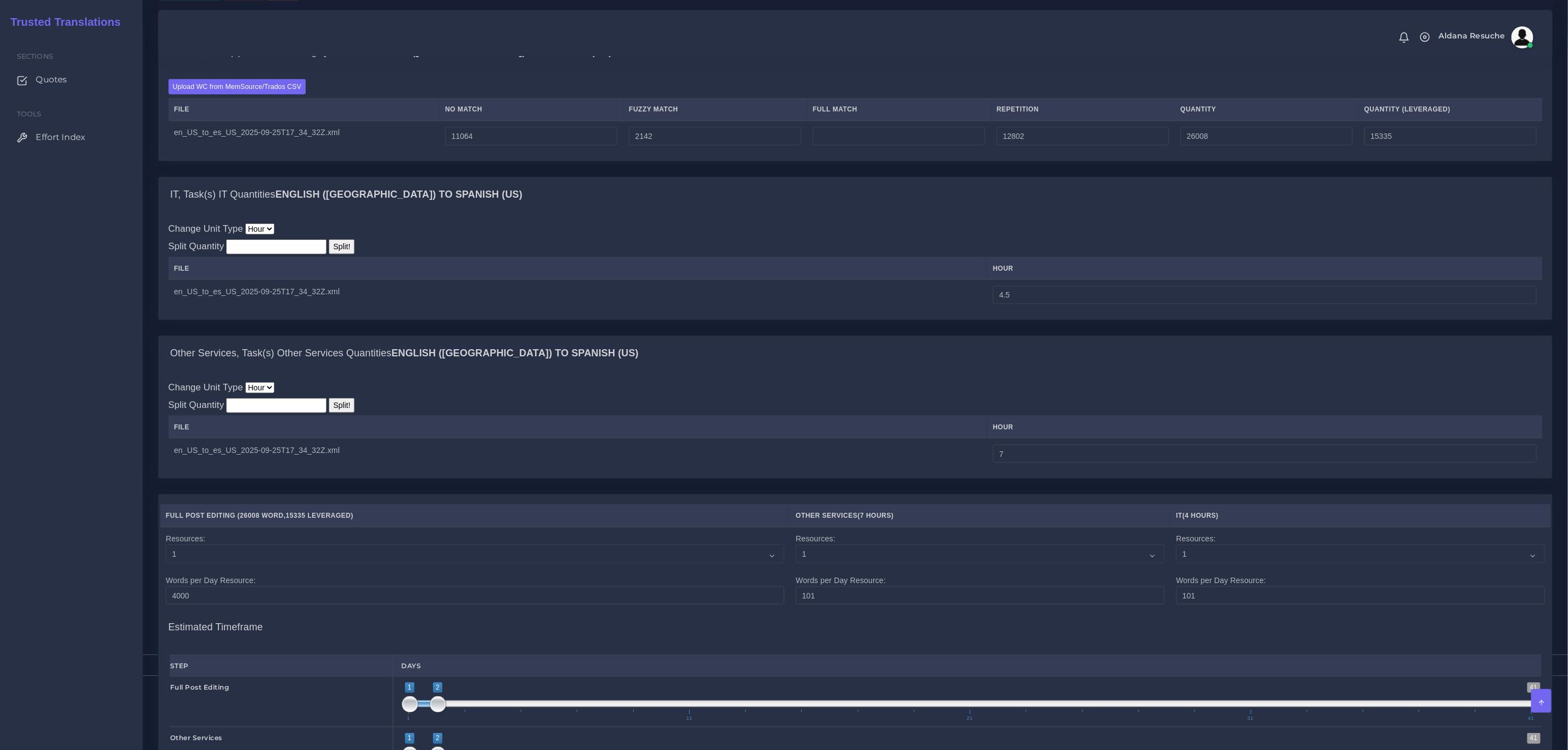
click at [1058, 352] on div "Other Services, Task(s) Other Services Quantities English (US) TO Spanish (US)" at bounding box center [855, 353] width 1394 height 35
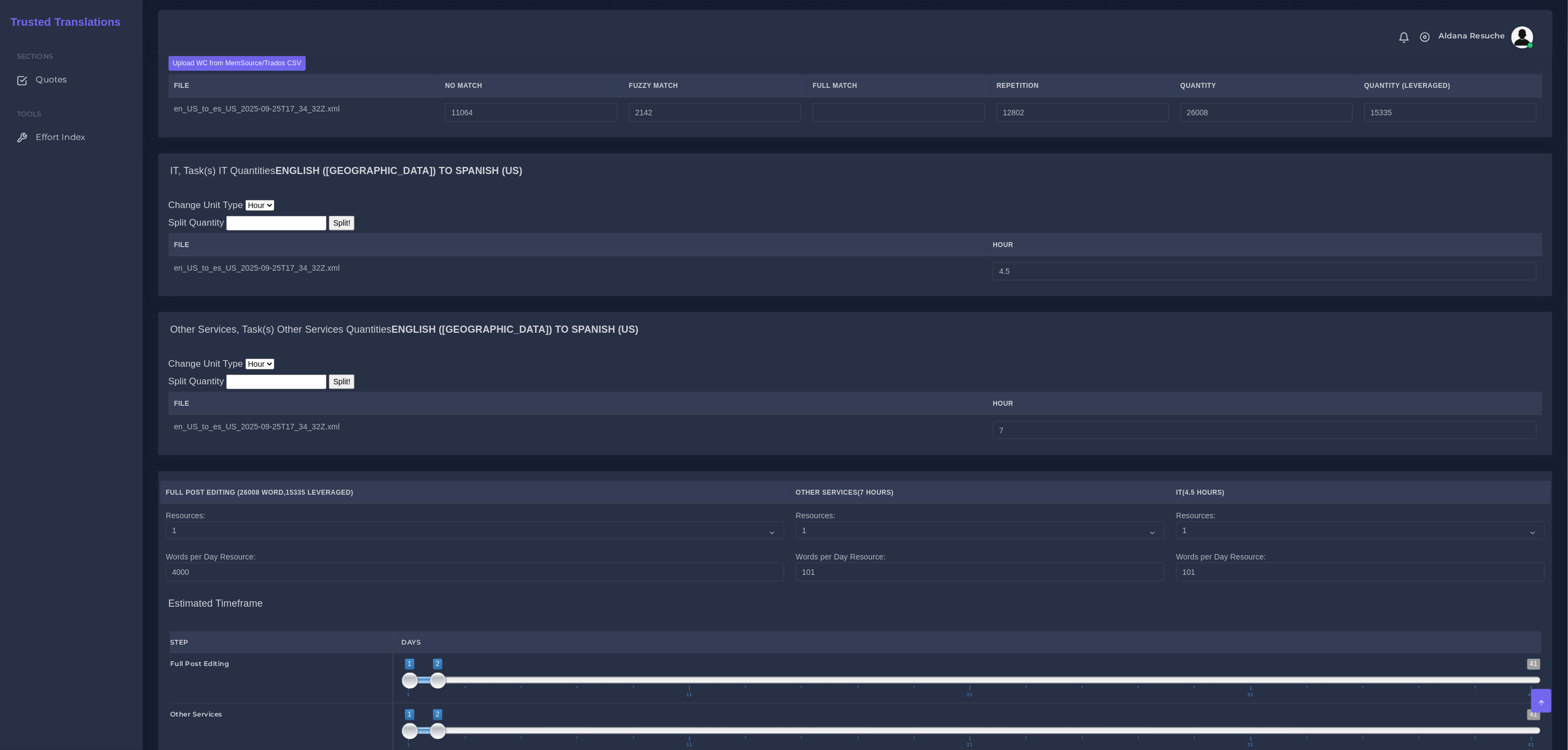
scroll to position [1201, 0]
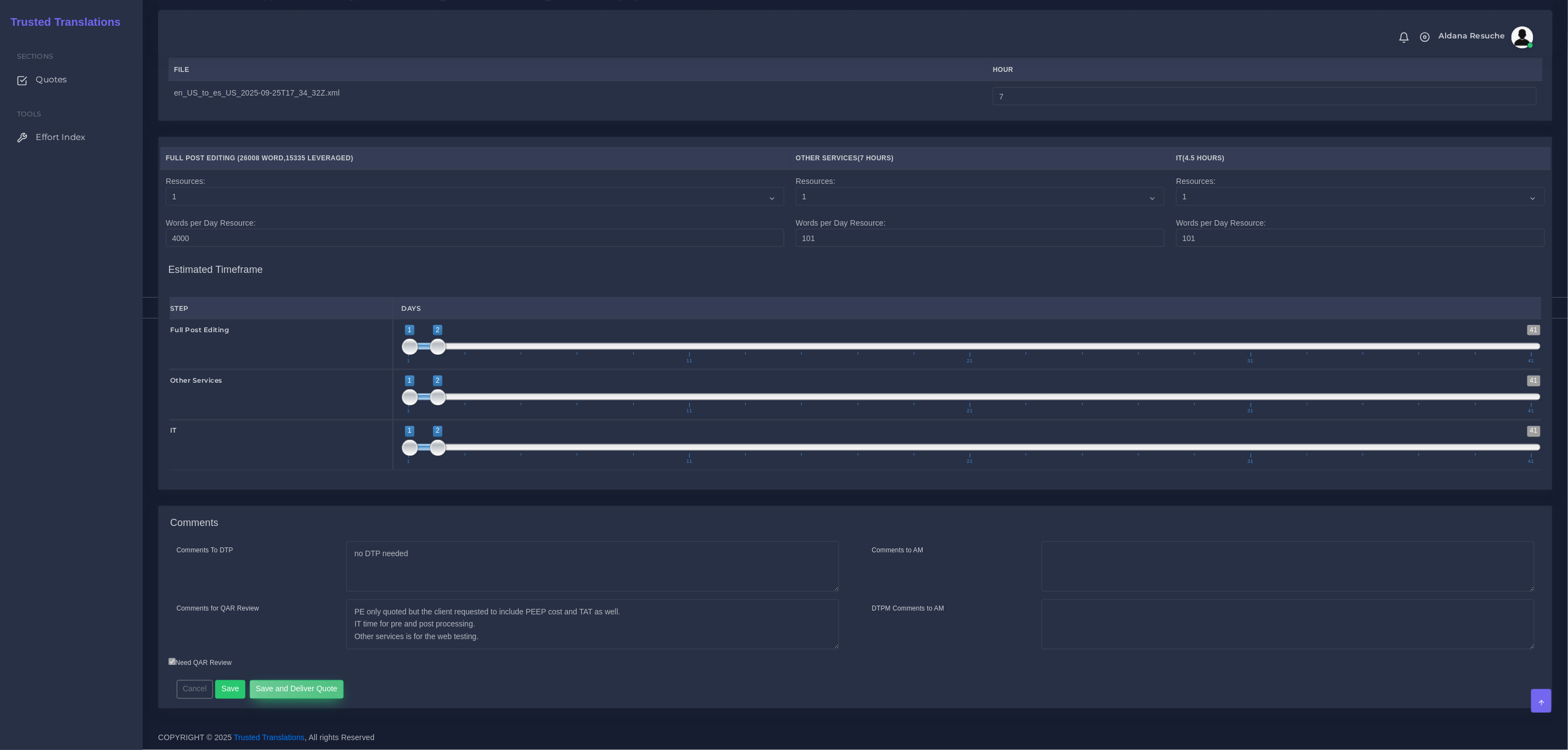
click at [333, 684] on button "Save and Deliver Quote" at bounding box center [297, 689] width 95 height 18
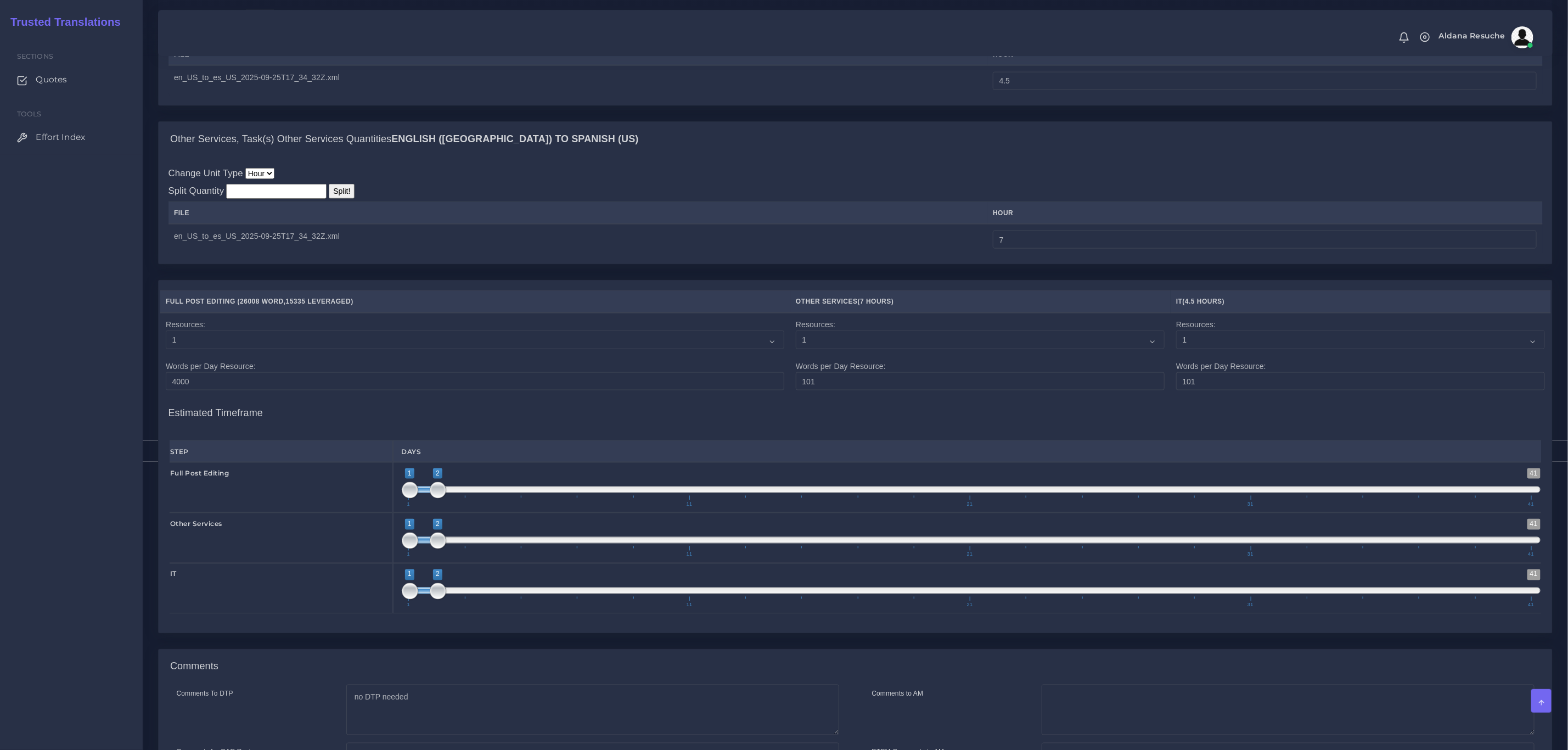
scroll to position [1037, 0]
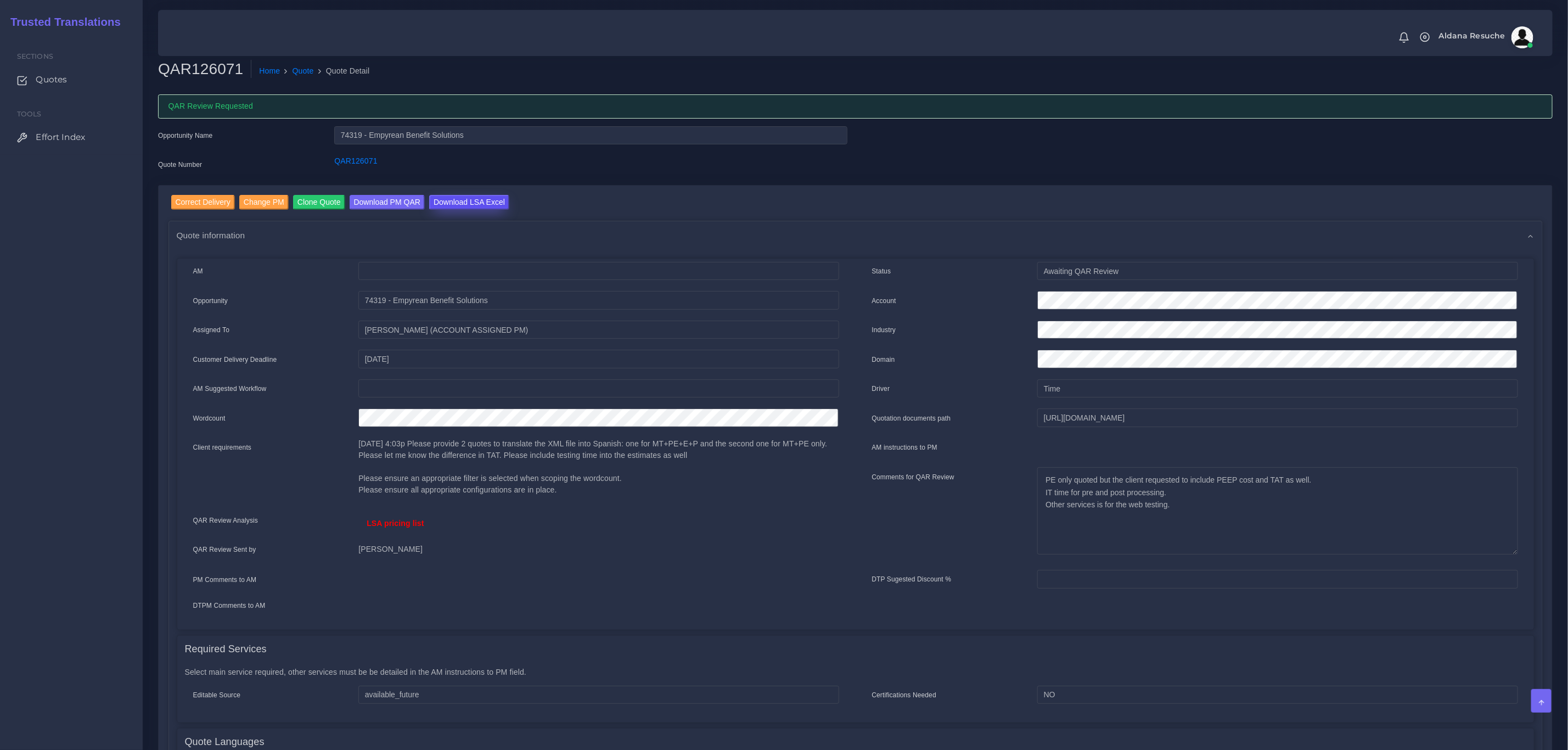
click at [473, 200] on input "Download LSA Excel" at bounding box center [469, 203] width 80 height 15
click at [293, 66] on link "Quote" at bounding box center [303, 71] width 21 height 12
